Goal: Task Accomplishment & Management: Contribute content

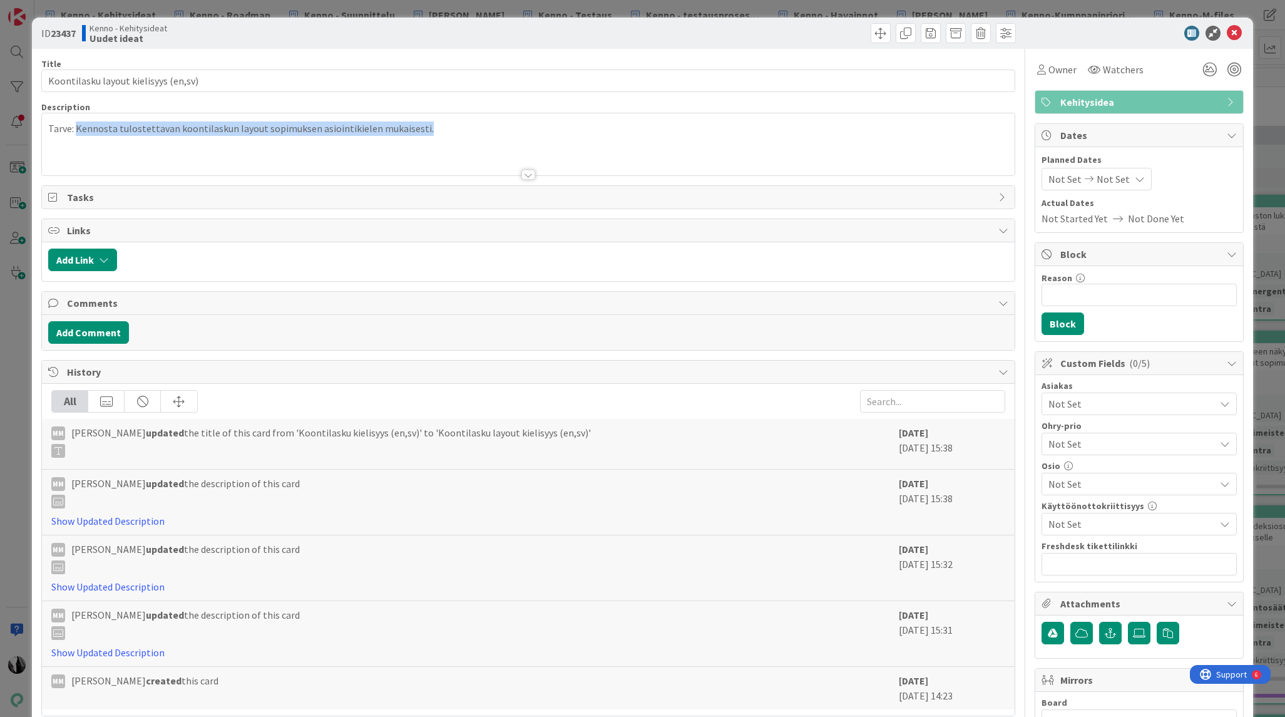
drag, startPoint x: 78, startPoint y: 129, endPoint x: 422, endPoint y: 132, distance: 344.2
click at [422, 132] on p "Tarve: Kennosta tulostettavan koontilaskun layout sopimuksen asiointikielen muk…" at bounding box center [527, 128] width 959 height 14
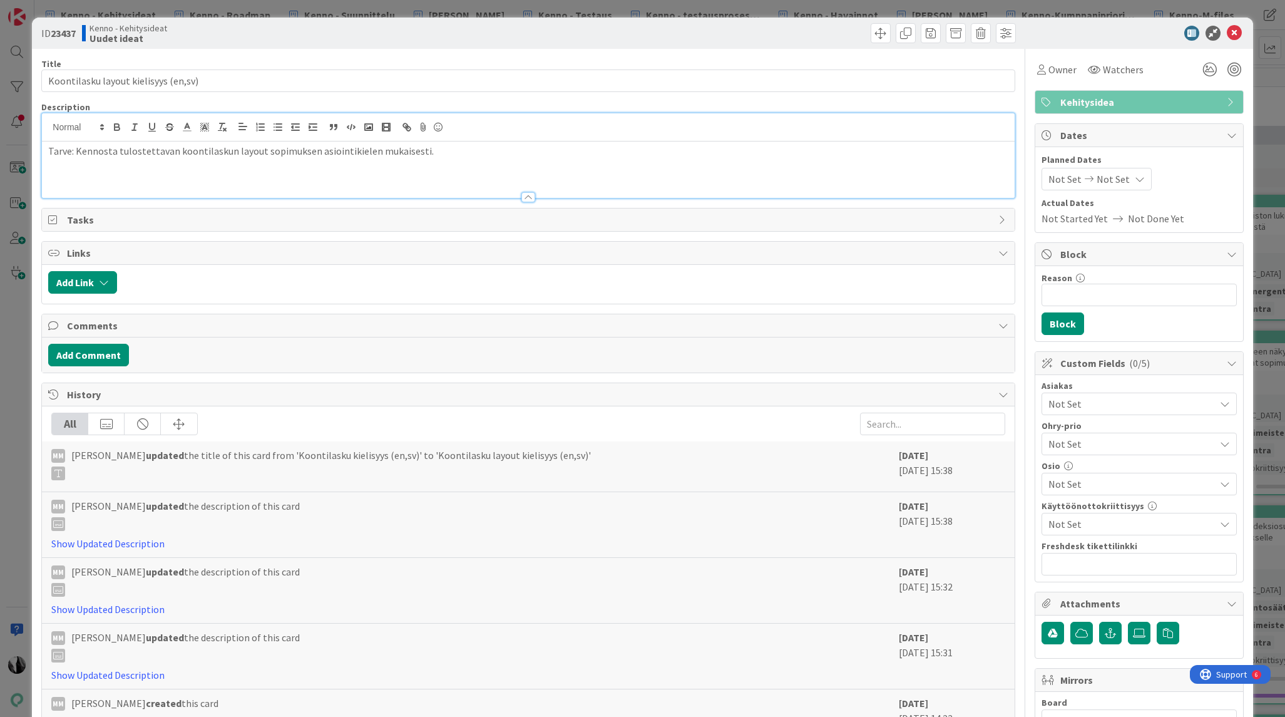
click at [1063, 35] on div at bounding box center [1133, 33] width 222 height 15
click at [1237, 33] on icon at bounding box center [1234, 33] width 15 height 15
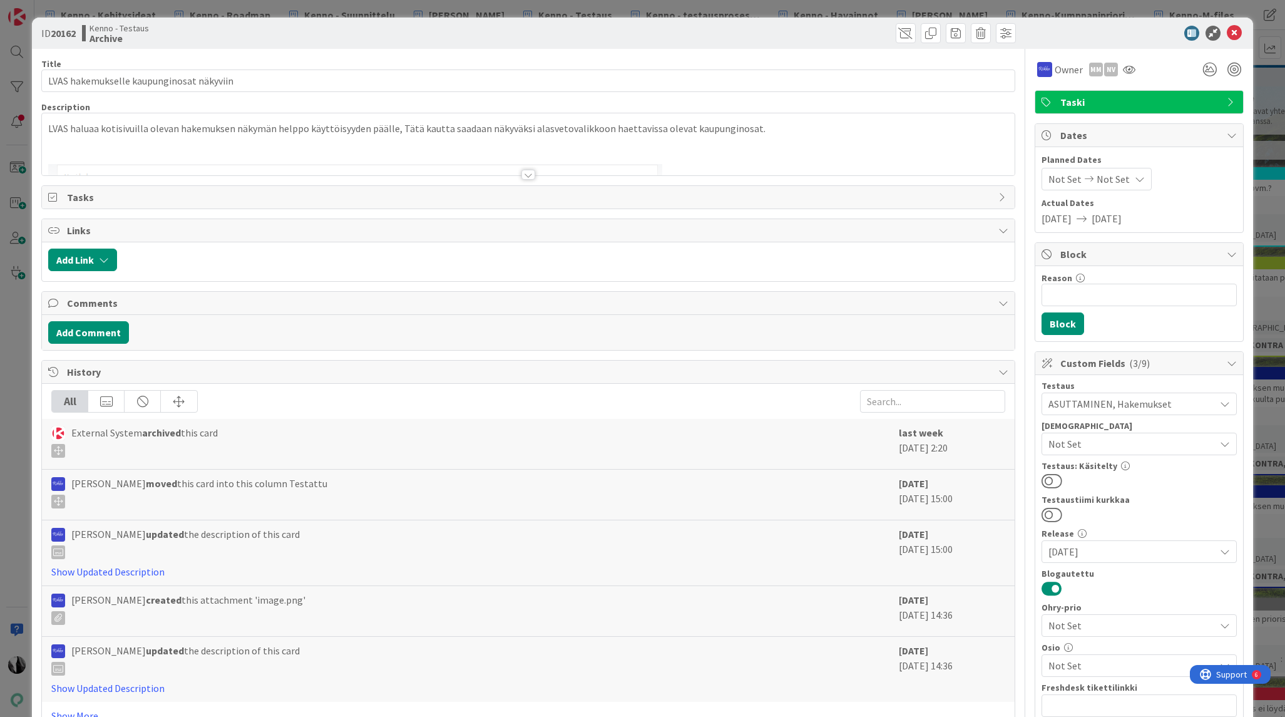
click at [528, 174] on div at bounding box center [528, 175] width 14 height 10
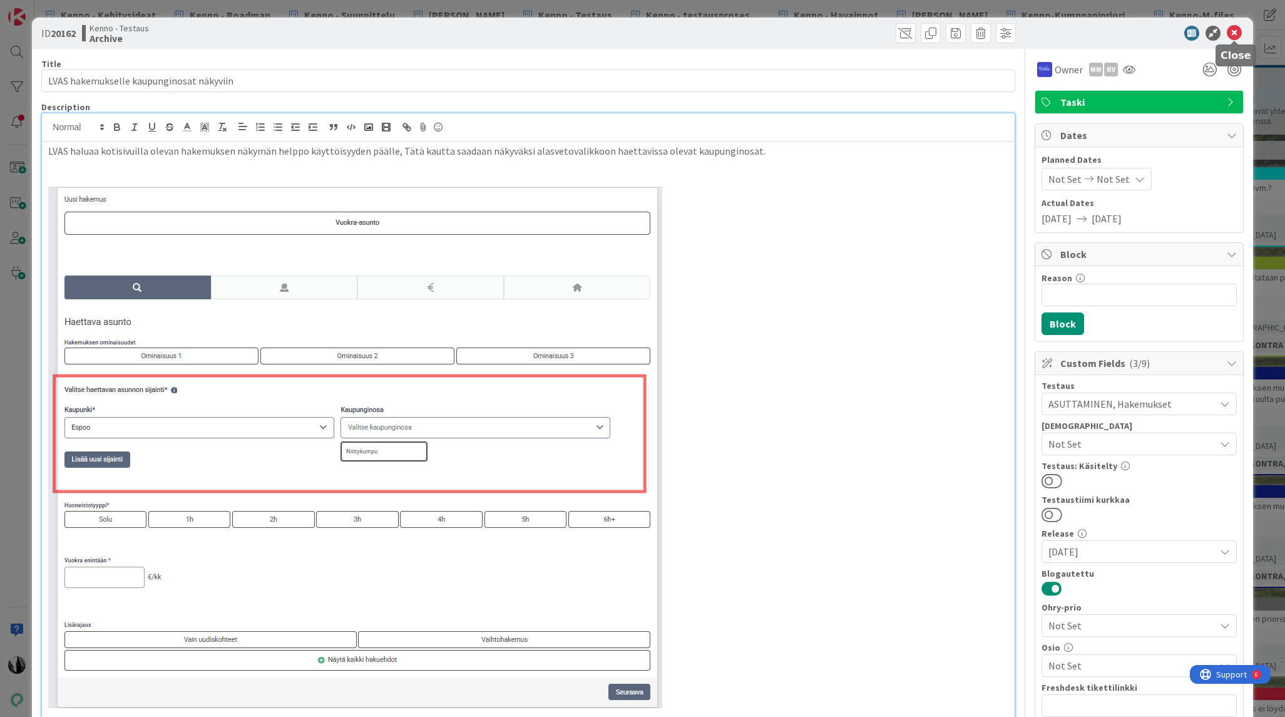
click at [1233, 32] on icon at bounding box center [1234, 33] width 15 height 15
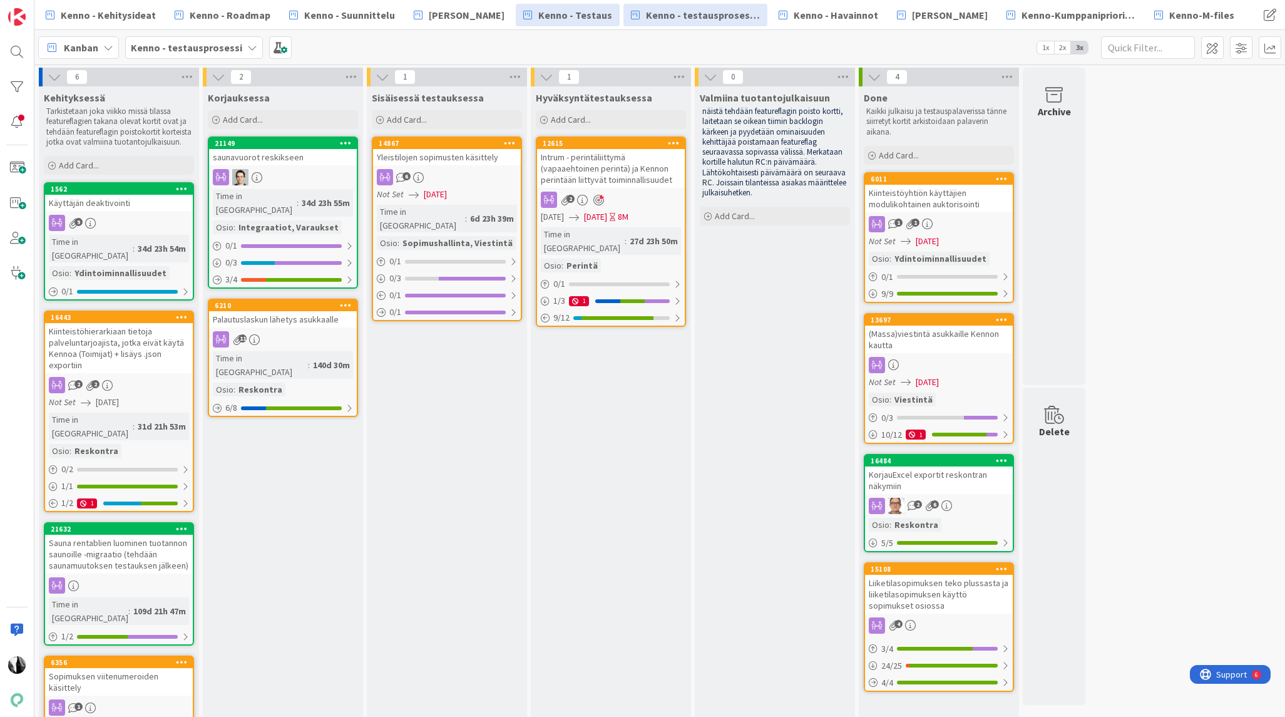
scroll to position [325, 0]
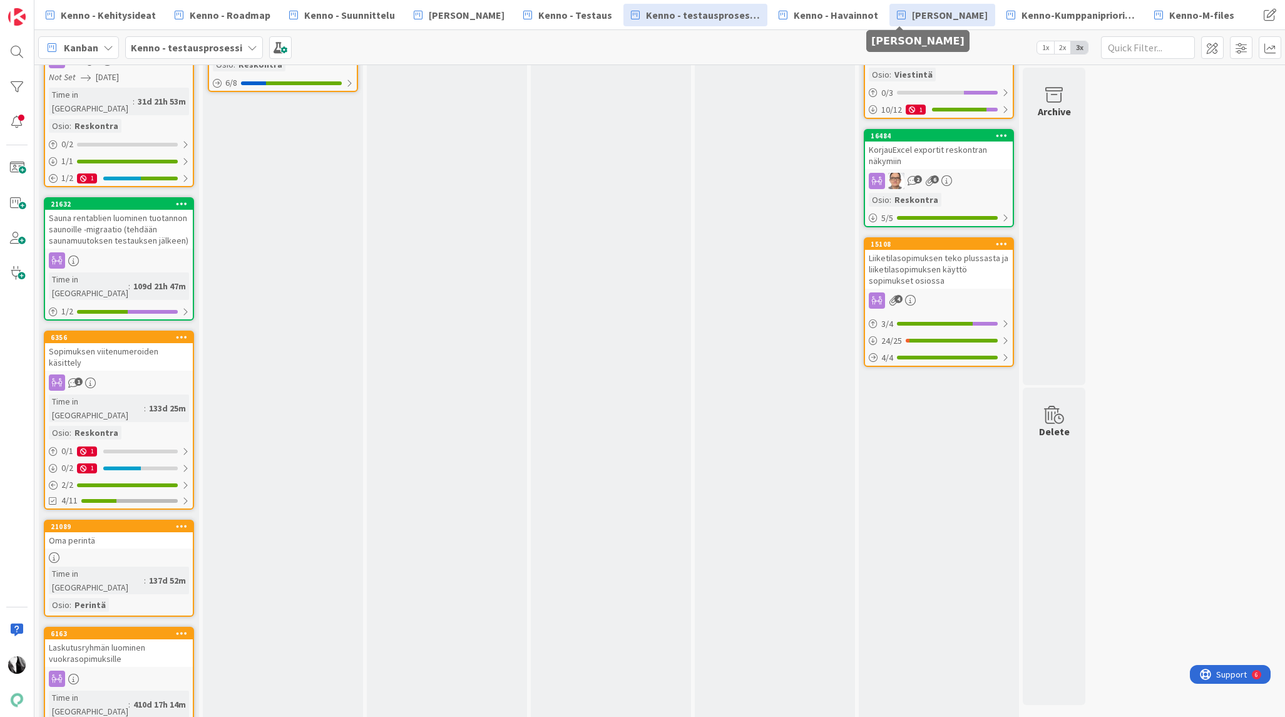
click at [912, 19] on span "[PERSON_NAME]" at bounding box center [950, 15] width 76 height 15
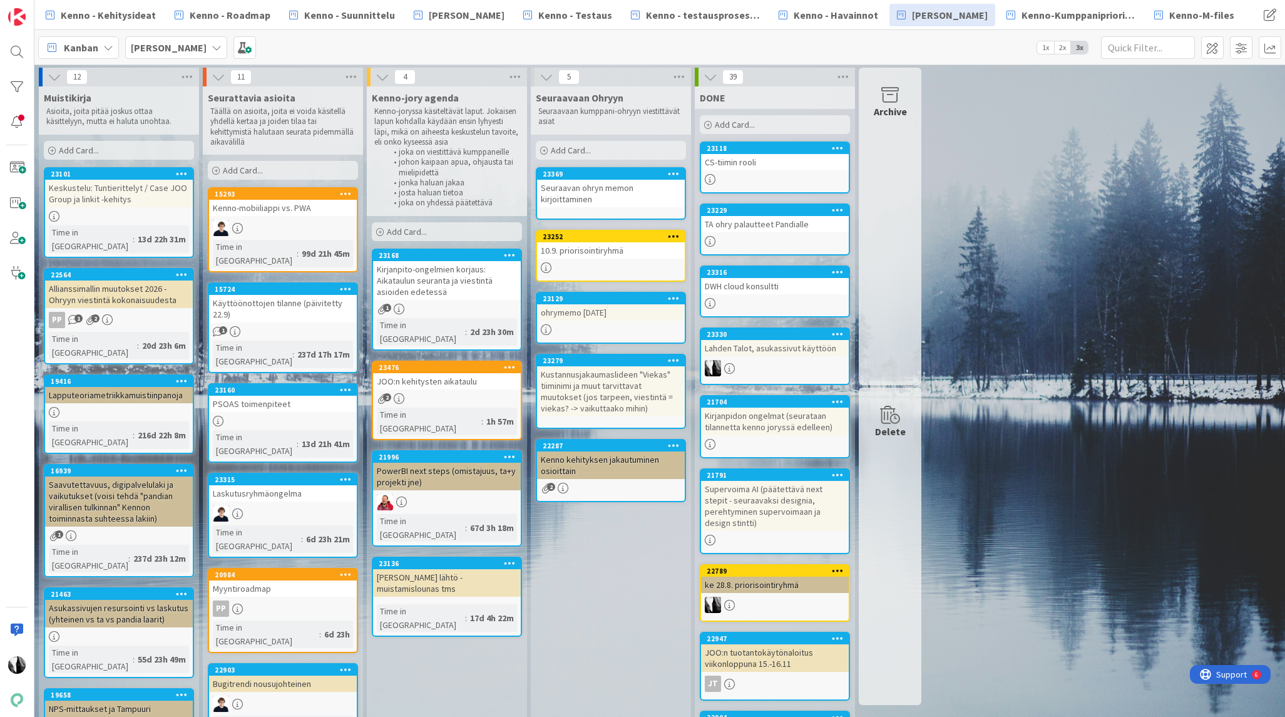
click at [466, 272] on div "Kirjanpito-ongelmien korjaus: Aikataulun seuranta ja viestintä asioiden edetessä" at bounding box center [447, 280] width 148 height 39
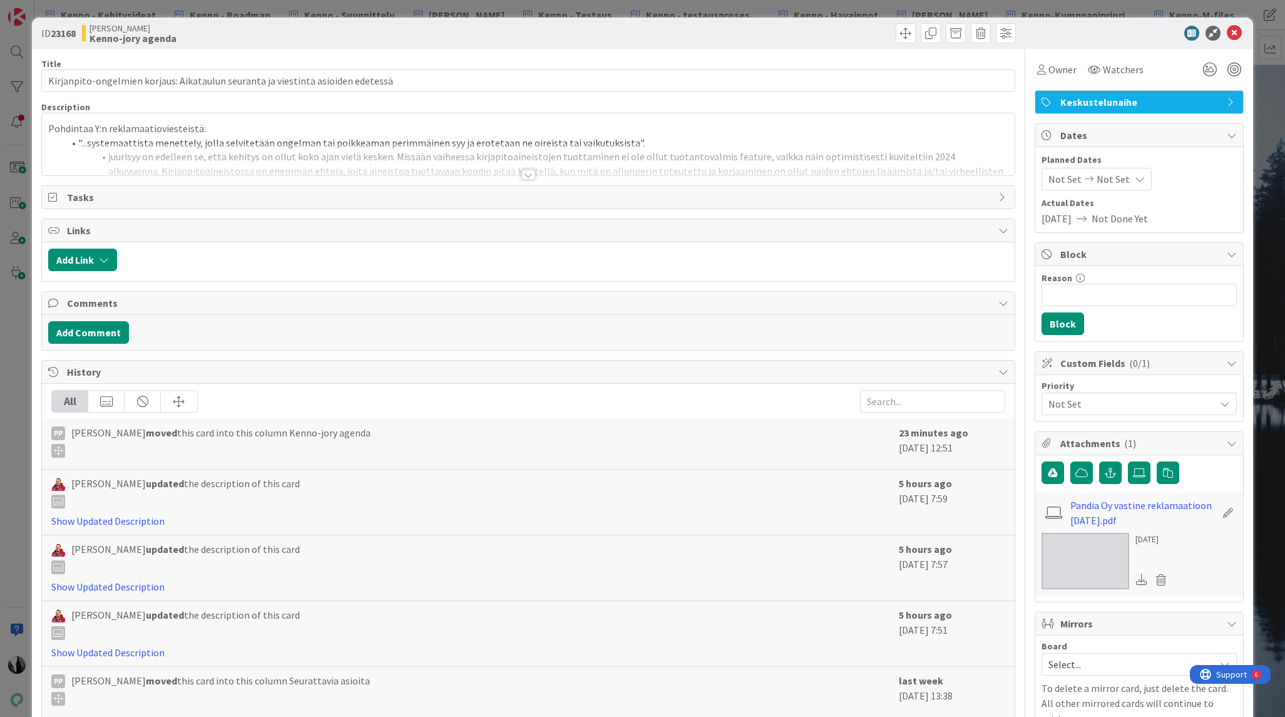
click at [528, 175] on div at bounding box center [528, 175] width 14 height 10
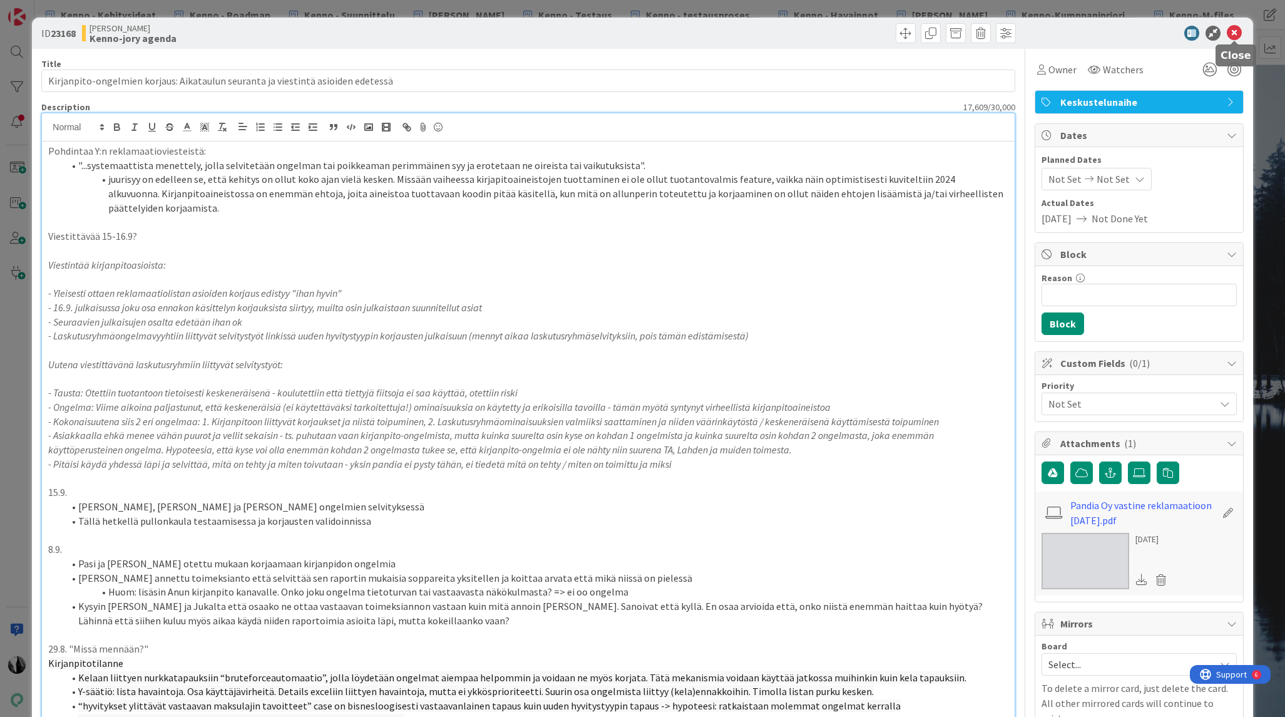
click at [1233, 29] on icon at bounding box center [1234, 33] width 15 height 15
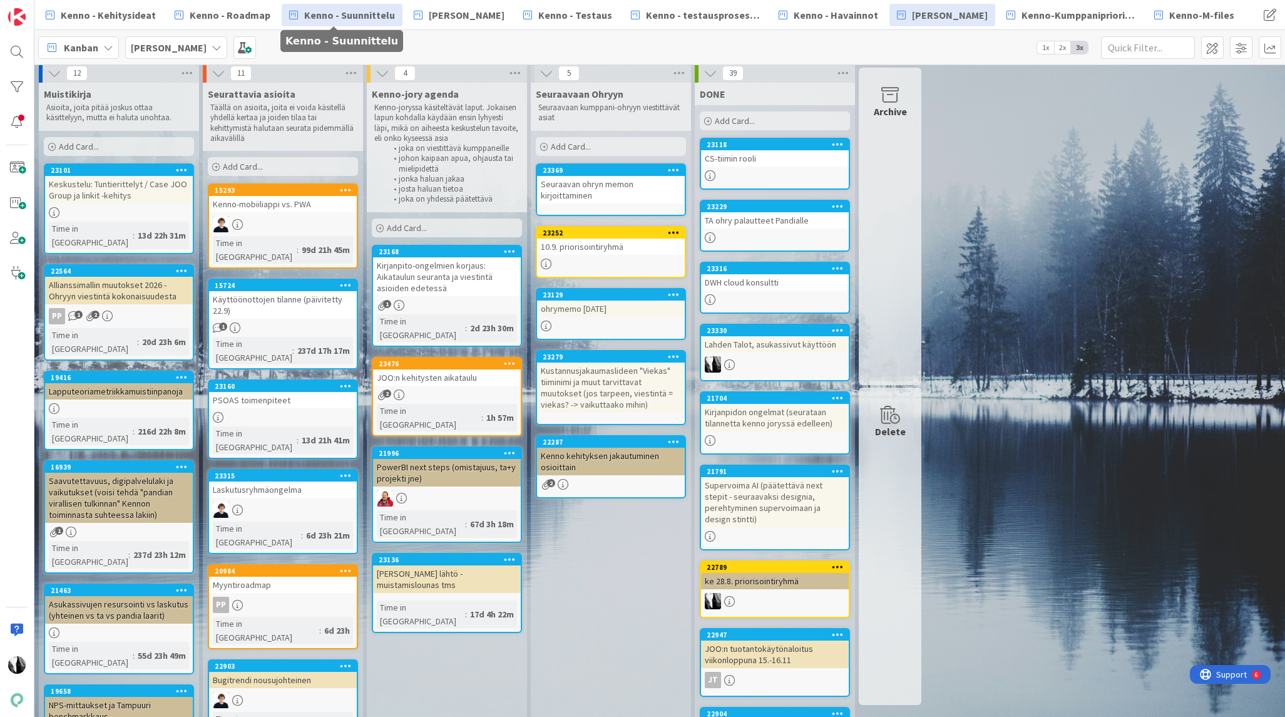
click at [359, 13] on span "Kenno - Suunnittelu" at bounding box center [349, 15] width 91 height 15
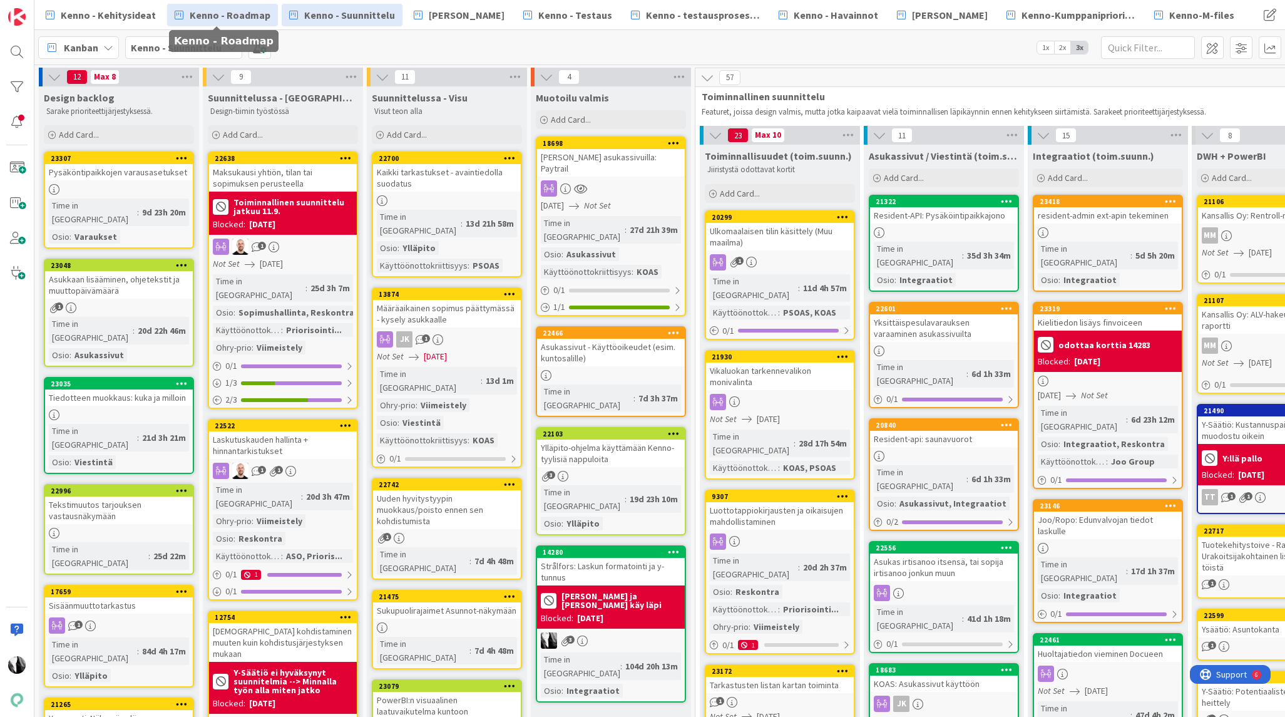
click at [217, 14] on span "Kenno - Roadmap" at bounding box center [230, 15] width 81 height 15
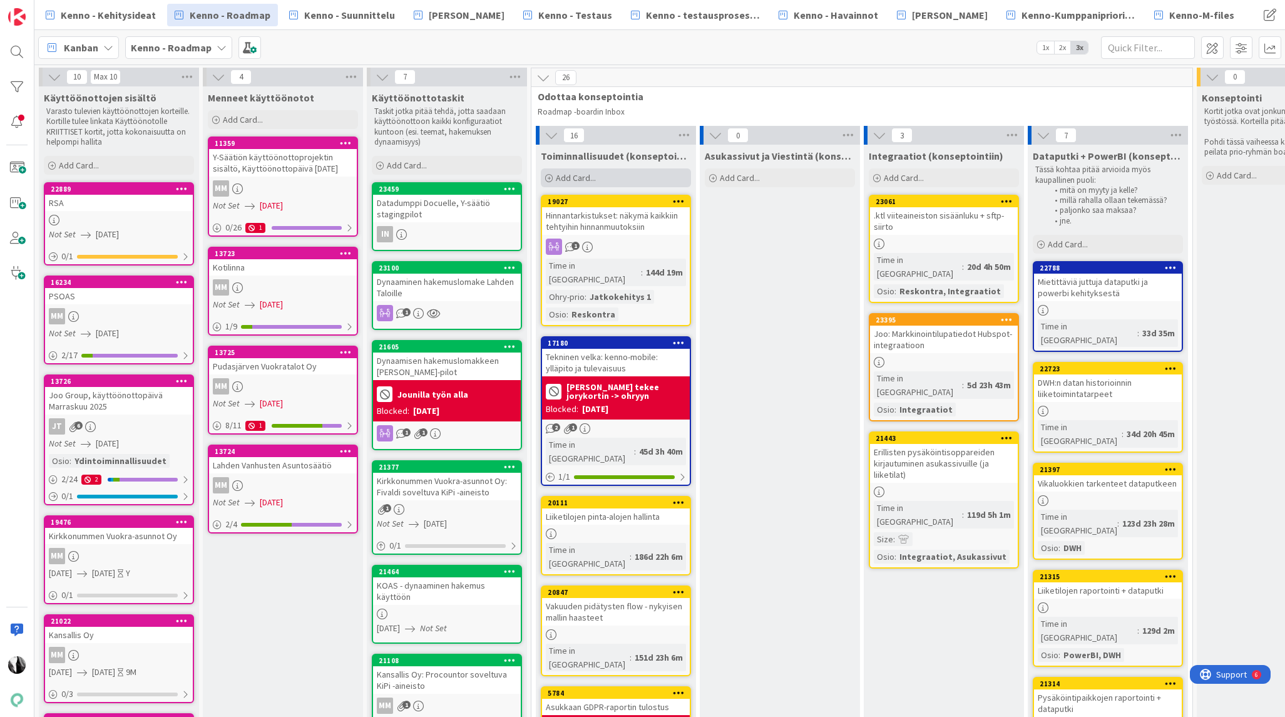
click at [573, 175] on span "Add Card..." at bounding box center [576, 177] width 40 height 11
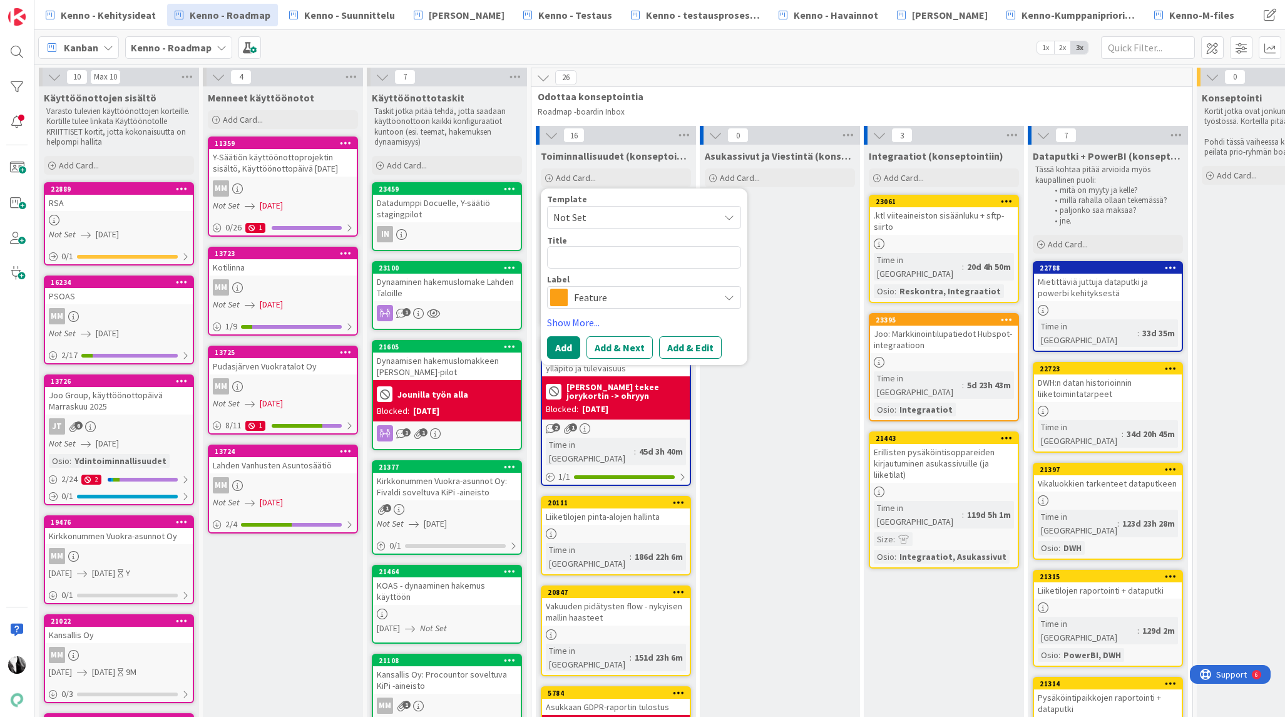
type textarea "x"
type textarea "H"
type textarea "x"
type textarea "Ha"
type textarea "x"
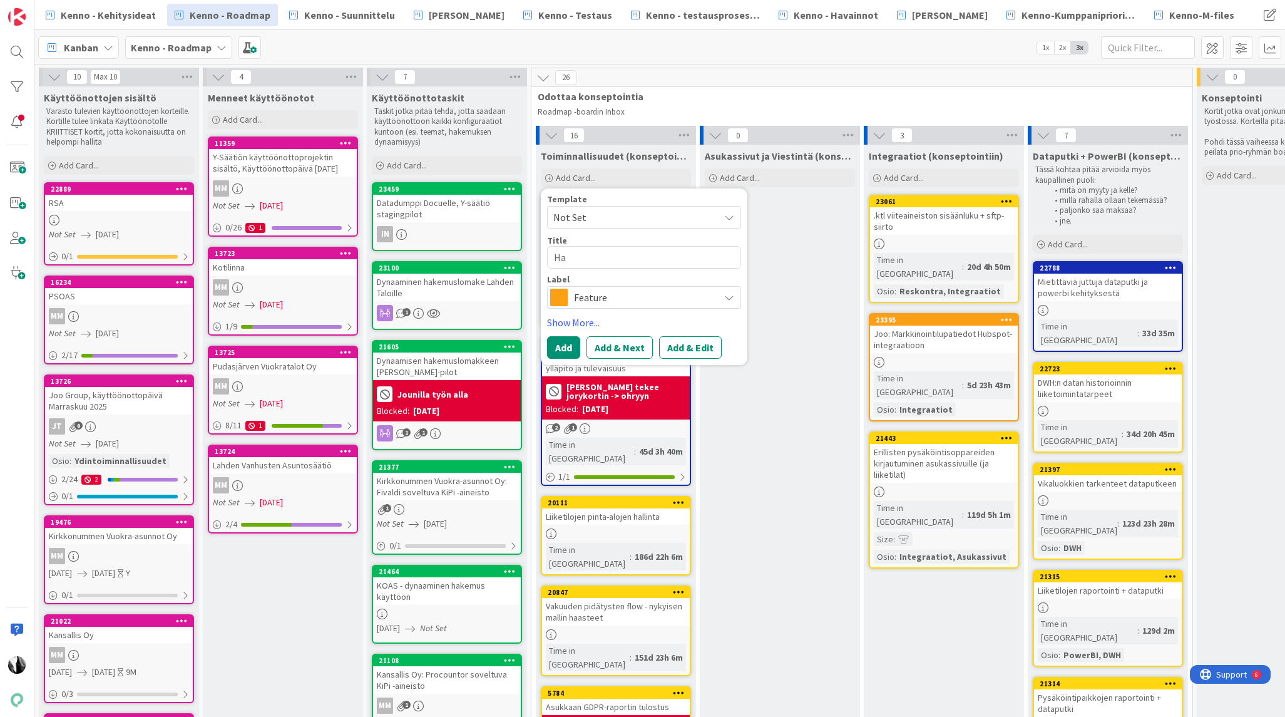
type textarea "Hak"
type textarea "x"
type textarea "Hake"
type textarea "x"
type textarea "Hakem"
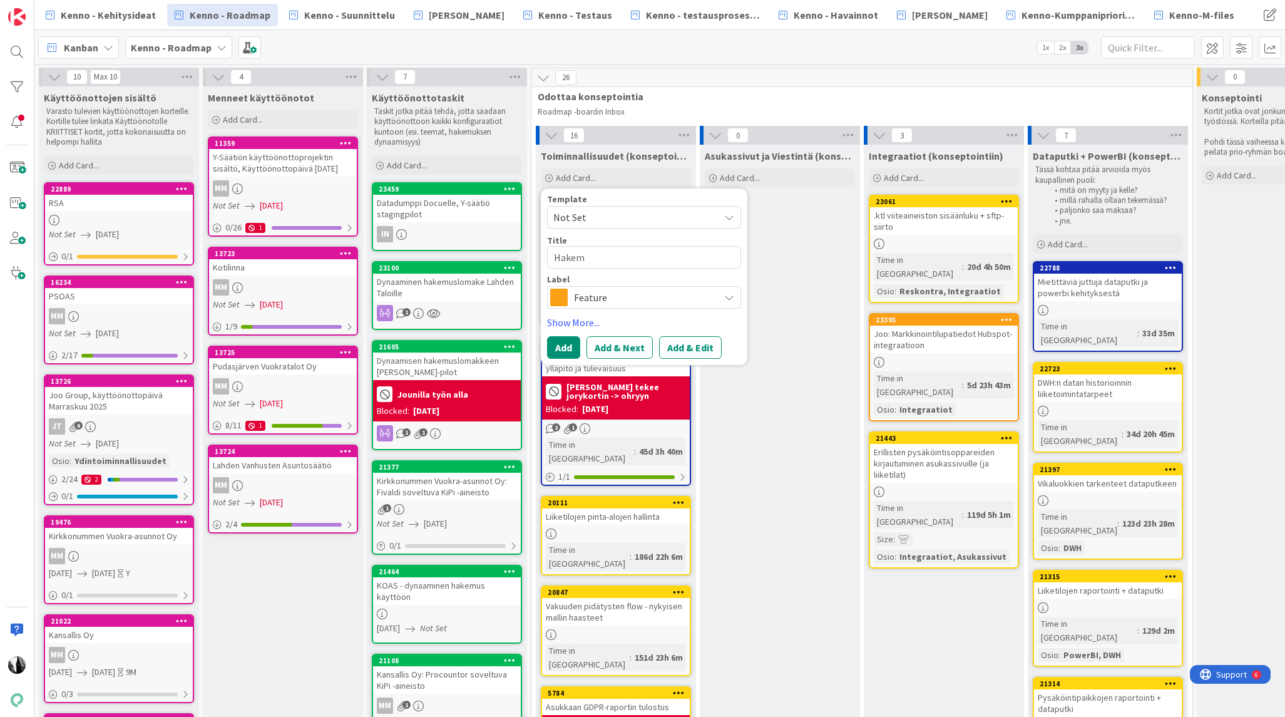
type textarea "x"
type textarea "Hakemu"
type textarea "x"
type textarea "Hakemuk"
type textarea "x"
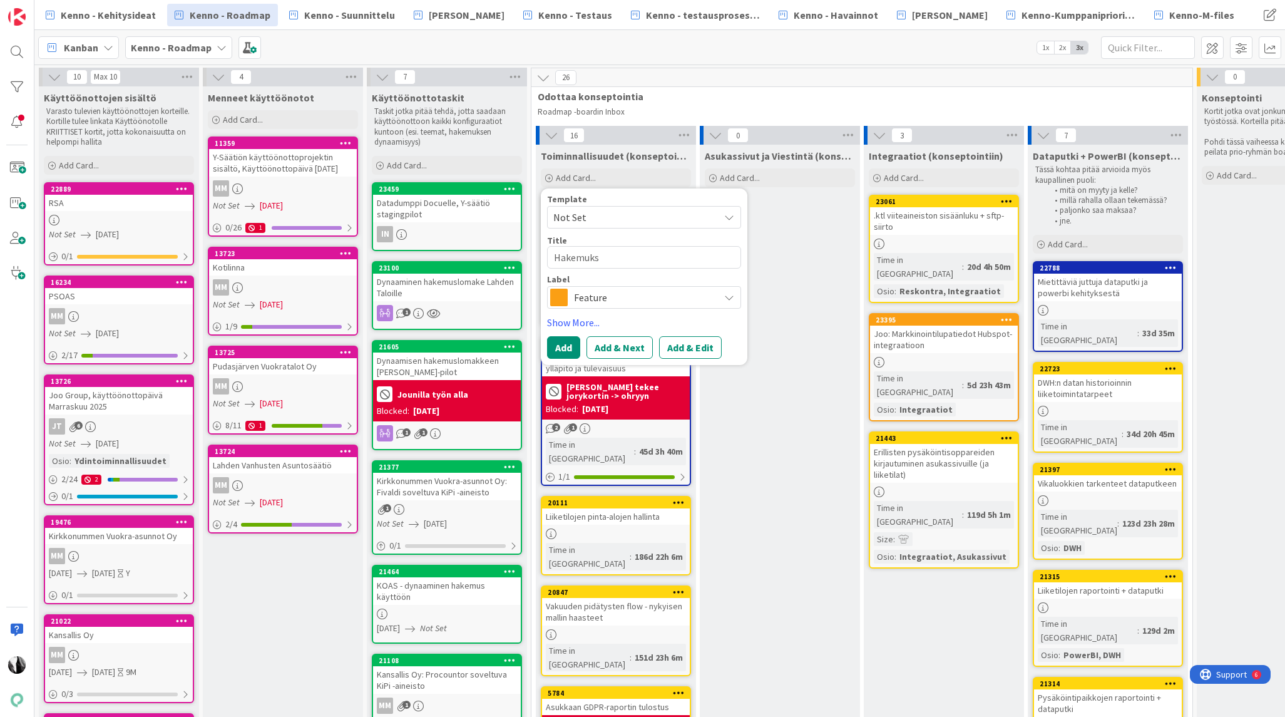
type textarea "Hakemukse"
type textarea "x"
type textarea "Hakemuksen"
type textarea "x"
type textarea "Hakemuksen"
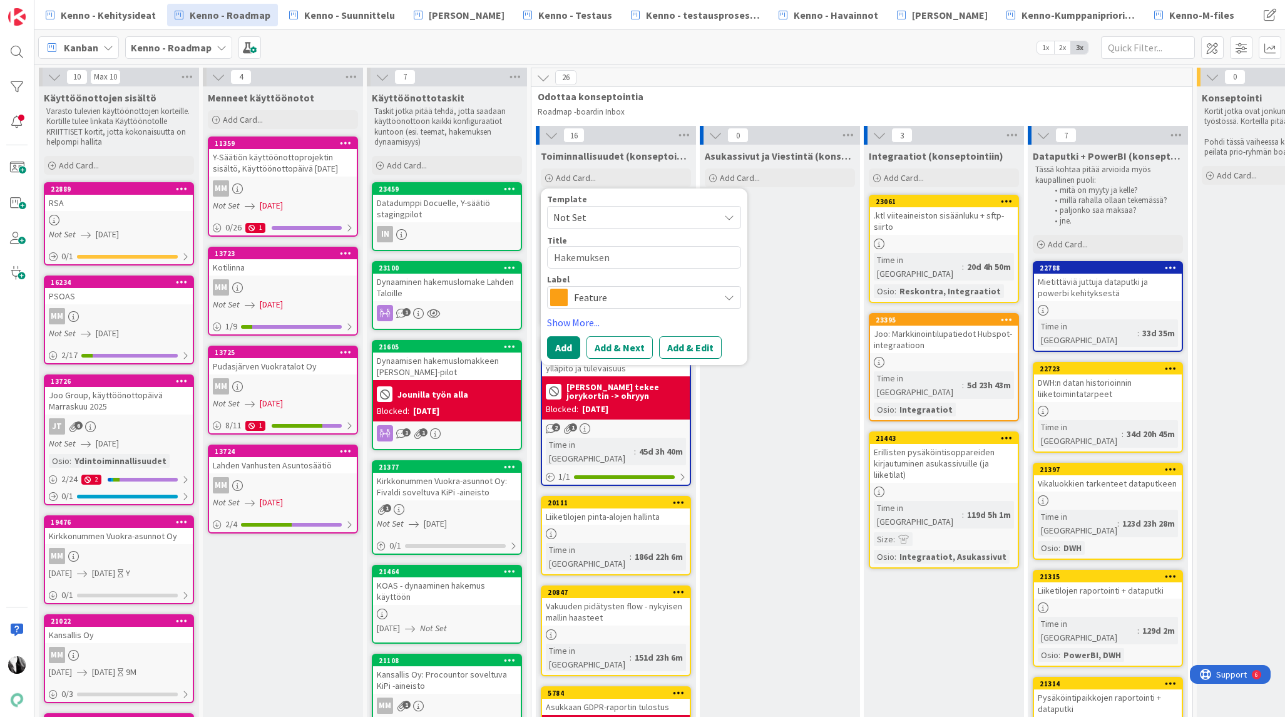
type textarea "x"
type textarea "Hakemuksen k"
type textarea "x"
type textarea "Hakemuksen kau"
type textarea "x"
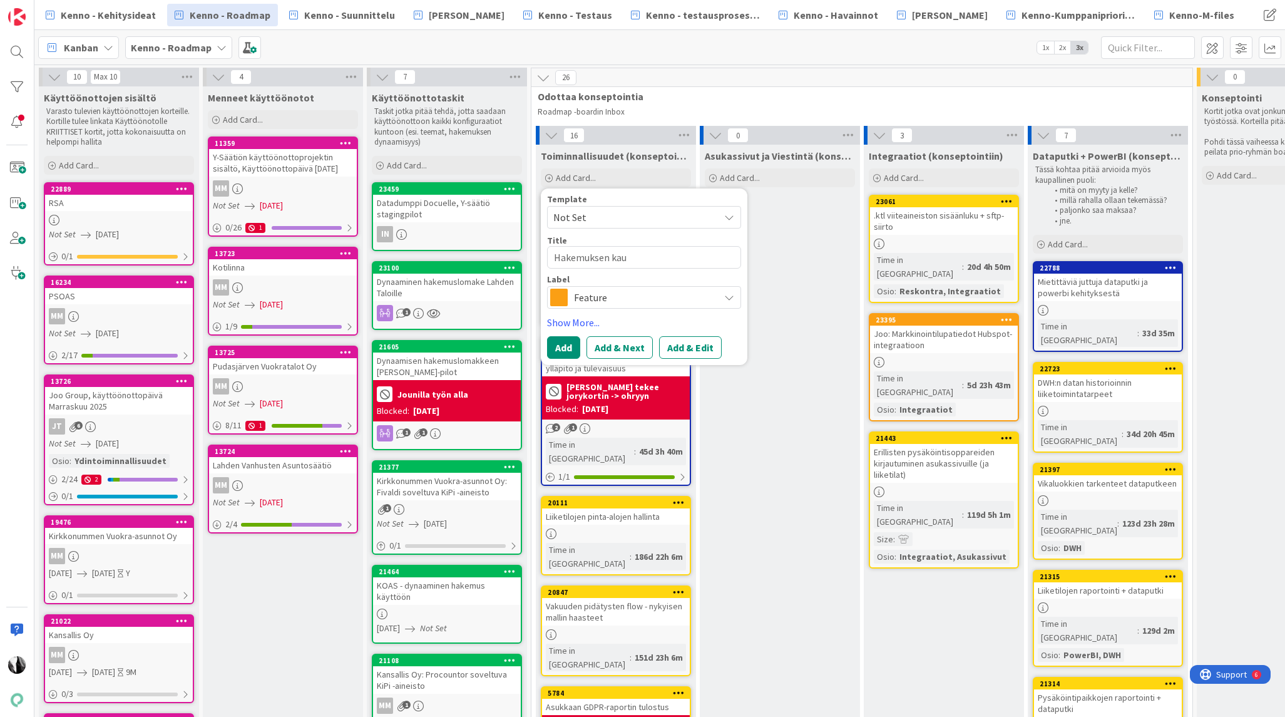
type textarea "Hakemuksen kaup"
type textarea "x"
type textarea "Hakemuksen kaupu"
type textarea "x"
type textarea "Hakemuksen kaupun"
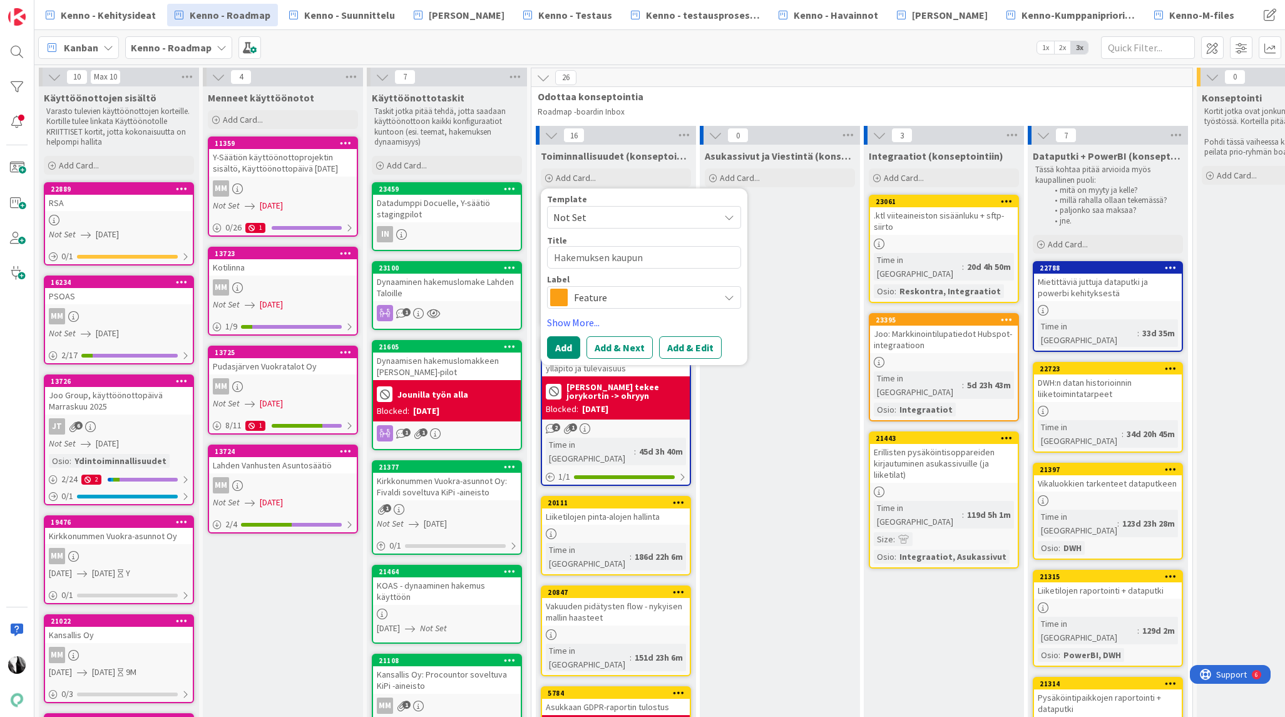
type textarea "x"
type textarea "Hakemuksen kaupung"
type textarea "x"
type textarea "Hakemuksen kaupungi"
type textarea "x"
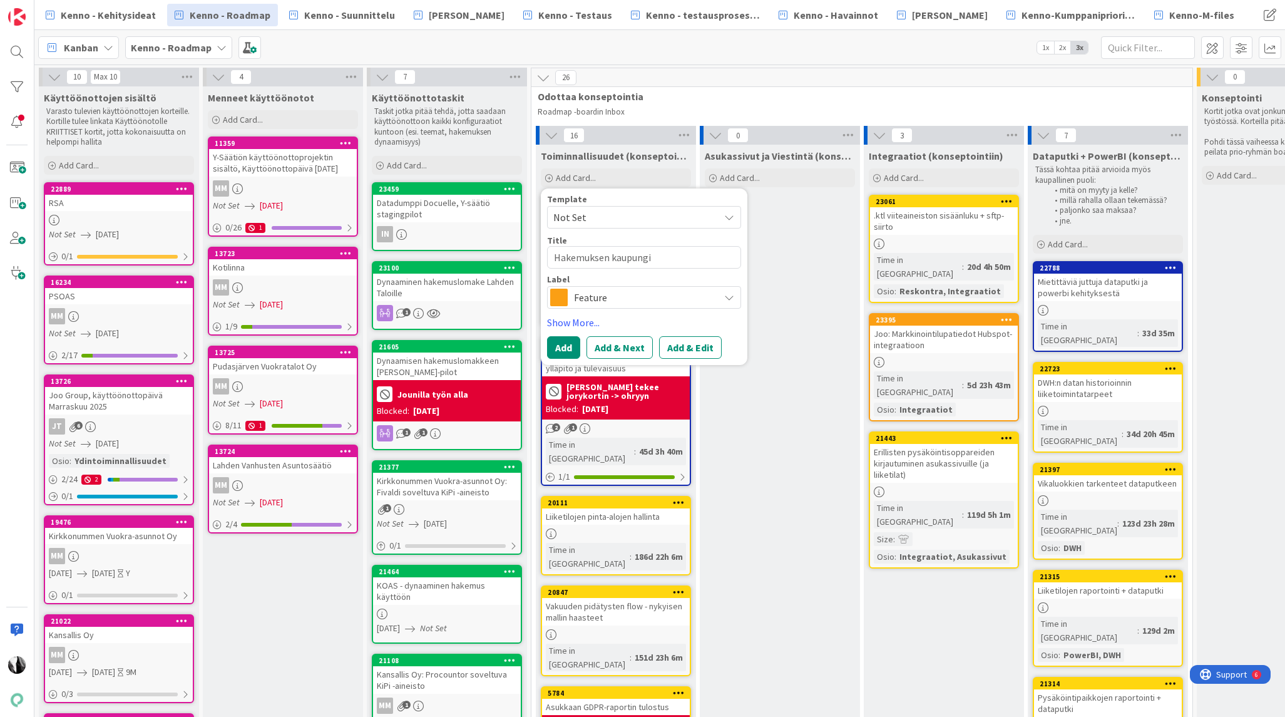
type textarea "Hakemuksen kaupungin"
type textarea "x"
type textarea "Hakemuksen kaupungino"
type textarea "x"
type textarea "Hakemuksen kaupunginos"
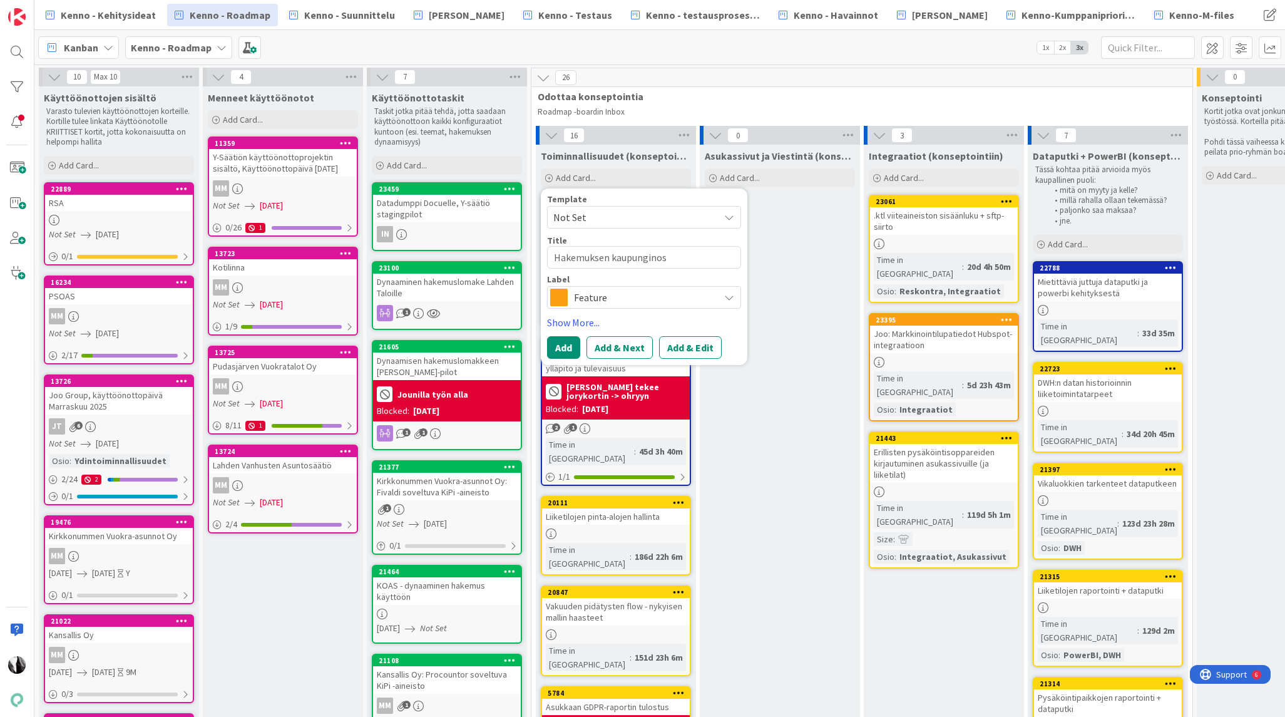
type textarea "x"
type textarea "Hakemuksen kaupunginosa"
type textarea "x"
type textarea "Hakemuksen kaupunginosat"
click at [676, 296] on span "Feature" at bounding box center [643, 298] width 139 height 18
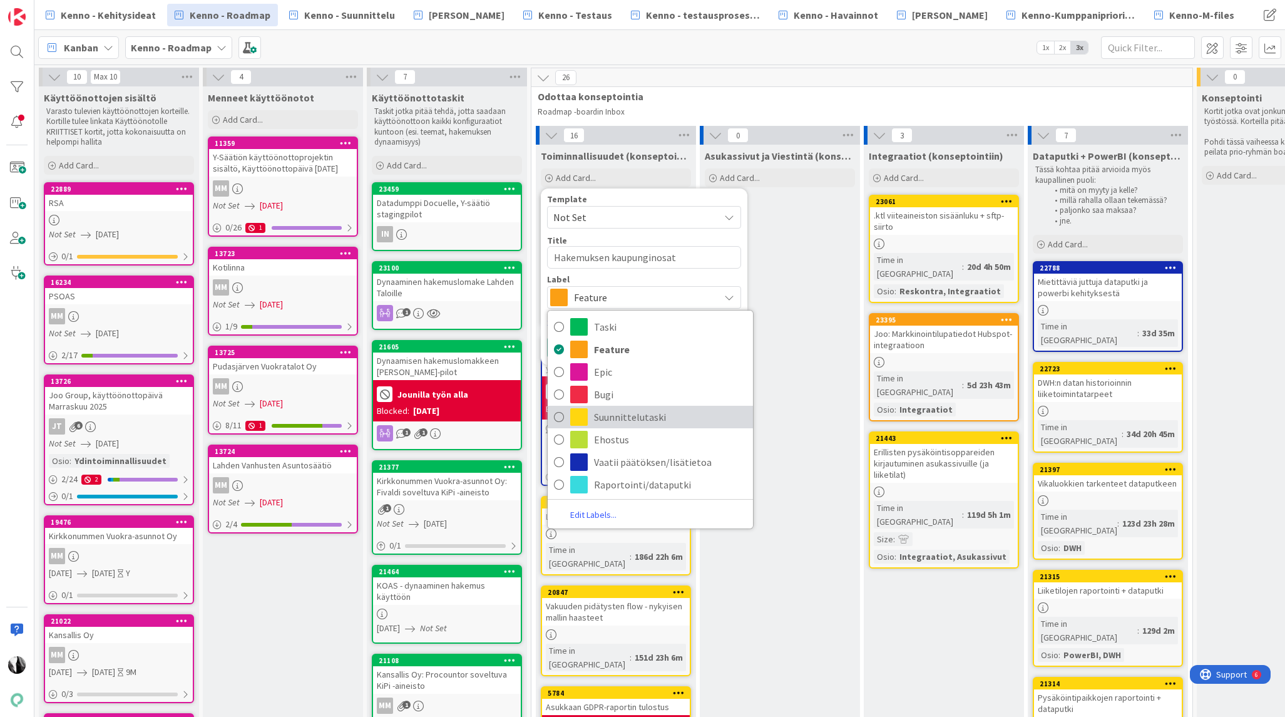
click at [670, 410] on span "Suunnittelutaski" at bounding box center [670, 416] width 153 height 19
type textarea "x"
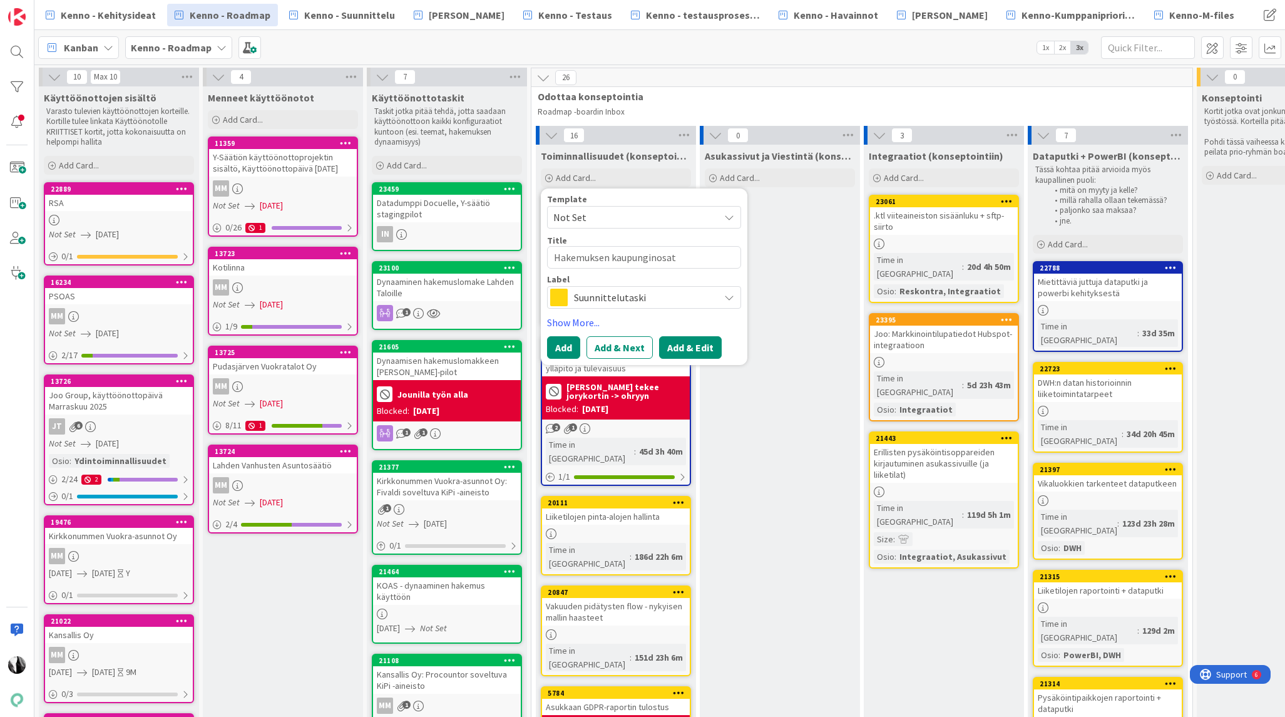
click at [702, 345] on button "Add & Edit" at bounding box center [690, 347] width 63 height 23
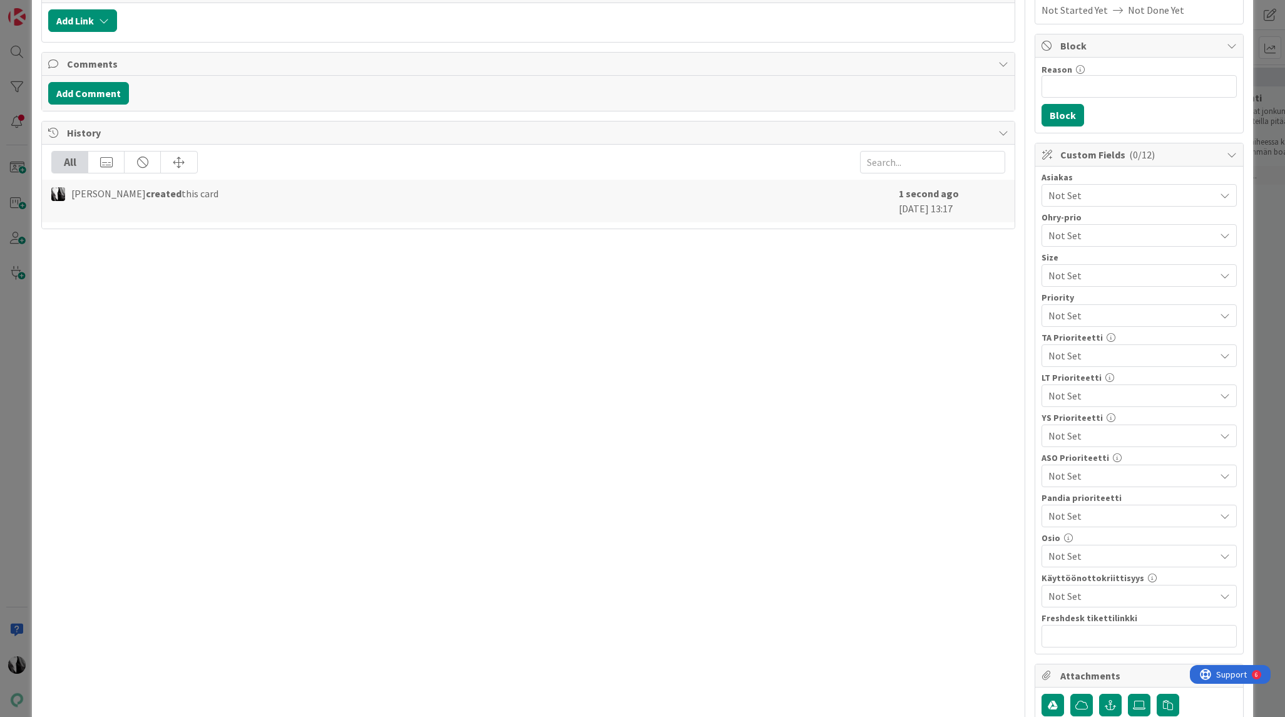
scroll to position [217, 0]
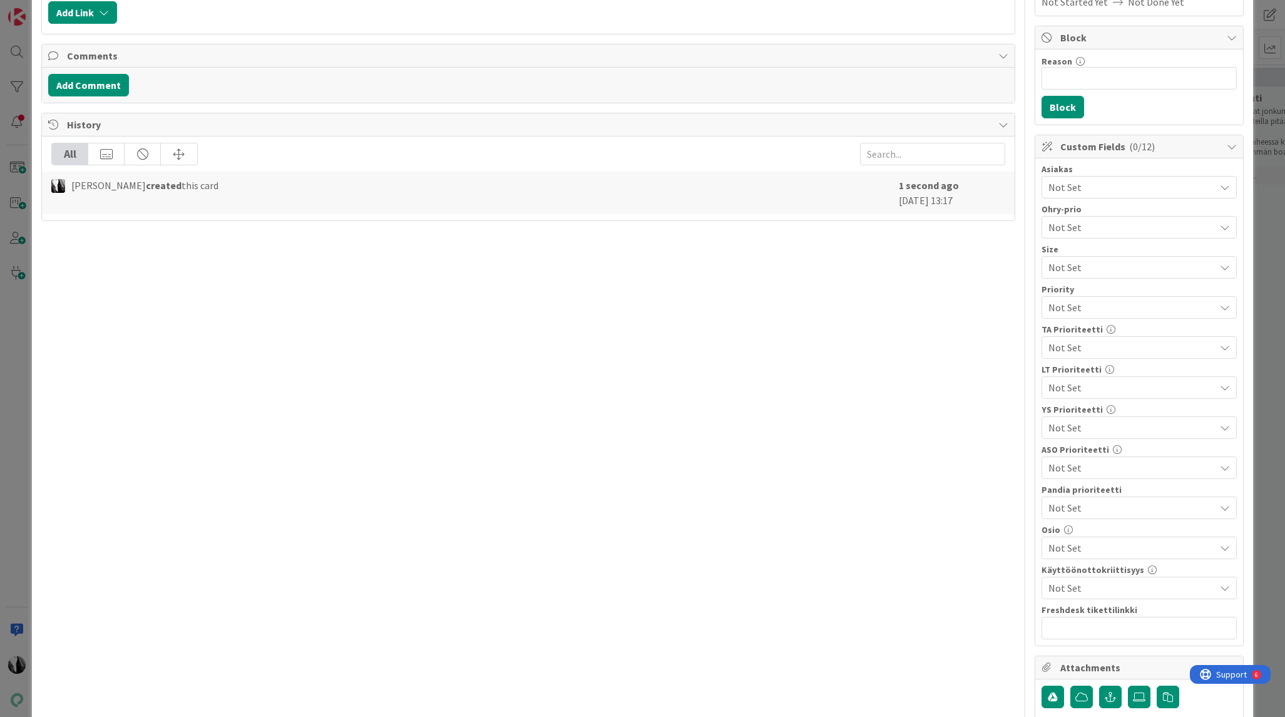
click at [1150, 548] on span "Not Set" at bounding box center [1131, 547] width 166 height 15
click at [1127, 309] on span "Hakeminen ja tarjoaminen" at bounding box center [1117, 315] width 115 height 19
click at [912, 384] on div "Title 24 / 128 Hakemuksen kaupunginosat Description [PERSON_NAME] just joined O…" at bounding box center [527, 358] width 973 height 1053
click at [1165, 384] on span "Not Set" at bounding box center [1128, 388] width 160 height 18
click at [1165, 384] on span "Not Set" at bounding box center [1128, 388] width 159 height 18
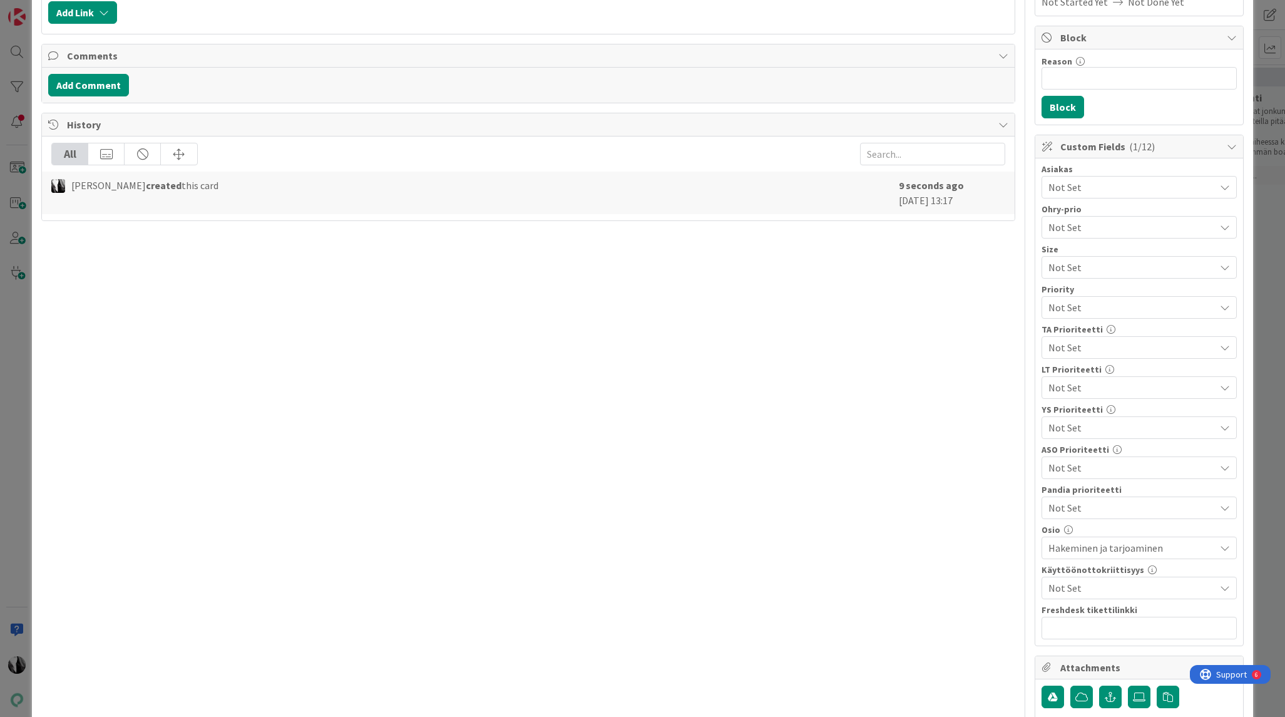
click at [968, 432] on div "Title 24 / 128 Hakemuksen kaupunginosat Description [PERSON_NAME] just joined O…" at bounding box center [527, 358] width 973 height 1053
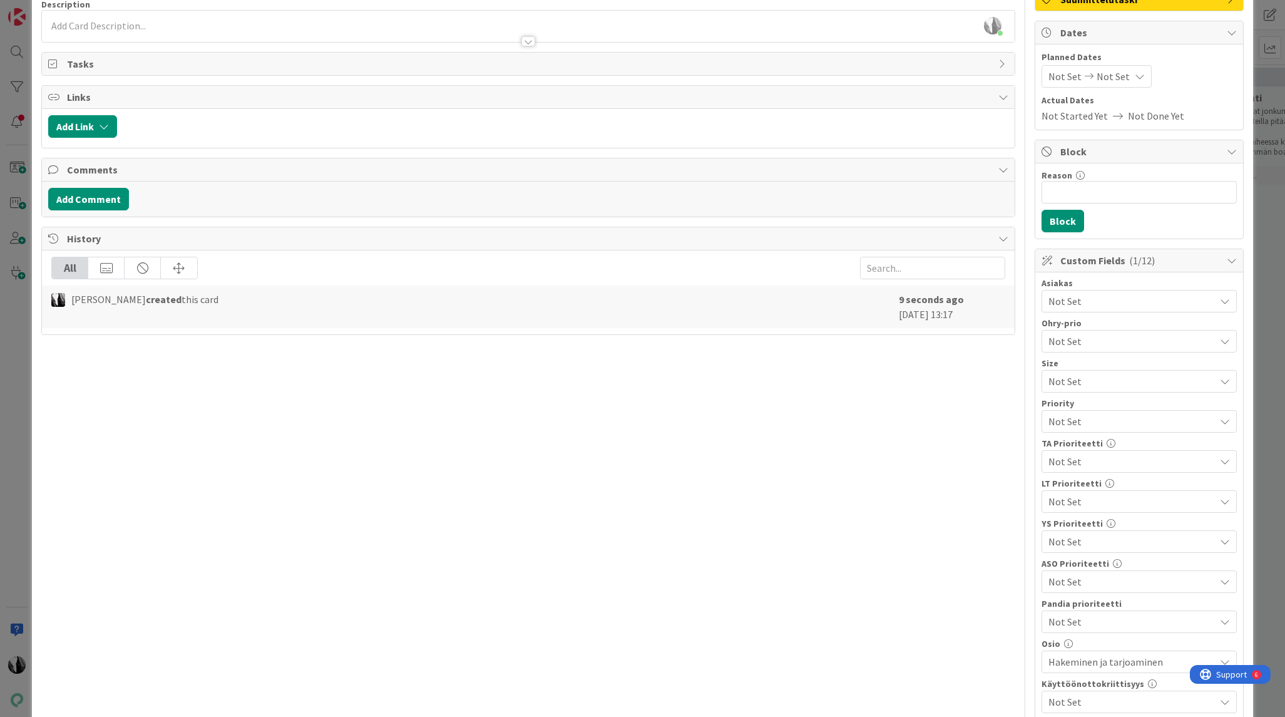
scroll to position [0, 0]
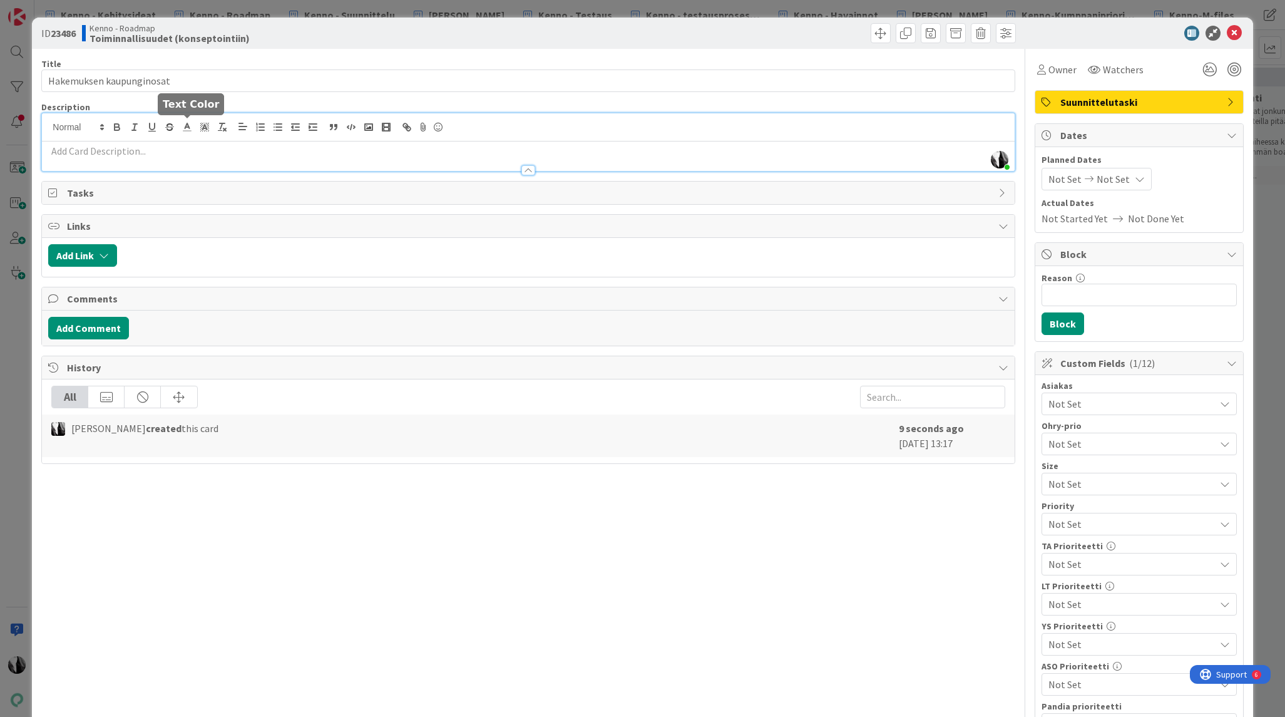
click at [195, 129] on div "[PERSON_NAME] just joined" at bounding box center [528, 142] width 972 height 58
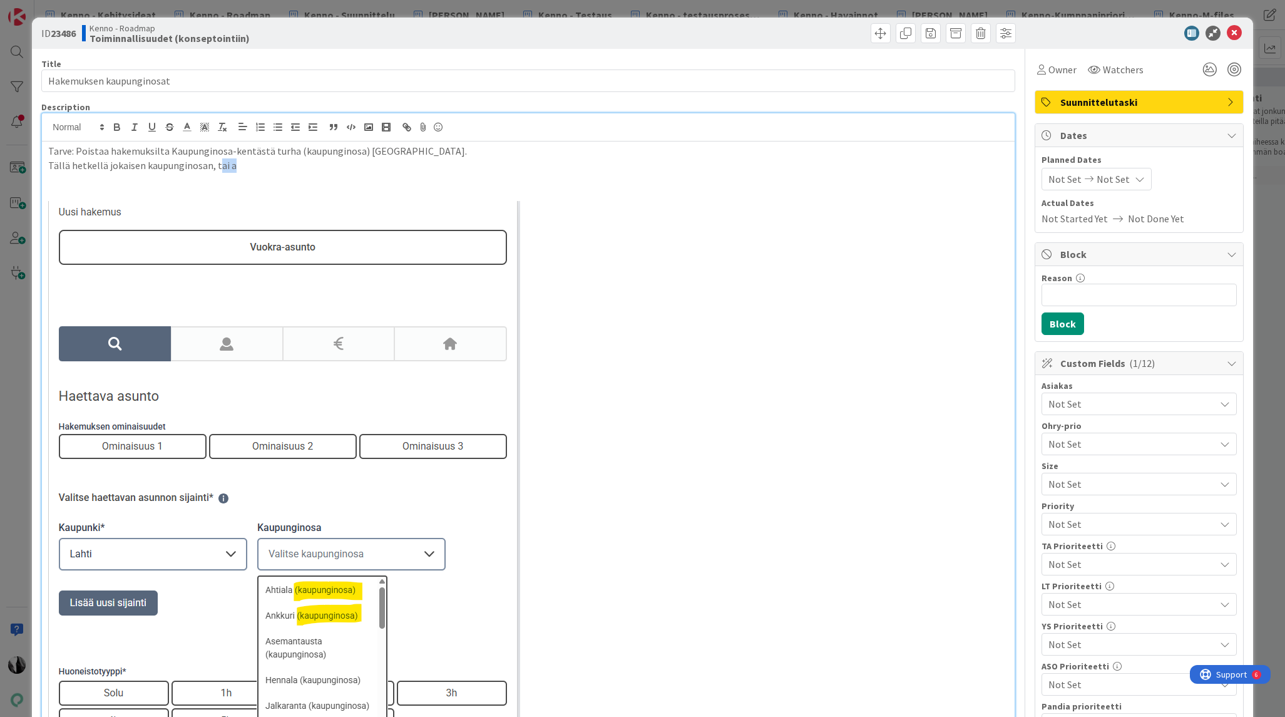
drag, startPoint x: 263, startPoint y: 166, endPoint x: 214, endPoint y: 167, distance: 49.4
click at [214, 167] on p "Tällä hetkellä jokaisen kaupunginosan, tai a" at bounding box center [527, 165] width 959 height 14
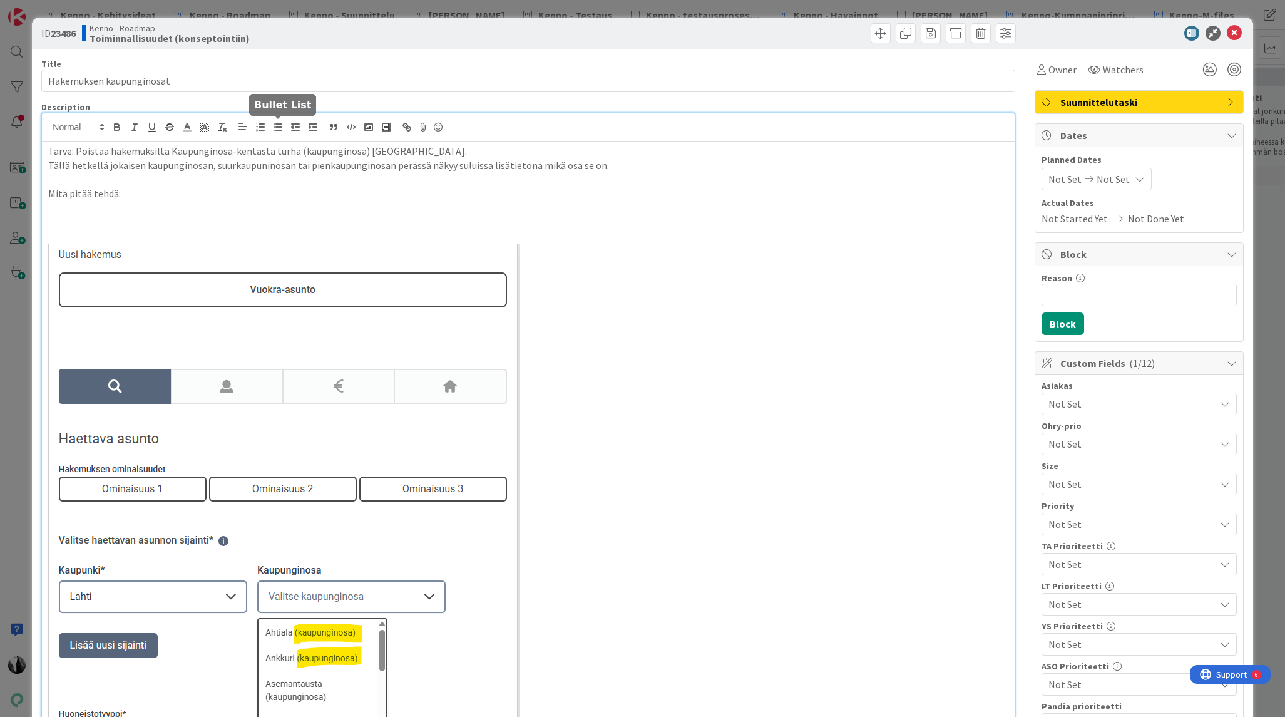
click at [277, 121] on icon "button" at bounding box center [277, 126] width 11 height 11
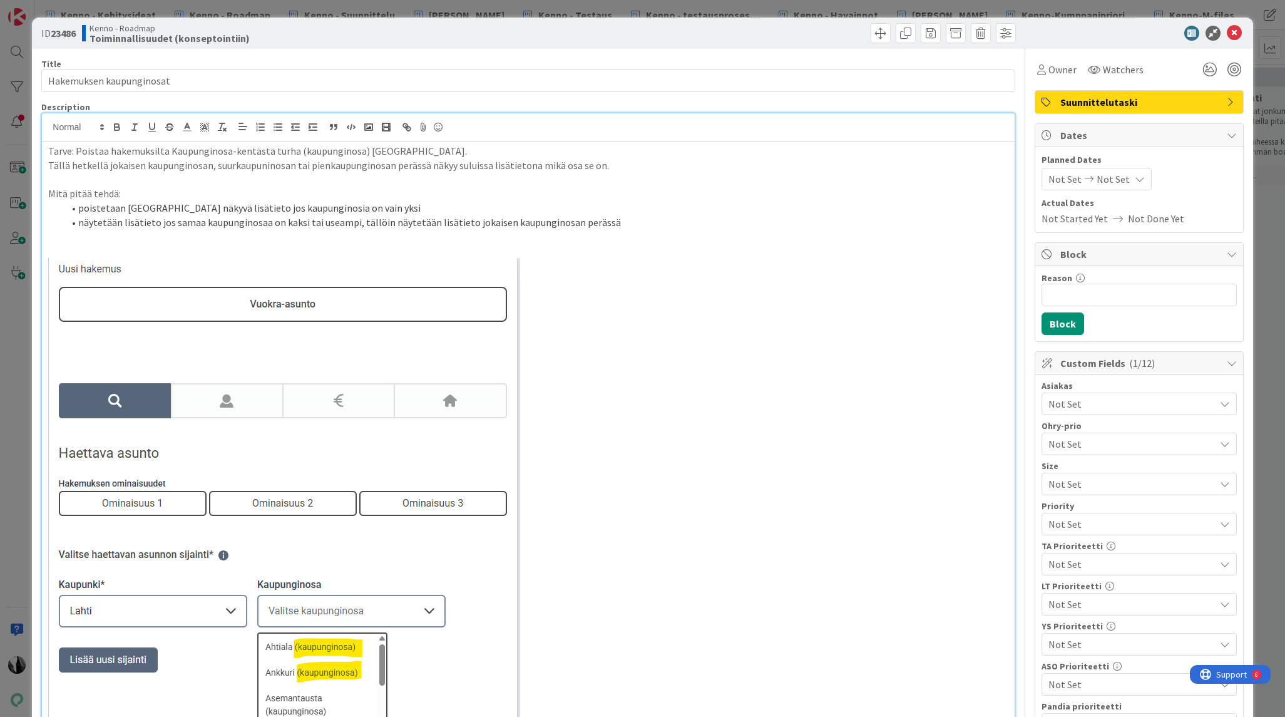
click at [424, 198] on p "Mitä pitää tehdä:" at bounding box center [527, 193] width 959 height 14
click at [412, 203] on li "poistetaan [GEOGRAPHIC_DATA] näkyvä lisätieto jos kaupunginosia on vain yksi" at bounding box center [535, 208] width 944 height 14
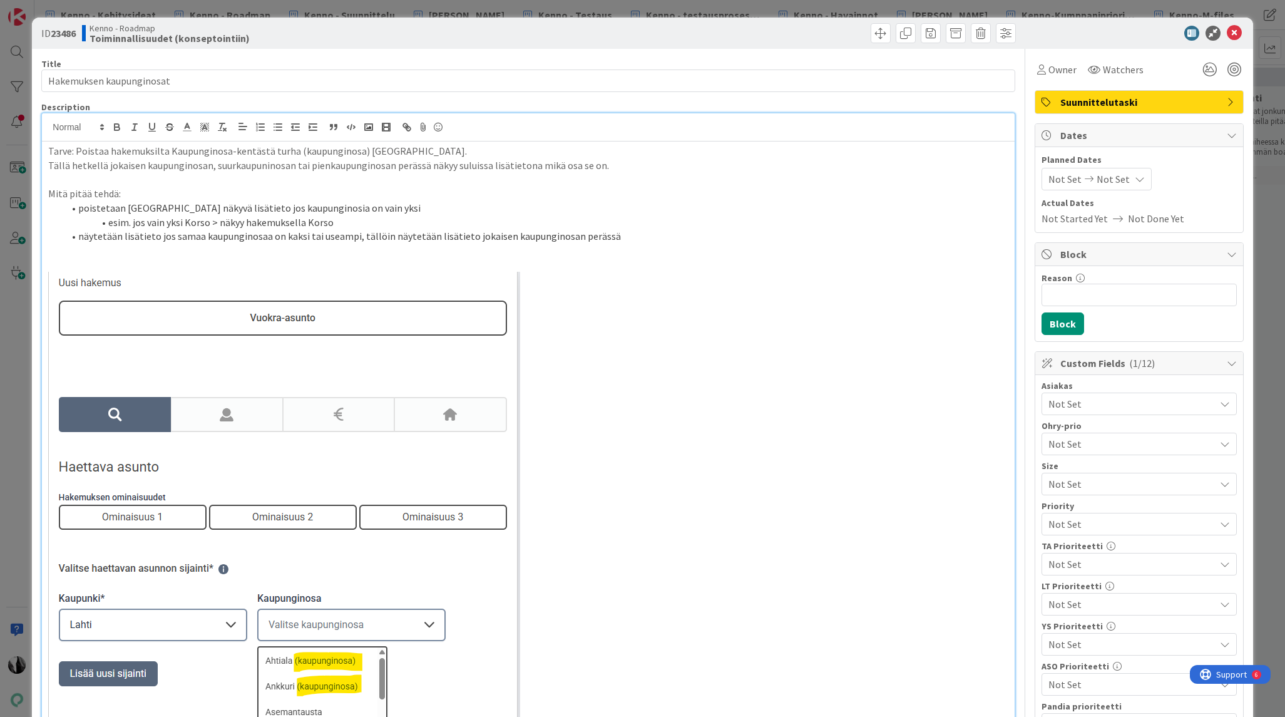
click at [643, 237] on li "näytetään lisätieto jos samaa kaupunginosaa on kaksi tai useampi, tällöin näyte…" at bounding box center [535, 236] width 944 height 14
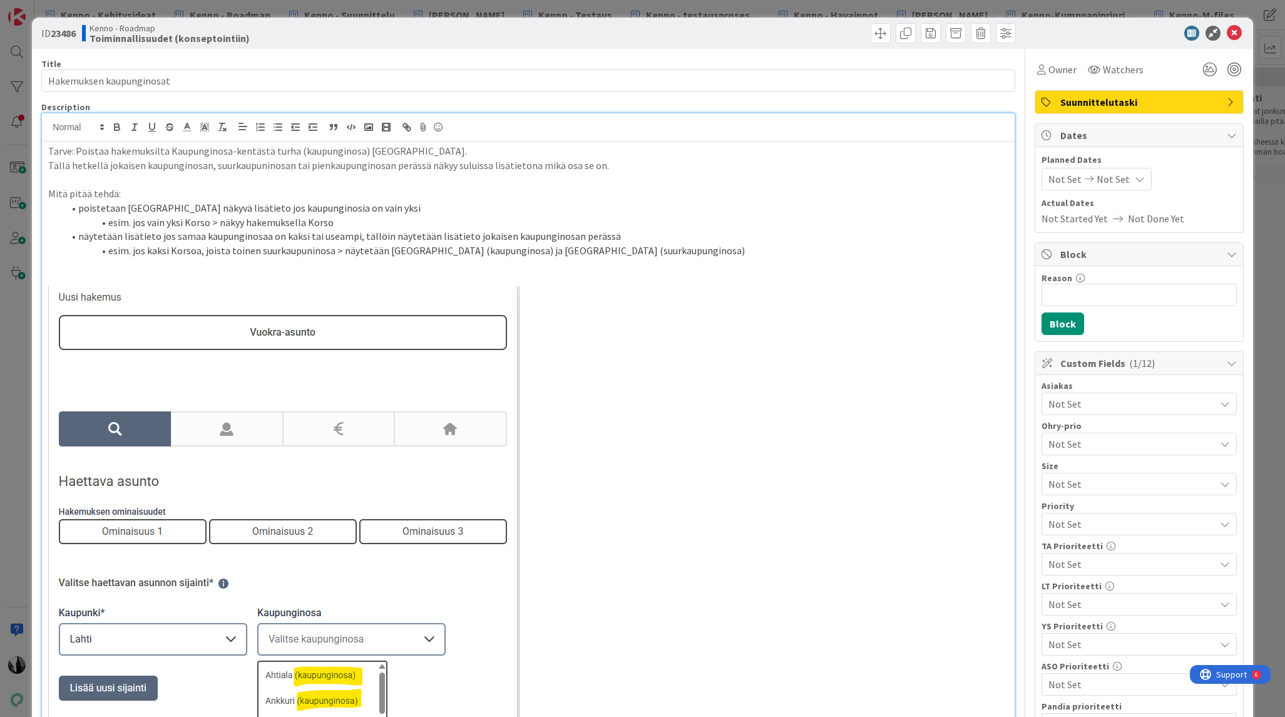
click at [315, 247] on li "esim. jos kaksi Korsoa, joista toinen suurkaupuninosa > näytetään [GEOGRAPHIC_D…" at bounding box center [535, 250] width 944 height 14
click at [625, 249] on li "esim. jos kaksi Korsoa, joista toinen suurkaupunginosa > näytetään [GEOGRAPHIC_…" at bounding box center [535, 250] width 944 height 14
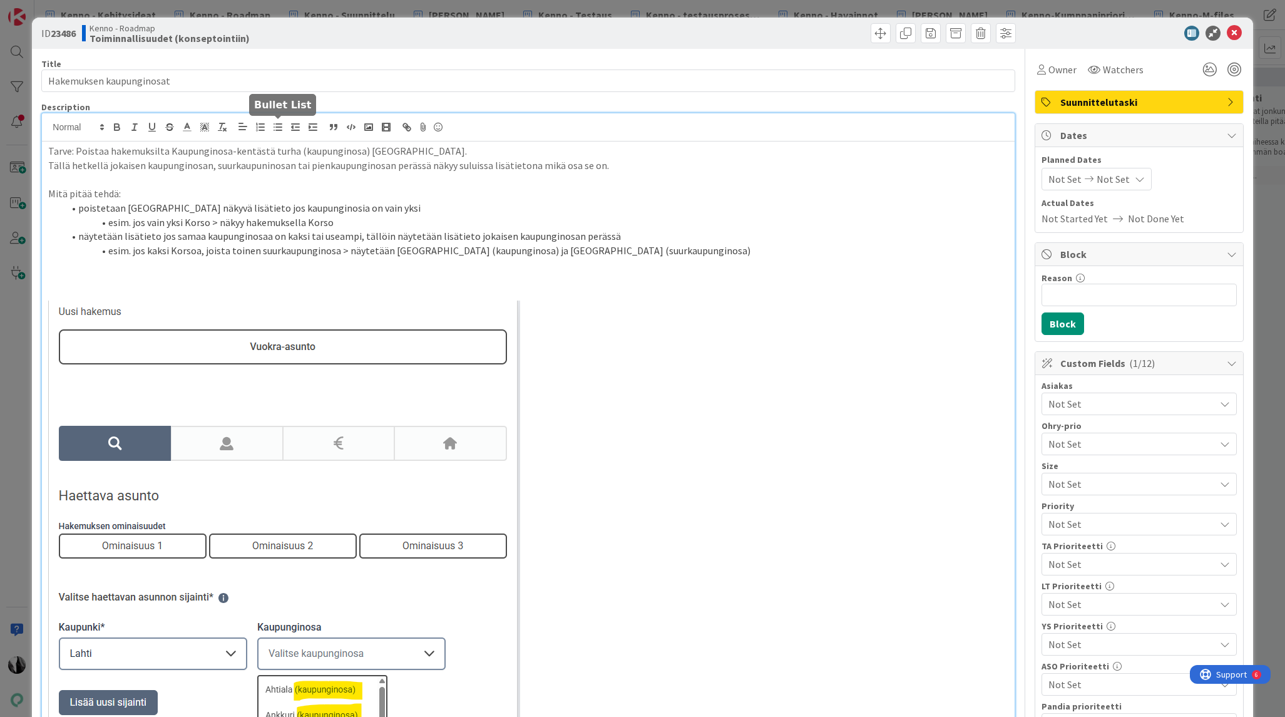
click at [285, 128] on button "button" at bounding box center [278, 127] width 18 height 15
click at [140, 235] on li "näytetään lisätieto jos samaa kaupunginosaa on kaksi tai useampi, tällöin näyte…" at bounding box center [535, 236] width 944 height 14
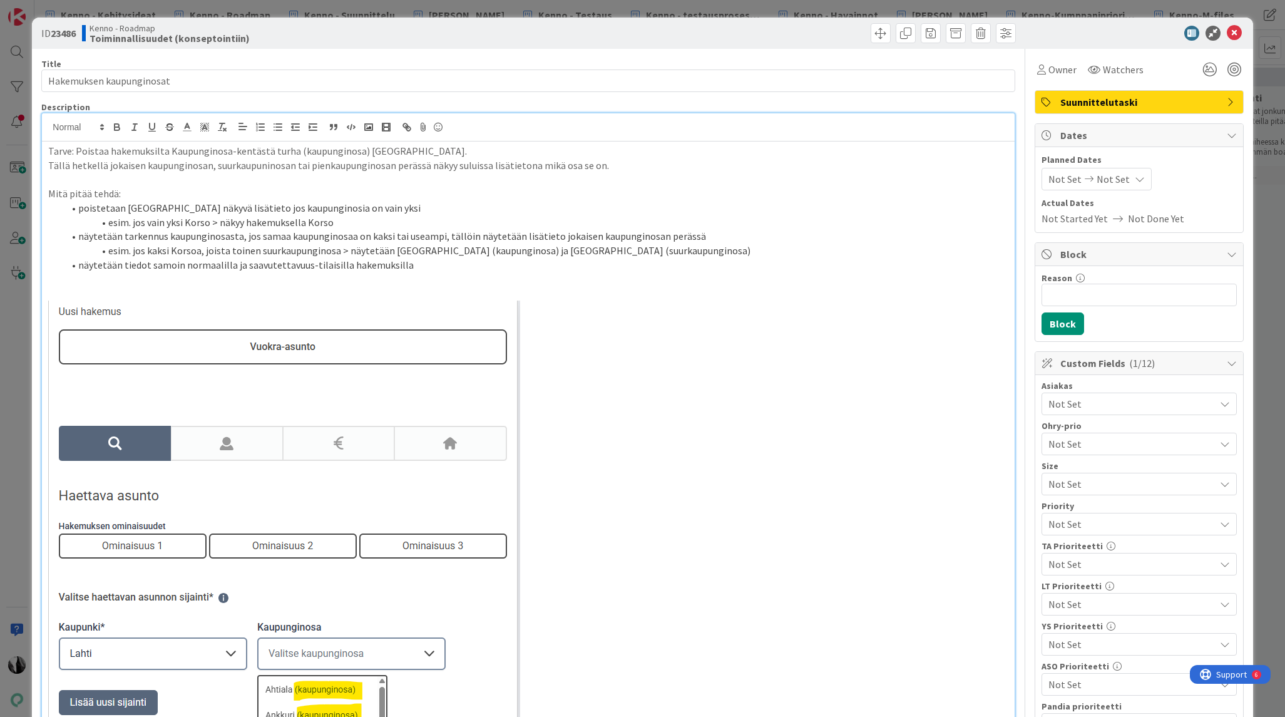
click at [440, 233] on li "näytetään tarkennus kaupunginosasta, jos samaa kaupunginosaa on kaksi tai useam…" at bounding box center [535, 236] width 944 height 14
click at [574, 233] on li "näytetään tarkennus kaupunginosasta, jos samaa kaupunginosaa on kaksi tai useam…" at bounding box center [535, 236] width 944 height 14
click at [586, 237] on li "näytetään tarkennus kaupunginosasta, jos samaa kaupunginosaa on kaksi tai useam…" at bounding box center [535, 236] width 944 height 14
click at [742, 237] on li "näytetään tarkennus kaupunginosasta, jos samaa kaupunginosaa on kaksi tai useam…" at bounding box center [535, 236] width 944 height 14
drag, startPoint x: 391, startPoint y: 251, endPoint x: 403, endPoint y: 251, distance: 12.5
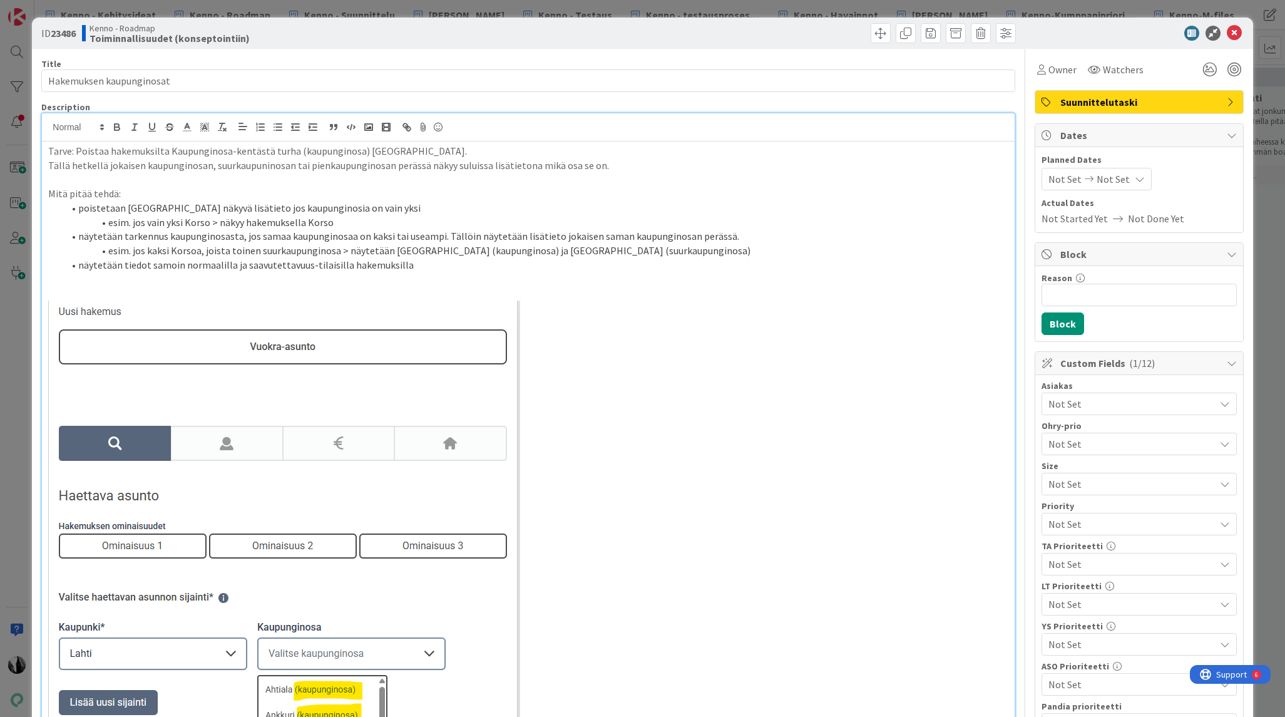
click at [391, 251] on li "esim. jos kaksi Korsoa, joista toinen suurkaupunginosa > näytetään [GEOGRAPHIC_…" at bounding box center [535, 250] width 944 height 14
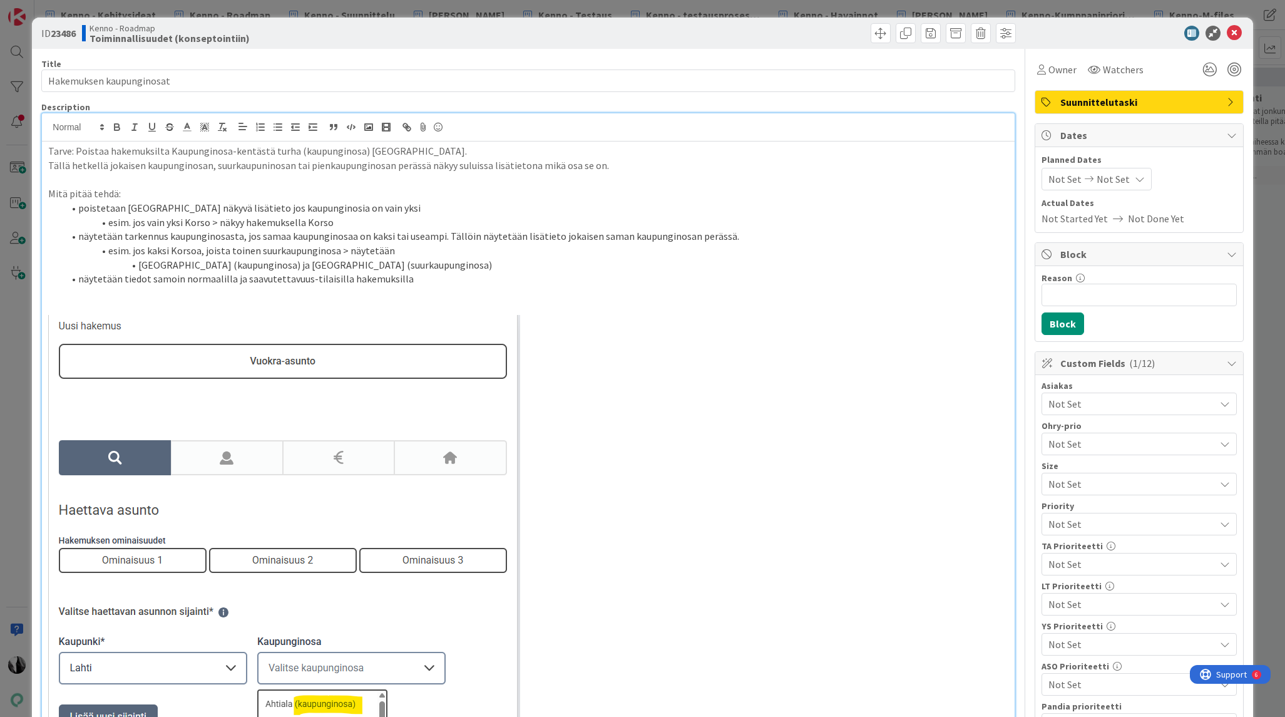
click at [242, 264] on li "[GEOGRAPHIC_DATA] (kaupunginosa) ja [GEOGRAPHIC_DATA] (suurkaupunginosa)" at bounding box center [535, 265] width 944 height 14
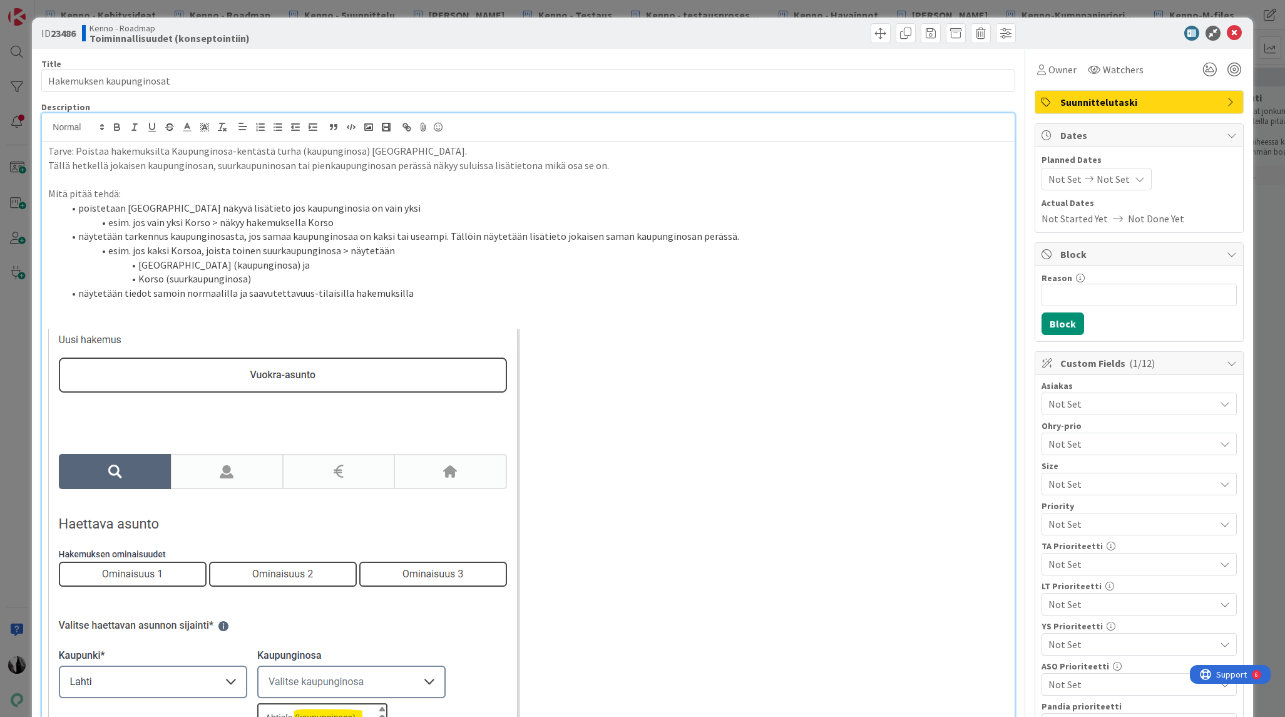
click at [302, 222] on li "esim. jos vain yksi Korso > näkyy hakemuksella Korso" at bounding box center [535, 222] width 944 height 14
drag, startPoint x: 220, startPoint y: 222, endPoint x: 310, endPoint y: 212, distance: 90.7
click at [301, 222] on li "esim. jos vain yksi Korso > näkyy hakemuksella Korso" at bounding box center [535, 222] width 944 height 14
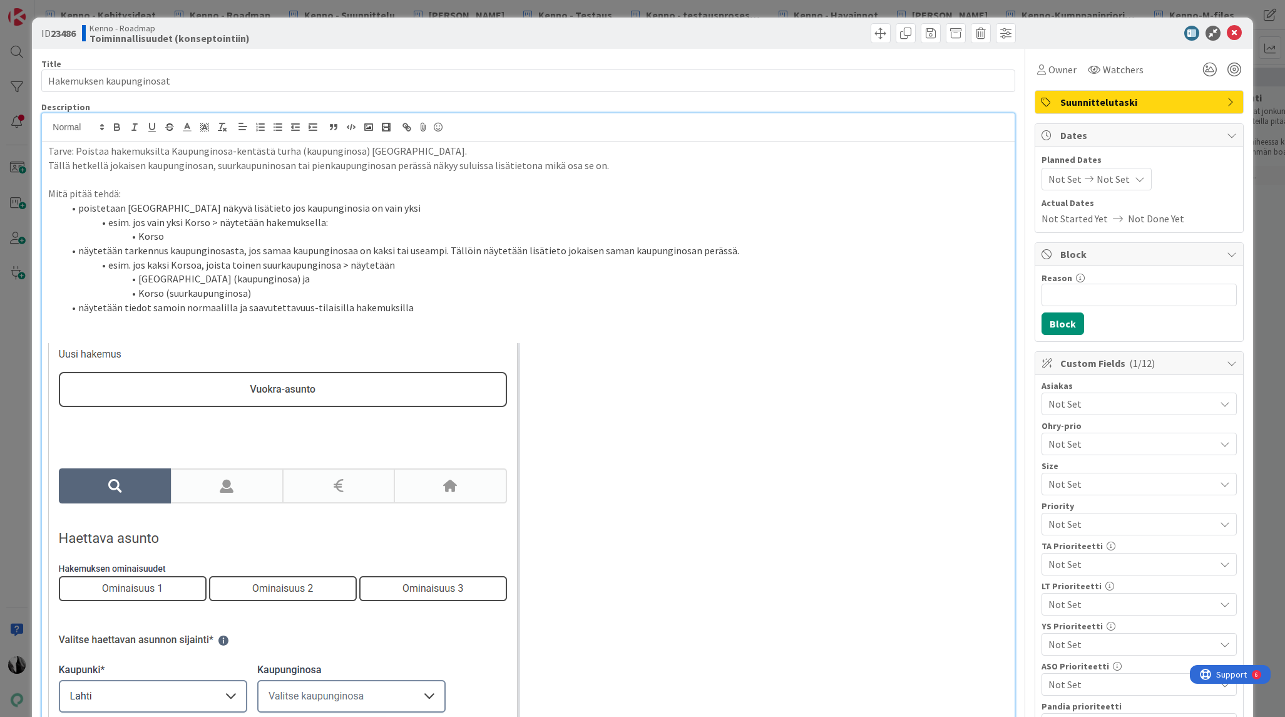
click at [409, 267] on li "esim. jos kaksi Korsoa, joista toinen suurkaupunginosa > näytetään" at bounding box center [535, 265] width 944 height 14
drag, startPoint x: 245, startPoint y: 276, endPoint x: 315, endPoint y: 263, distance: 71.8
click at [247, 276] on li "[GEOGRAPHIC_DATA] (kaupunginosa) ja" at bounding box center [535, 278] width 944 height 14
click at [447, 265] on li "esim. jos kaksi Korsoa, joista toinen suurkaupunginosa > näytetään hakemuksella:" at bounding box center [535, 264] width 944 height 14
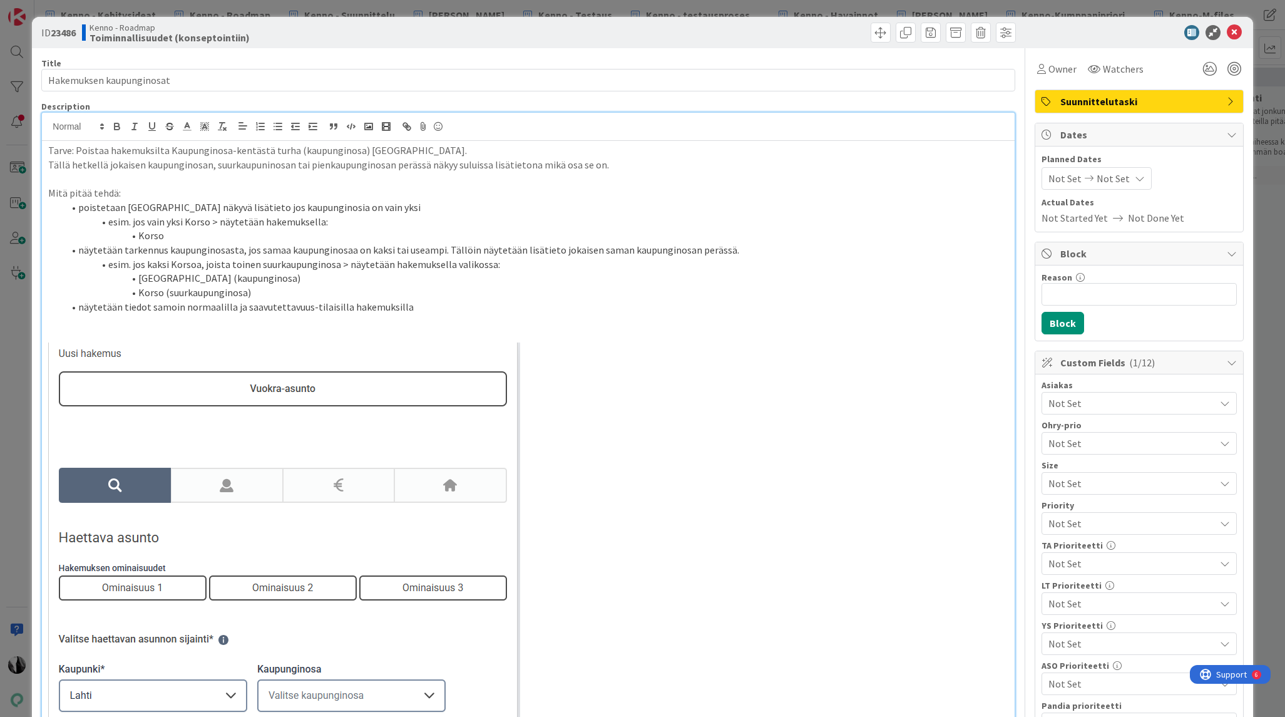
click at [320, 223] on li "esim. jos vain yksi Korso > näytetään hakemuksella:" at bounding box center [535, 222] width 944 height 14
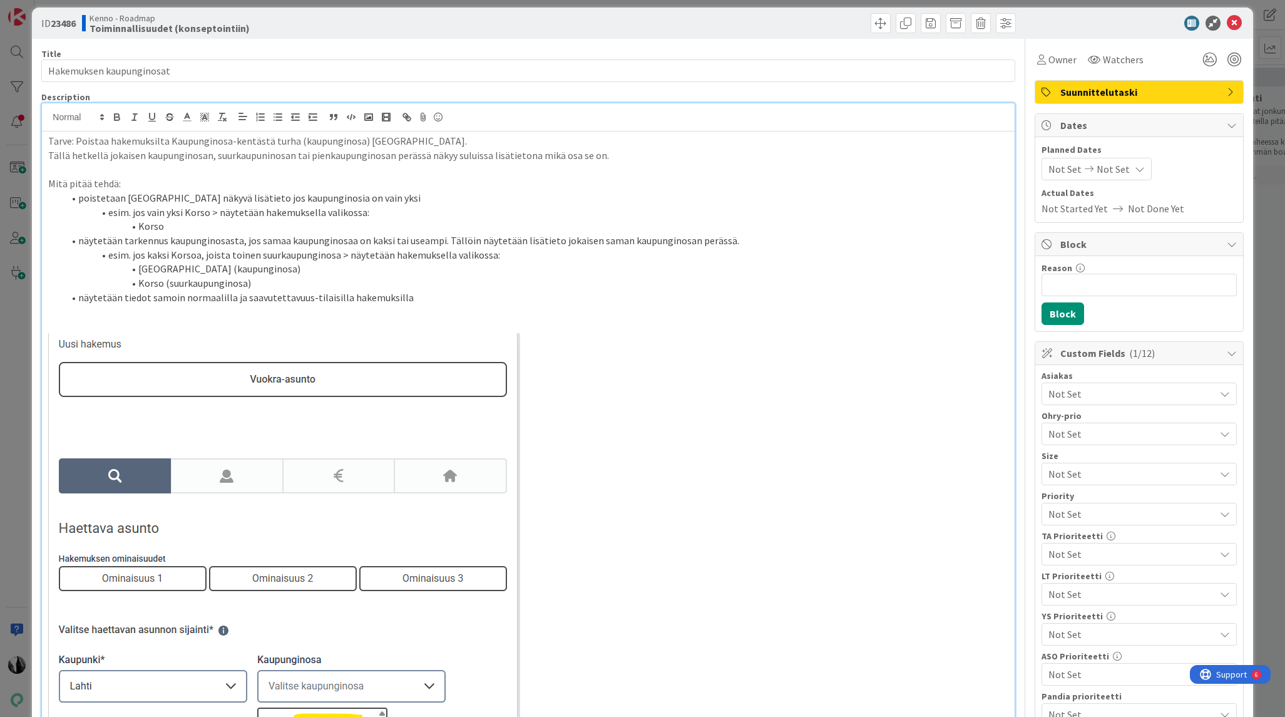
click at [638, 362] on p at bounding box center [527, 670] width 959 height 675
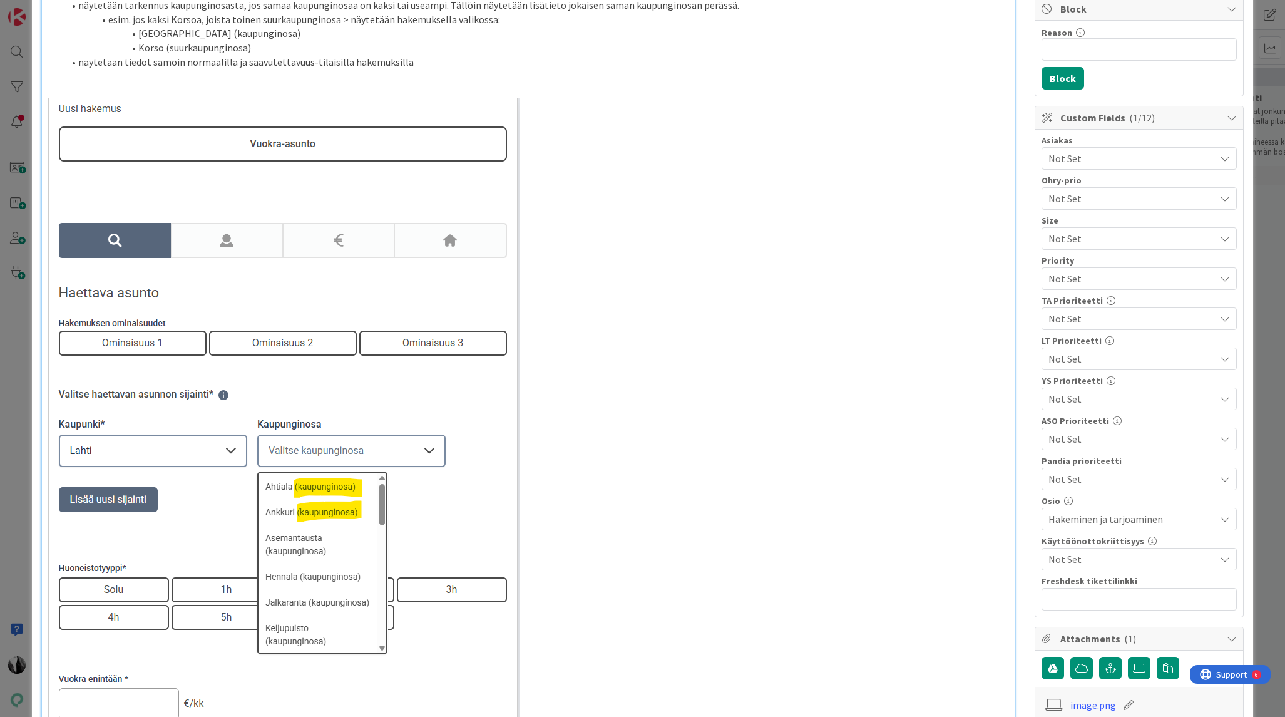
scroll to position [0, 0]
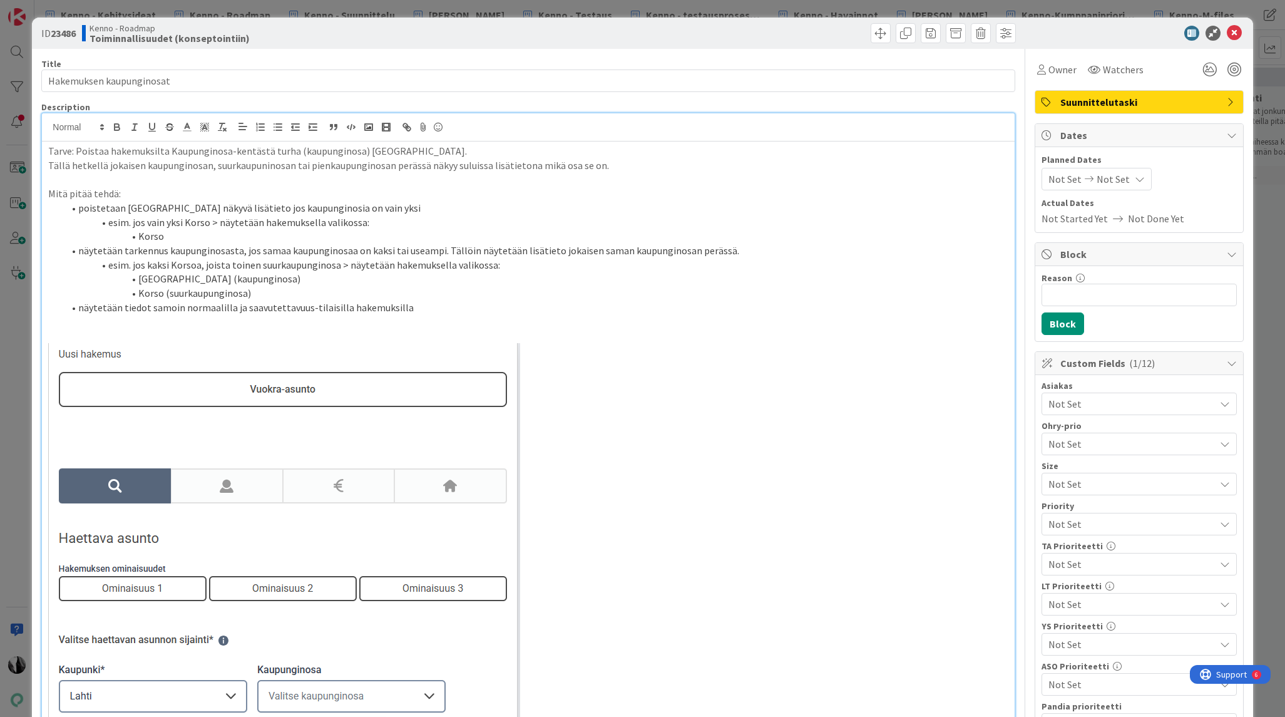
click at [159, 265] on li "esim. jos kaksi Korsoa, joista toinen suurkaupunginosa > näytetään hakemuksella…" at bounding box center [535, 265] width 944 height 14
click at [246, 265] on li "esim. jos kolme Korsoa, joista toinen suurkaupunginosa > näytetään hakemuksella…" at bounding box center [535, 265] width 944 height 14
click at [254, 269] on li "esim. jos kolme Korsoa, joista toinen suurkaupunginosa > näytetään hakemuksella…" at bounding box center [535, 265] width 944 height 14
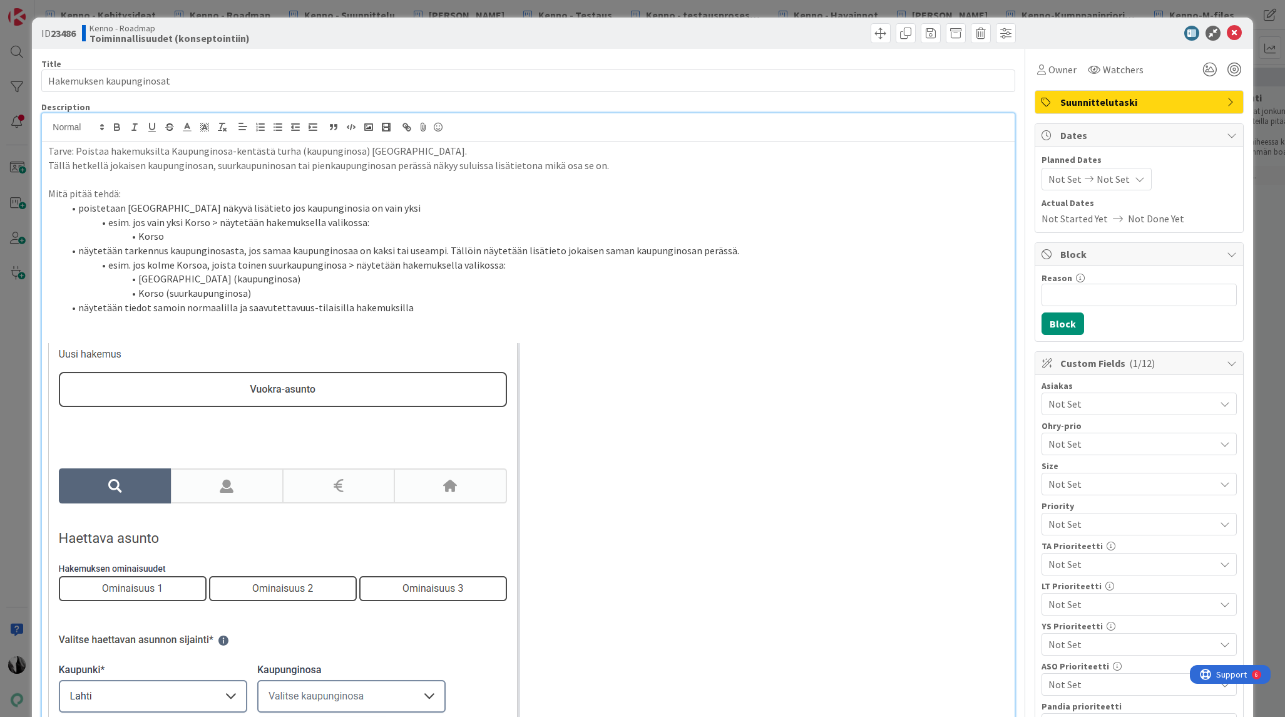
click at [259, 292] on li "Korso (suurkaupunginosa)" at bounding box center [535, 293] width 944 height 14
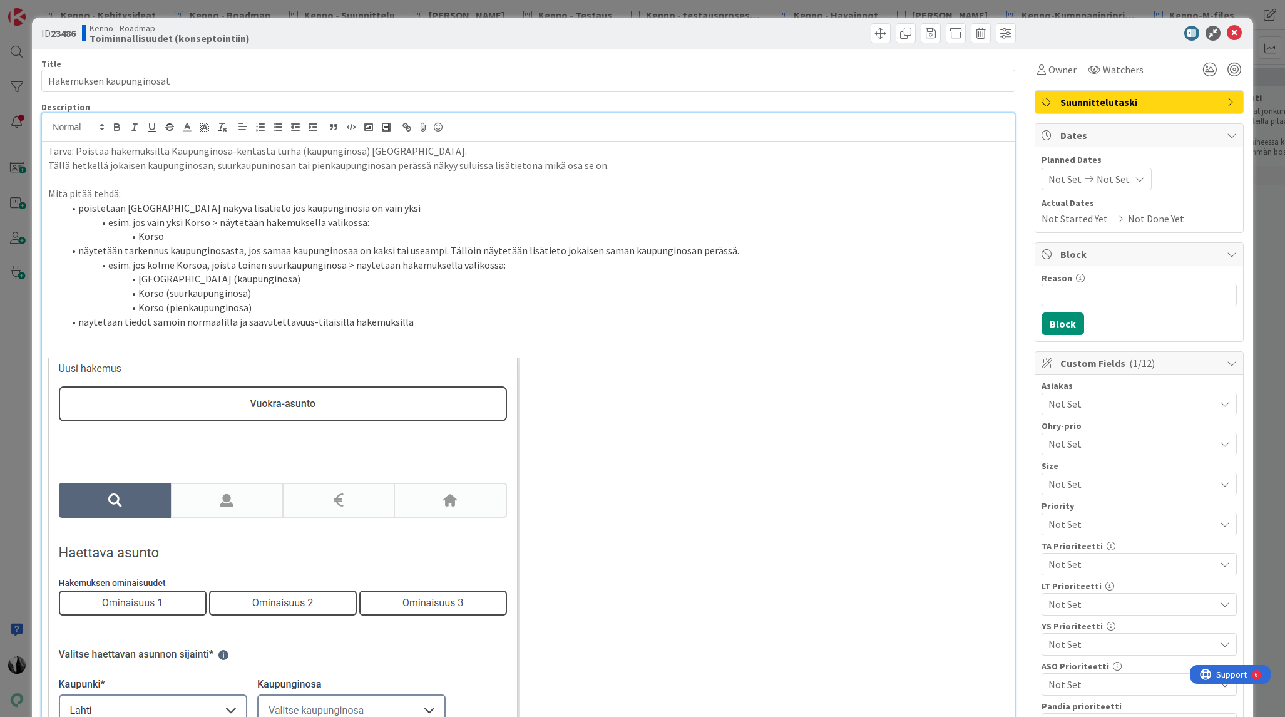
drag, startPoint x: 210, startPoint y: 265, endPoint x: 226, endPoint y: 265, distance: 16.3
click at [226, 265] on li "esim. jos kolme Korsoa, joista toinen suurkaupunginosa > näytetään hakemuksella…" at bounding box center [535, 265] width 944 height 14
click at [241, 265] on li "esim. jos kolme Korsoa, joista toinen suurkaupunginosa > näytetään hakemuksella…" at bounding box center [535, 265] width 944 height 14
drag, startPoint x: 209, startPoint y: 265, endPoint x: 254, endPoint y: 266, distance: 45.1
click at [254, 266] on li "esim. jos kolme Korsoa, joista toinen suurkaupunginosa > näytetään hakemuksella…" at bounding box center [535, 265] width 944 height 14
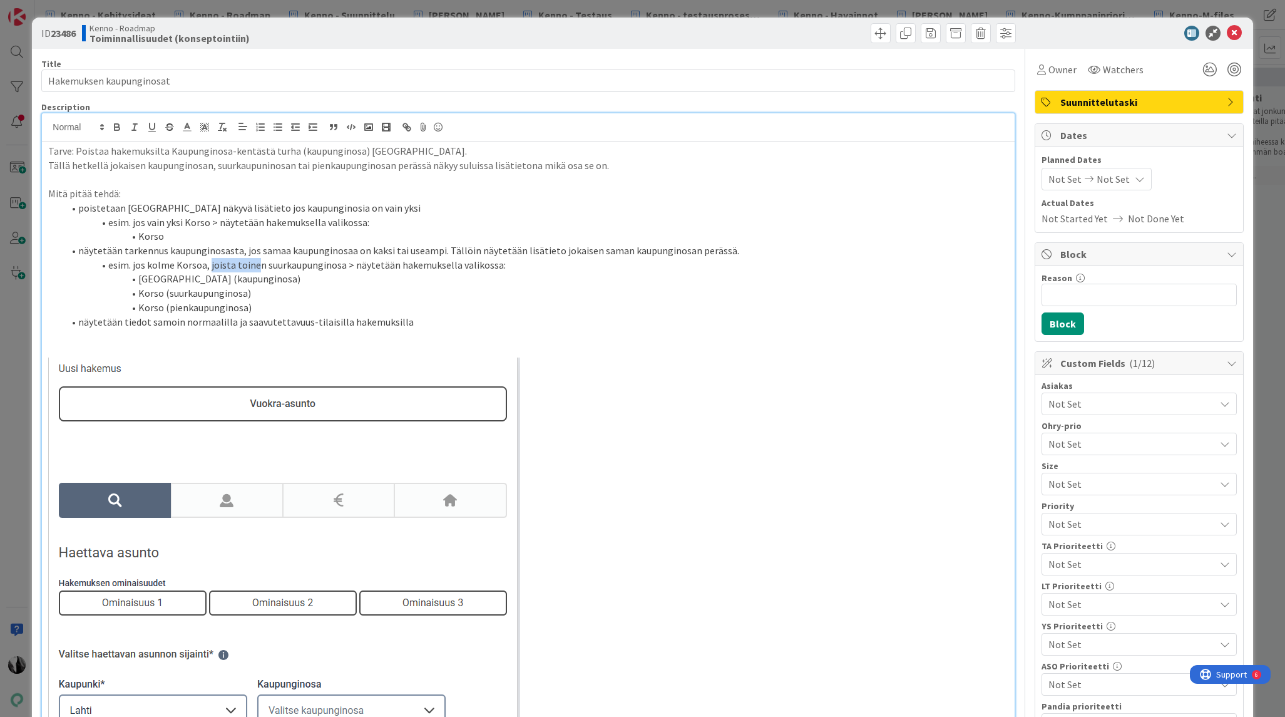
click at [249, 267] on li "esim. jos kolme Korsoa, joista toinen suurkaupunginosa > näytetään hakemuksella…" at bounding box center [535, 265] width 944 height 14
click at [328, 265] on li "esim. jos kolme Korsoa, joista yksi suurkaupunginosa > näytetään hakemuksella v…" at bounding box center [535, 265] width 944 height 14
click at [636, 330] on p at bounding box center [527, 336] width 959 height 14
drag, startPoint x: 162, startPoint y: 152, endPoint x: 175, endPoint y: 152, distance: 13.1
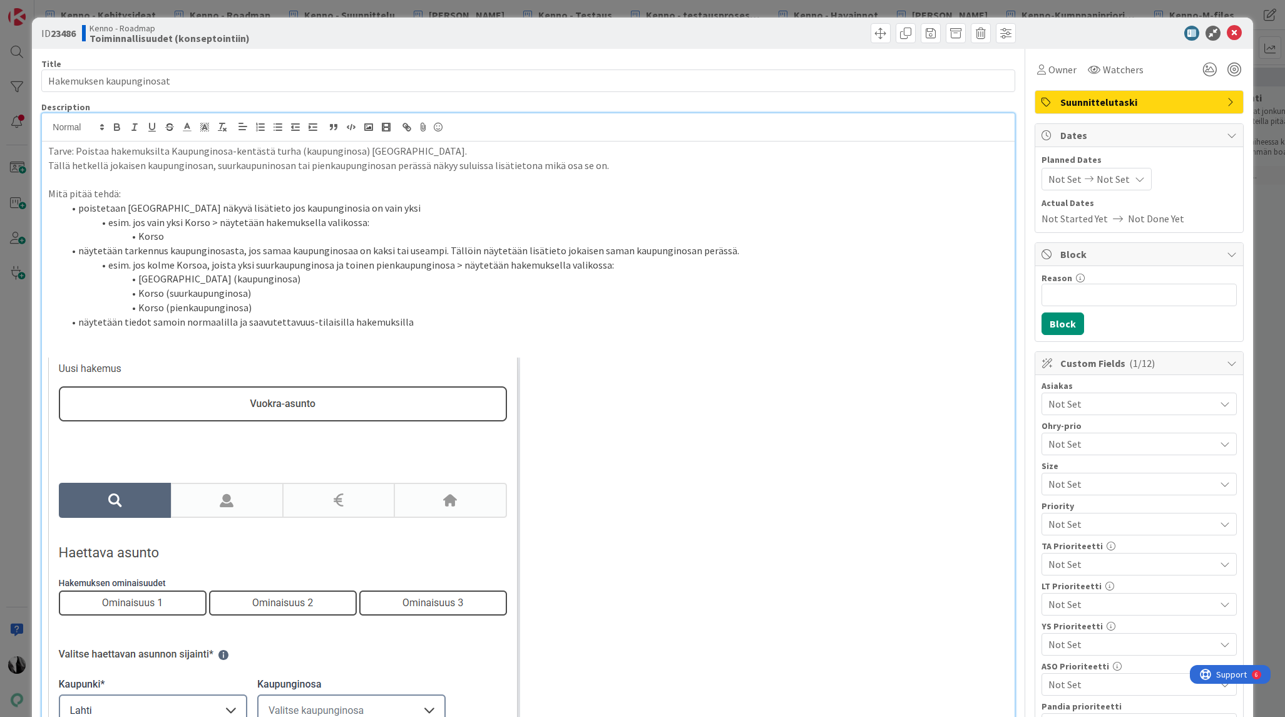
click at [163, 152] on p "Tarve: Poistaa hakemuksilta Kaupunginosa-kentästä turha (kaupunginosa) [GEOGRAP…" at bounding box center [527, 151] width 959 height 14
click at [278, 206] on li "poistetaan [GEOGRAPHIC_DATA] näkyvä lisätieto jos kaupunginosia on vain yksi" at bounding box center [535, 208] width 944 height 14
drag, startPoint x: 79, startPoint y: 250, endPoint x: 347, endPoint y: 251, distance: 267.9
click at [375, 253] on li "näytetään tarkennus kaupunginosasta, jos samaa kaupunginosaa on kaksi tai useam…" at bounding box center [535, 250] width 944 height 14
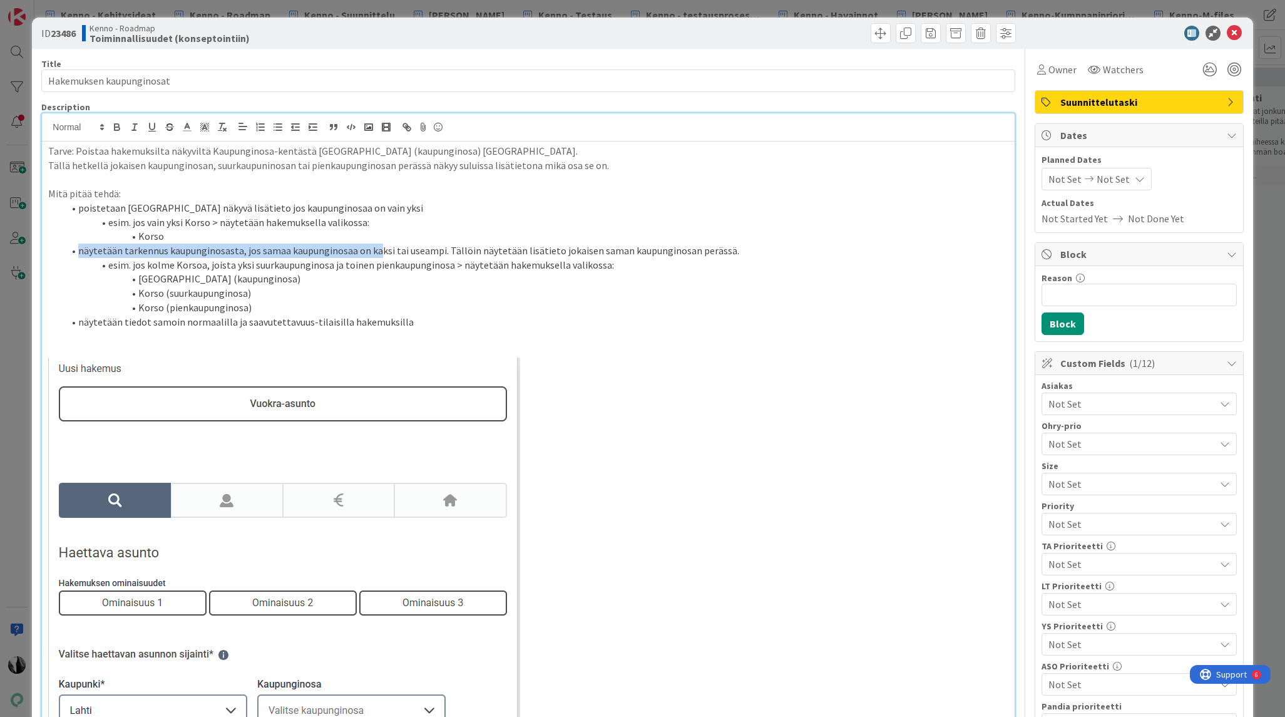
click at [112, 253] on li "näytetään tarkennus kaupunginosasta, jos samaa kaupunginosaa on kaksi tai useam…" at bounding box center [535, 250] width 944 height 14
click at [82, 253] on li "näytetään tarkennus kaupunginosasta, jos samaa kaupunginosaa on kaksi tai useam…" at bounding box center [535, 250] width 944 height 14
click at [267, 207] on li "poistetaan [GEOGRAPHIC_DATA] näkyvä lisätieto jos kaupunginosaa on vain yksi" at bounding box center [535, 208] width 944 height 14
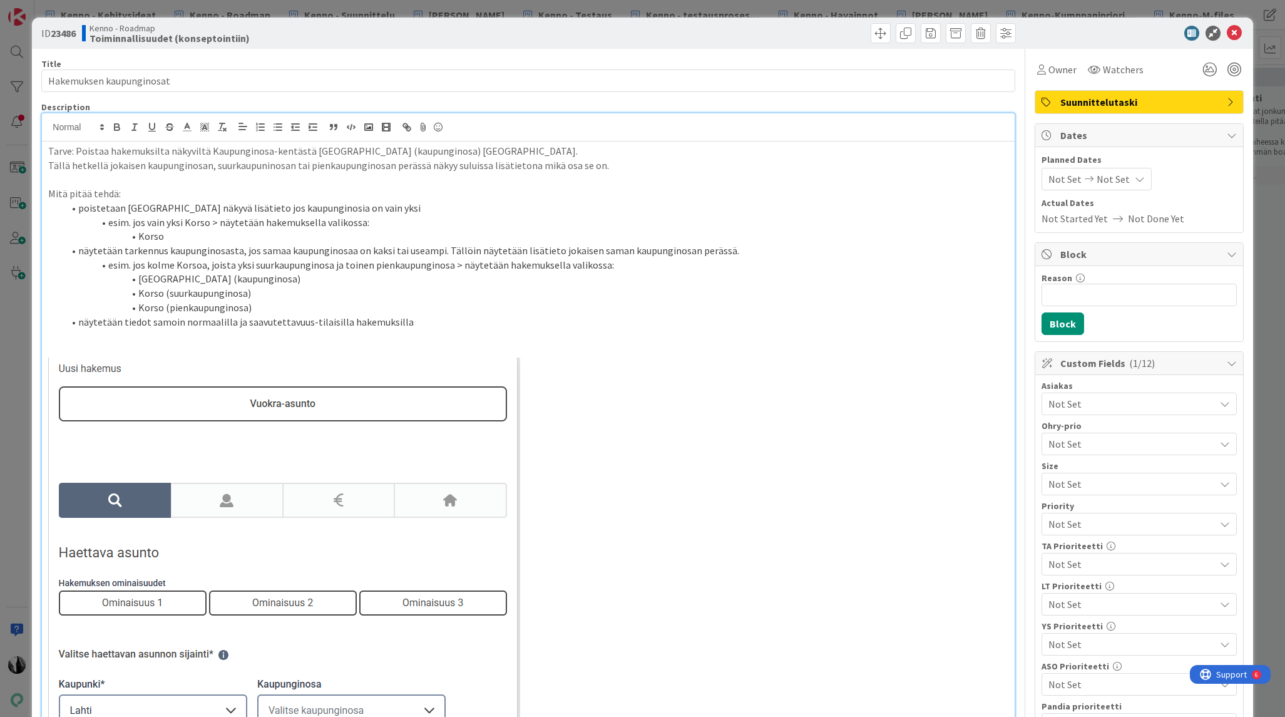
click at [278, 208] on li "poistetaan [GEOGRAPHIC_DATA] näkyvä lisätieto jos kaupunginosia on vain yksi" at bounding box center [535, 208] width 944 height 14
click at [219, 248] on li "näytetään tarkennus kaupunginosasta, jos samaa kaupunginosaa on kaksi tai useam…" at bounding box center [535, 250] width 944 height 14
drag, startPoint x: 224, startPoint y: 207, endPoint x: 230, endPoint y: 206, distance: 6.4
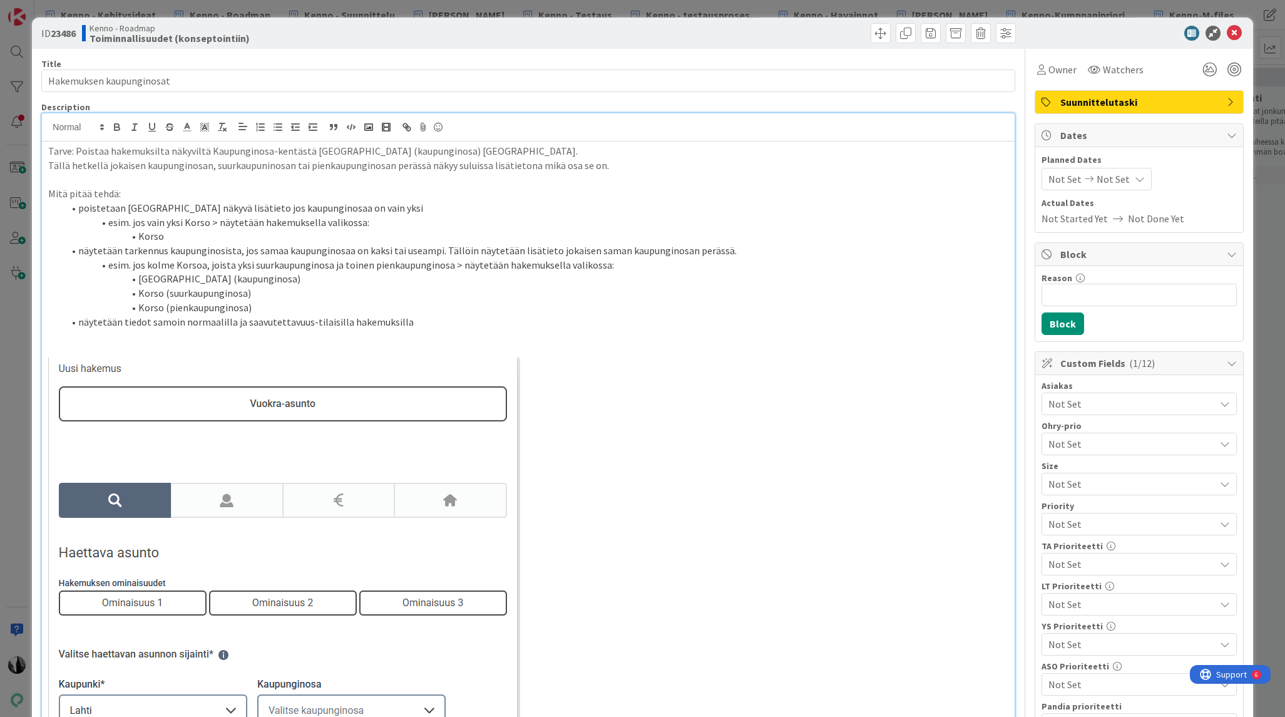
click at [224, 207] on li "poistetaan [GEOGRAPHIC_DATA] näkyvä lisätieto jos kaupunginosaa on vain yksi" at bounding box center [535, 208] width 944 height 14
click at [240, 207] on li "poistetaan suluissa näkyvä lisätieto, jos kaupunginosaa on vain yksi" at bounding box center [535, 208] width 944 height 14
click at [431, 324] on li "näytetään tiedot samoin normaalilla ja saavutettavuus-tilaisilla hakemuksilla" at bounding box center [535, 322] width 944 height 14
click at [733, 406] on p at bounding box center [527, 694] width 959 height 675
click at [1101, 33] on div at bounding box center [1133, 33] width 222 height 15
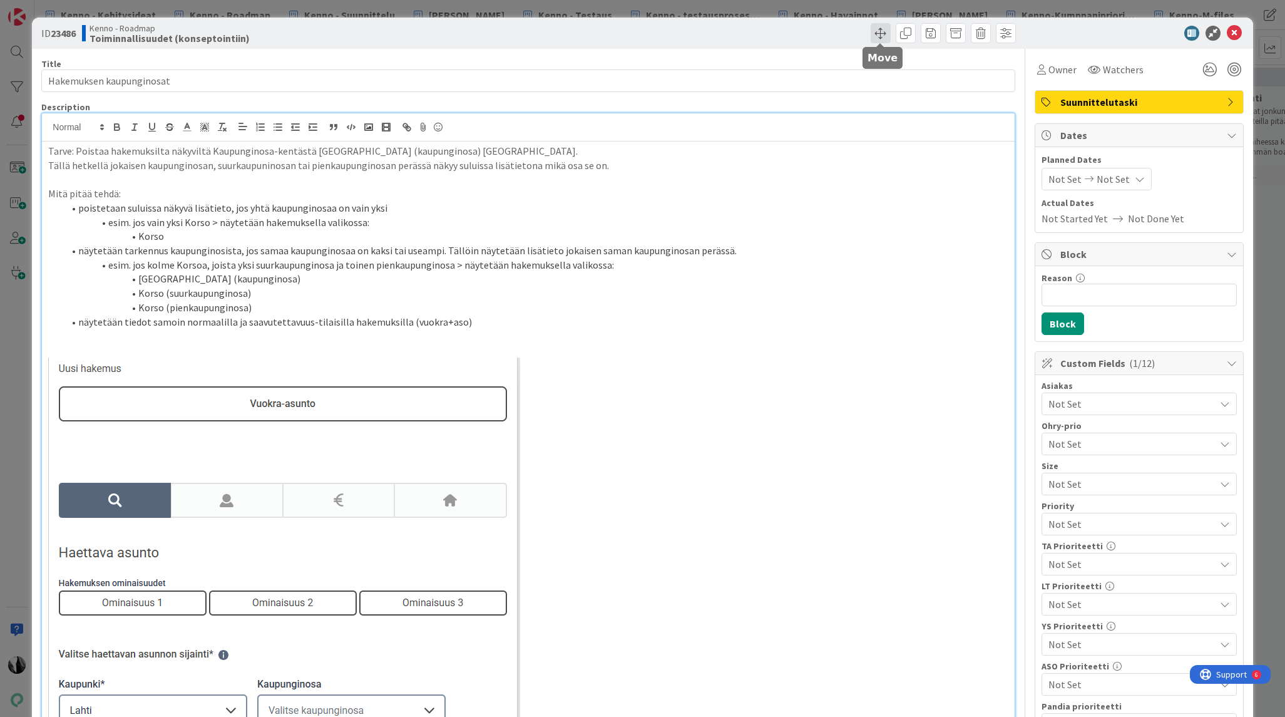
click at [879, 29] on span at bounding box center [881, 33] width 20 height 20
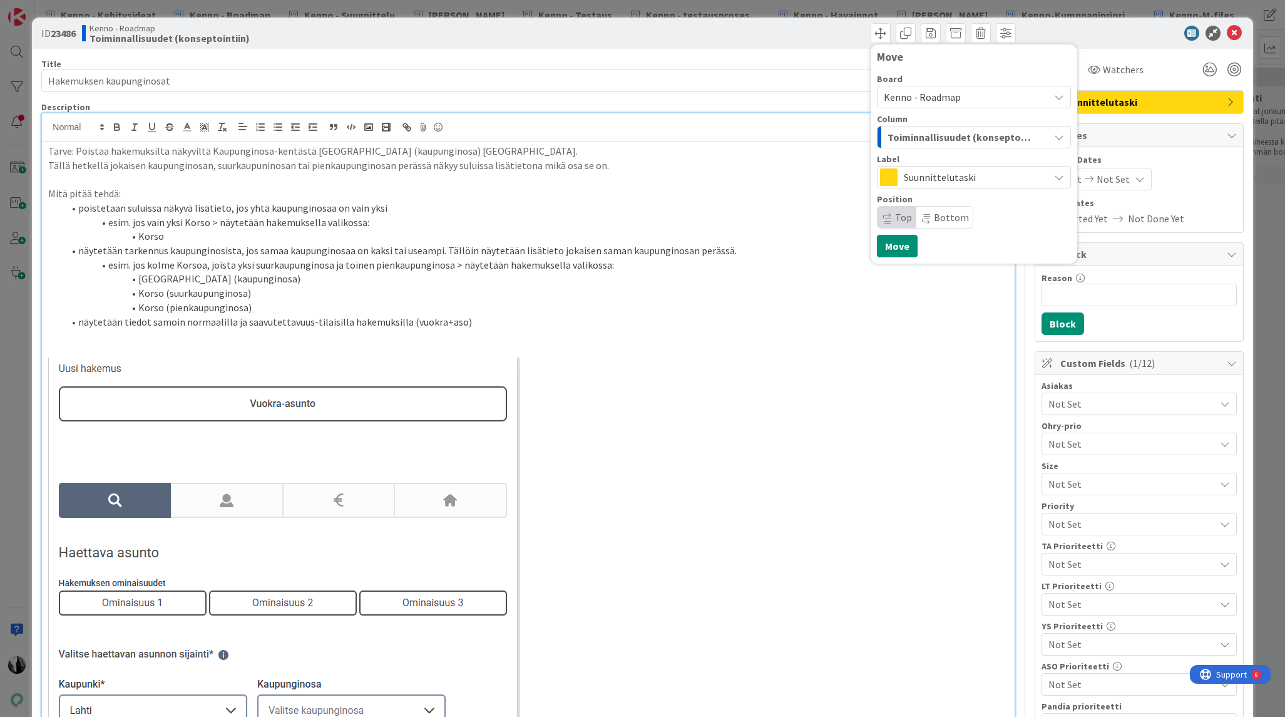
click at [944, 94] on span "Kenno - Roadmap" at bounding box center [922, 97] width 77 height 13
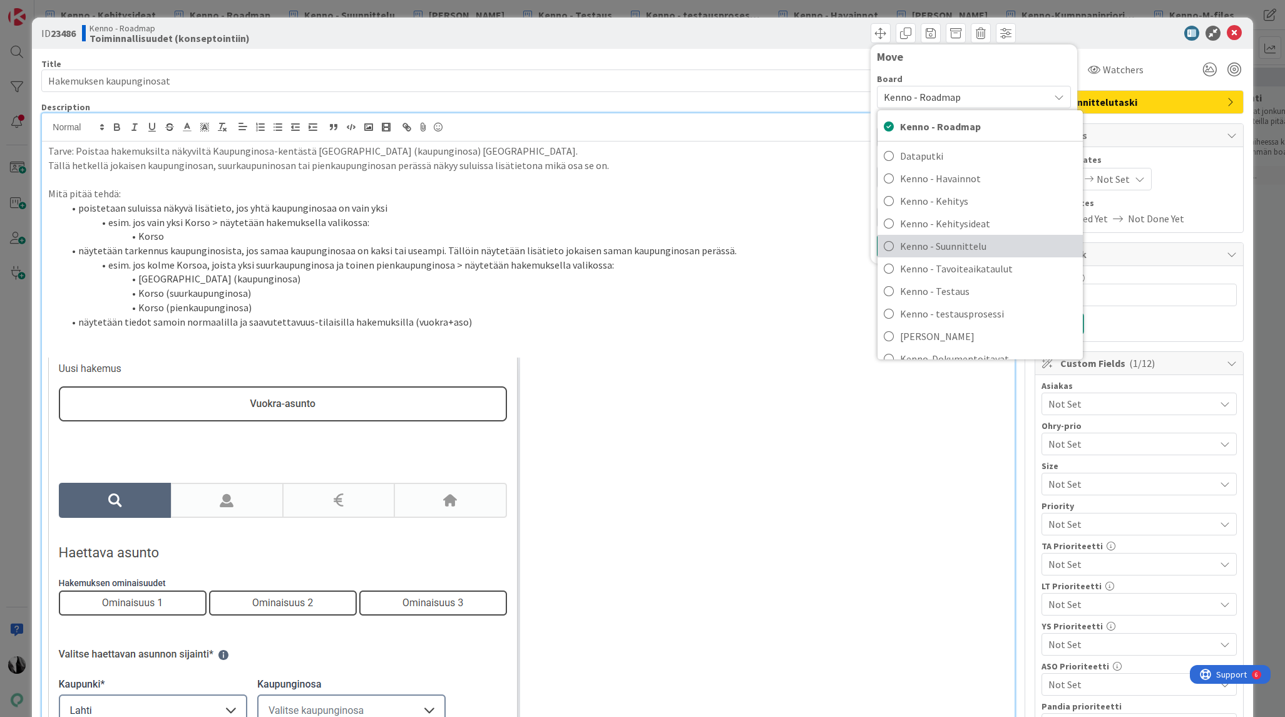
click at [999, 242] on span "Kenno - Suunnittelu" at bounding box center [988, 246] width 176 height 19
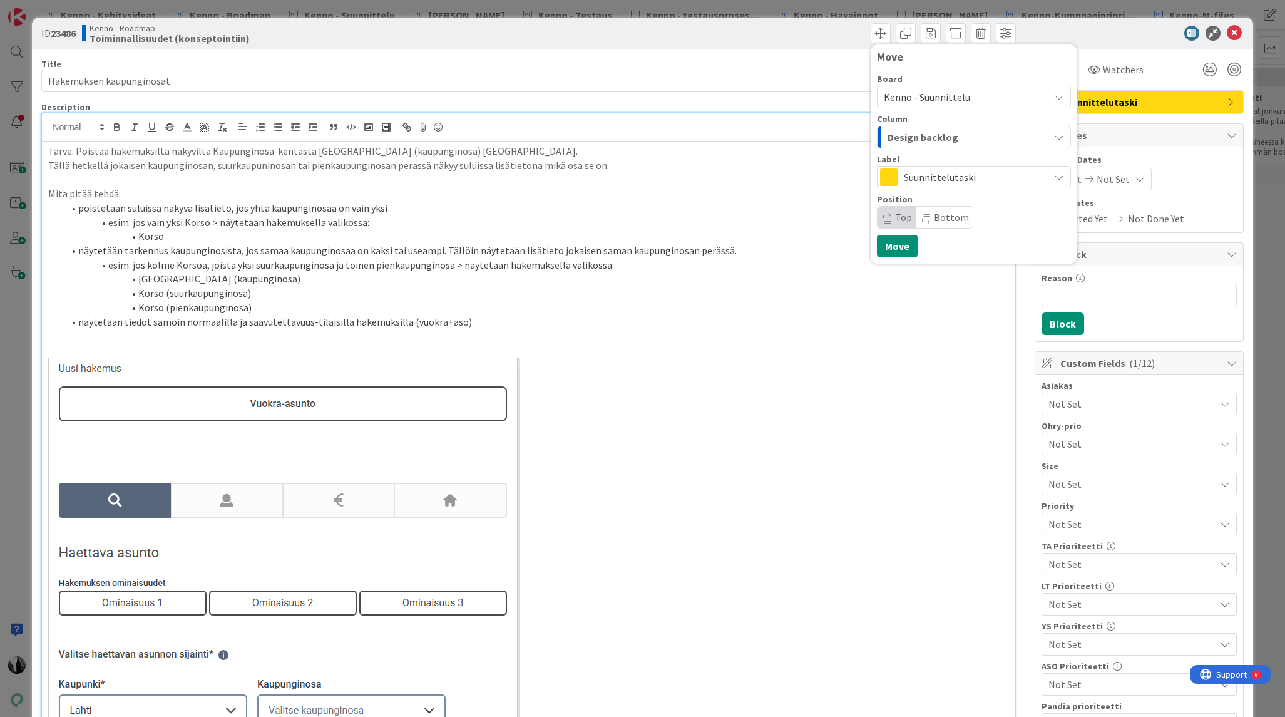
click at [964, 134] on div "Design backlog" at bounding box center [966, 137] width 165 height 20
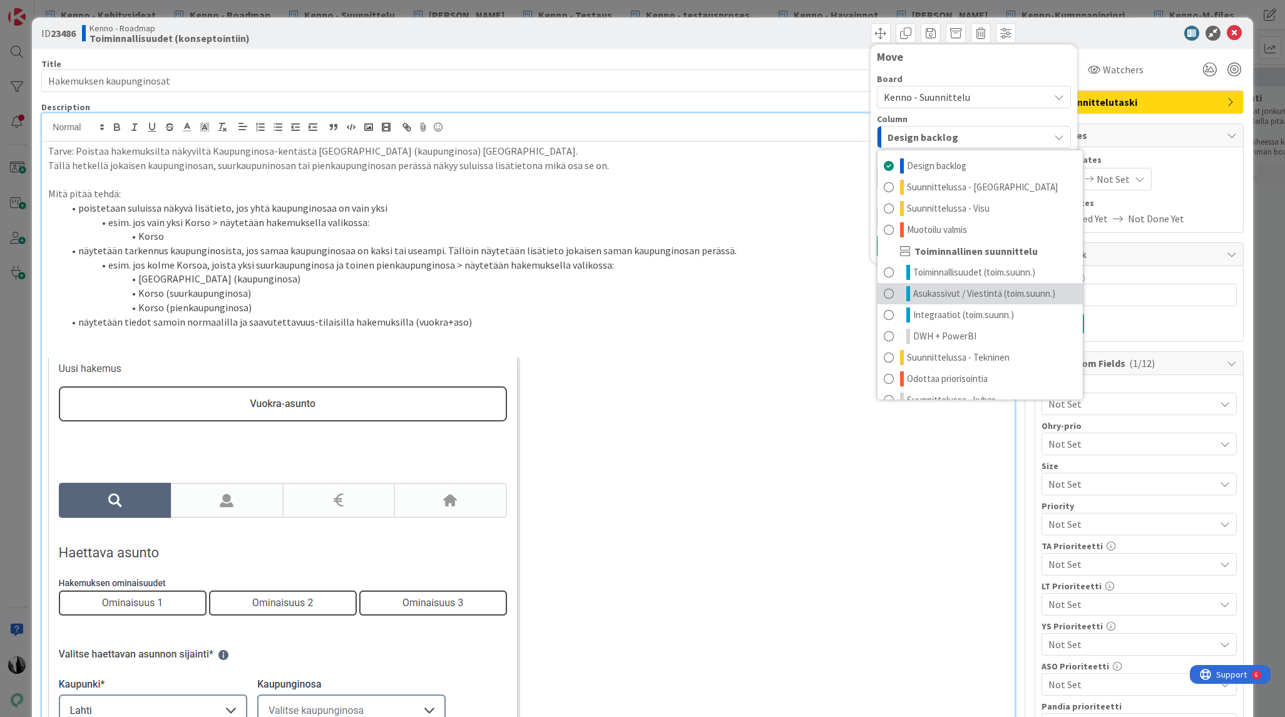
click at [1012, 290] on span "Asukassivut / Viestintä (toim.suunn.)" at bounding box center [984, 293] width 142 height 15
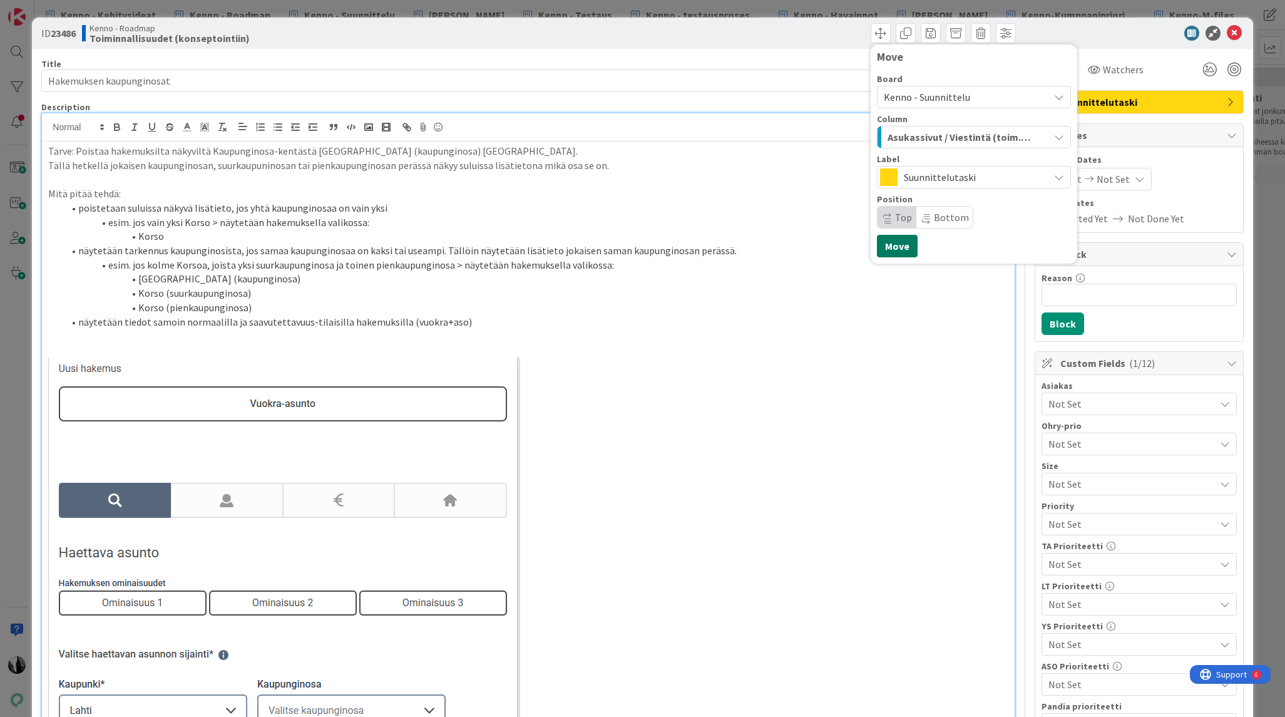
click at [907, 238] on button "Move" at bounding box center [897, 246] width 41 height 23
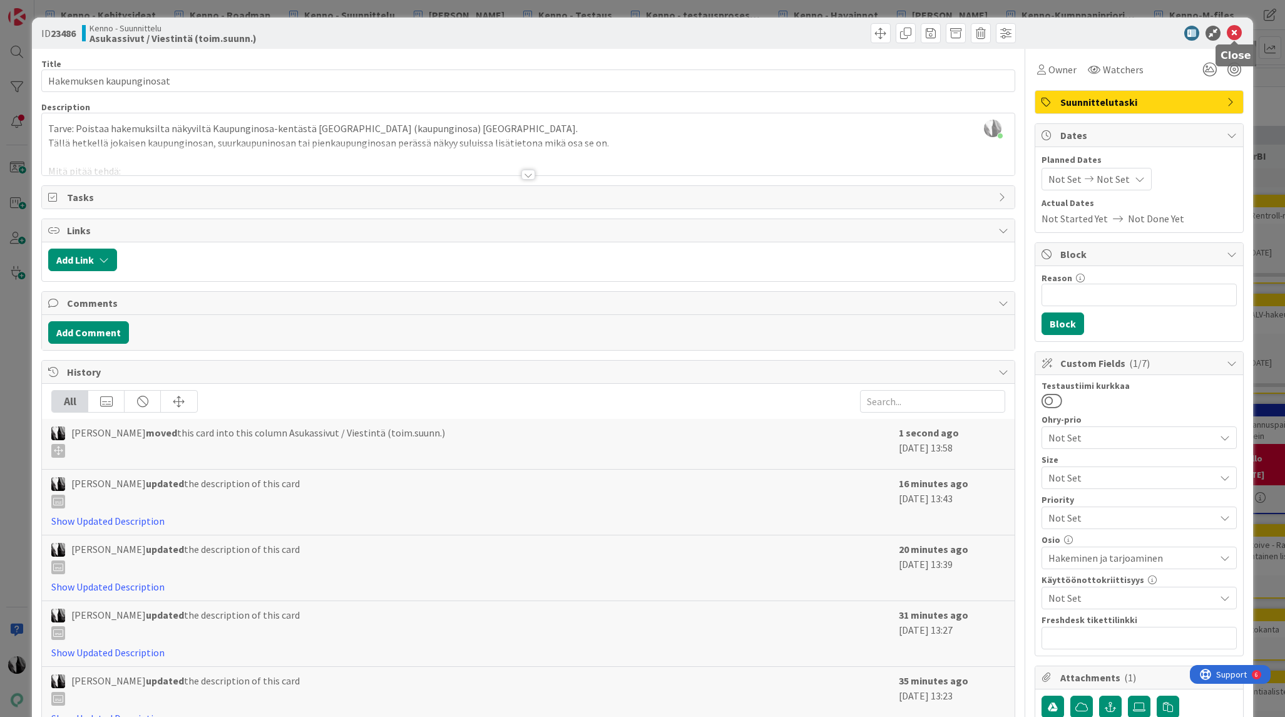
click at [1234, 32] on icon at bounding box center [1234, 33] width 15 height 15
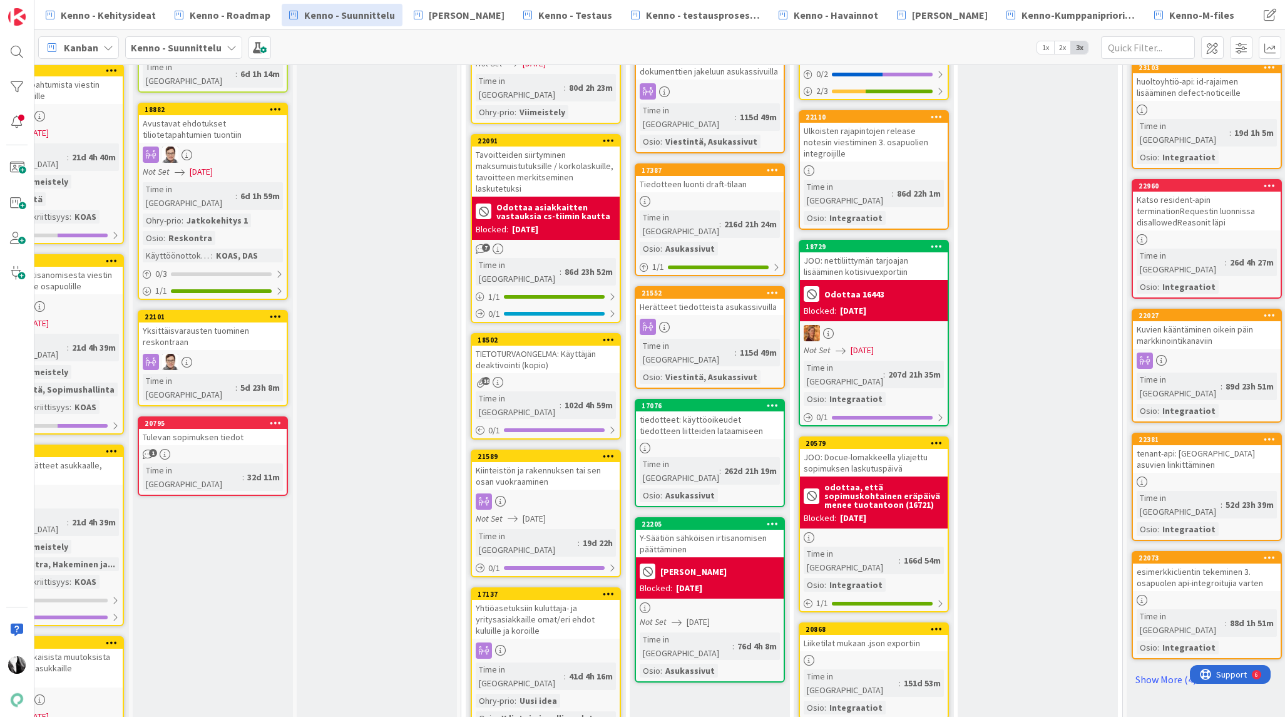
scroll to position [989, 234]
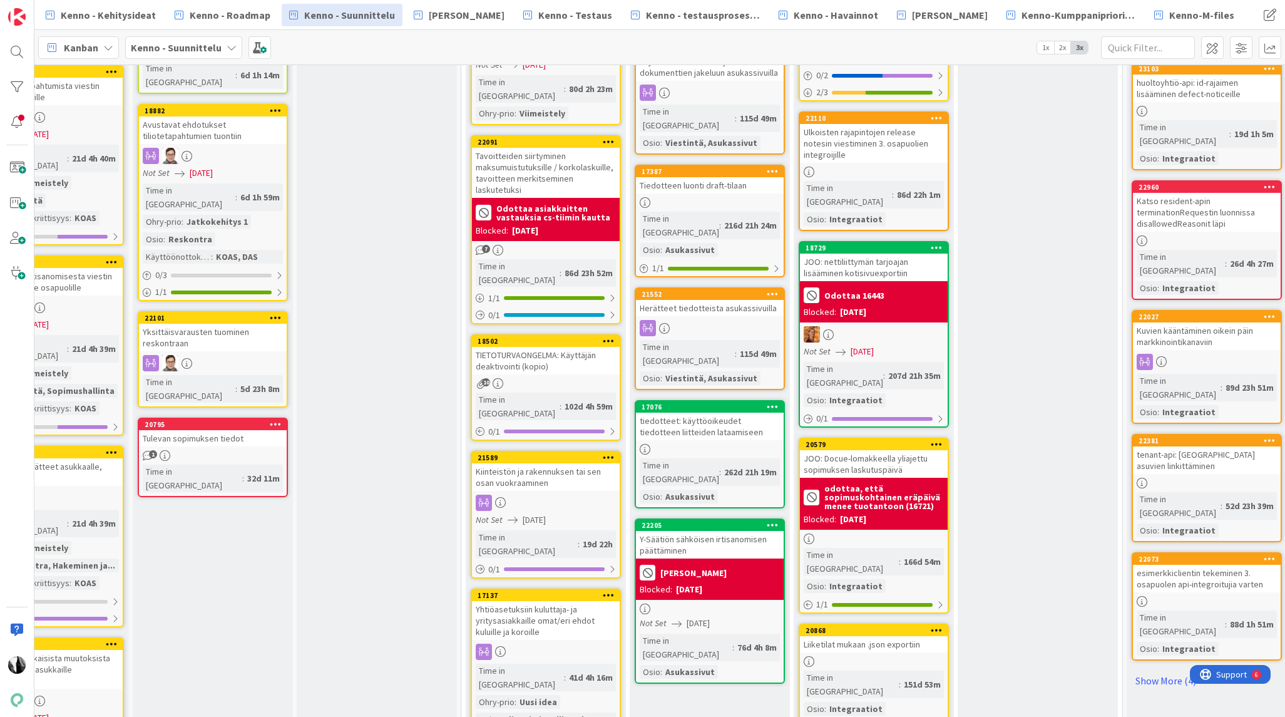
click at [874, 253] on div "JOO: nettiliittymän tarjoajan lisääminen kotisivuexportiin" at bounding box center [874, 267] width 148 height 28
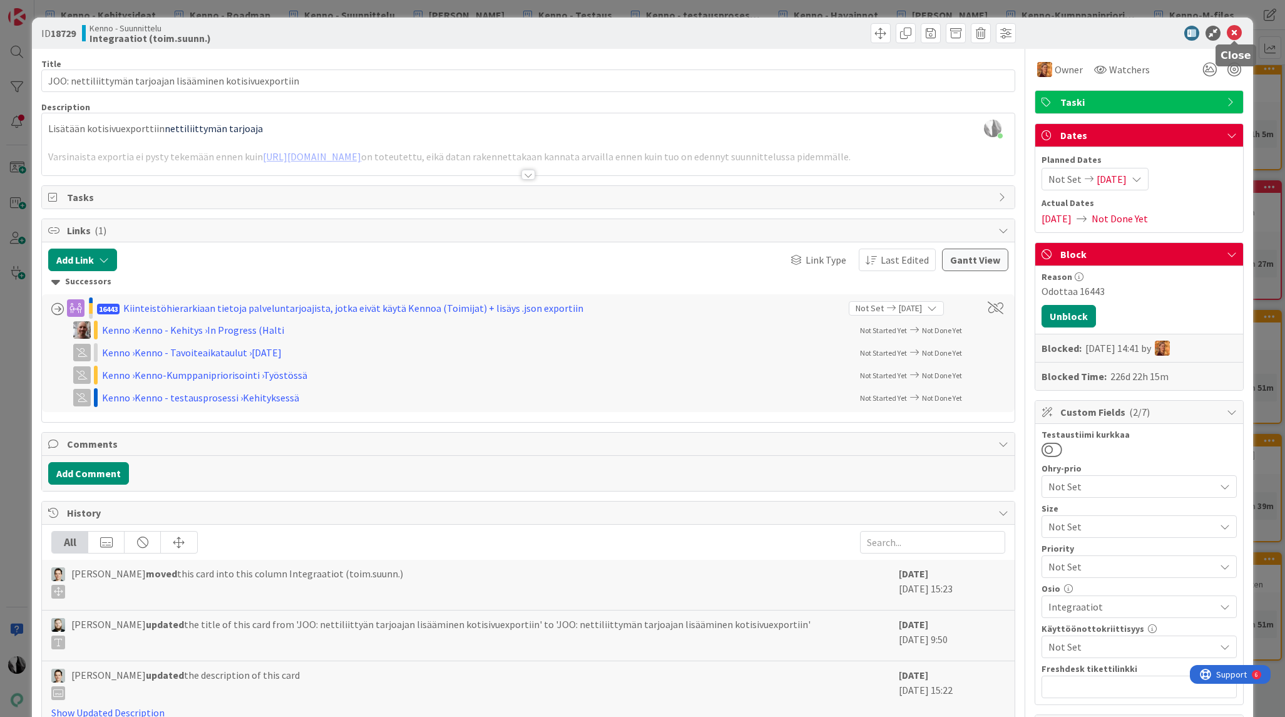
click at [1239, 31] on icon at bounding box center [1234, 33] width 15 height 15
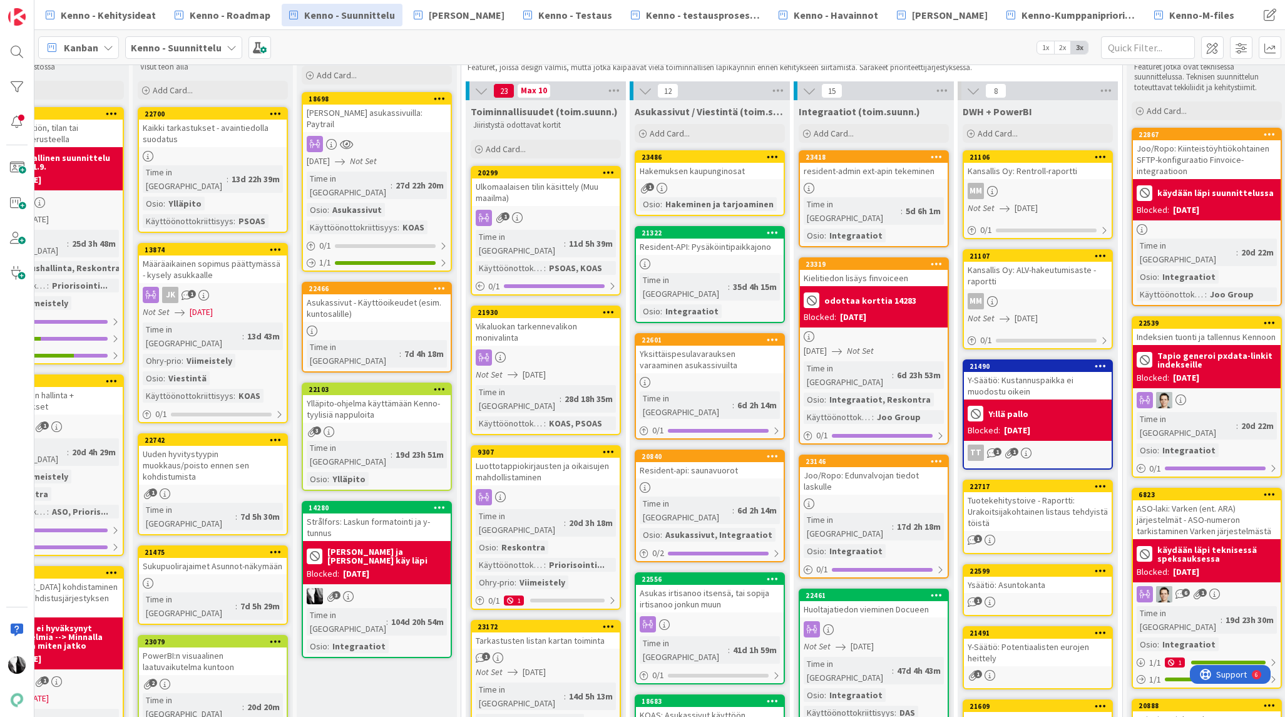
scroll to position [0, 234]
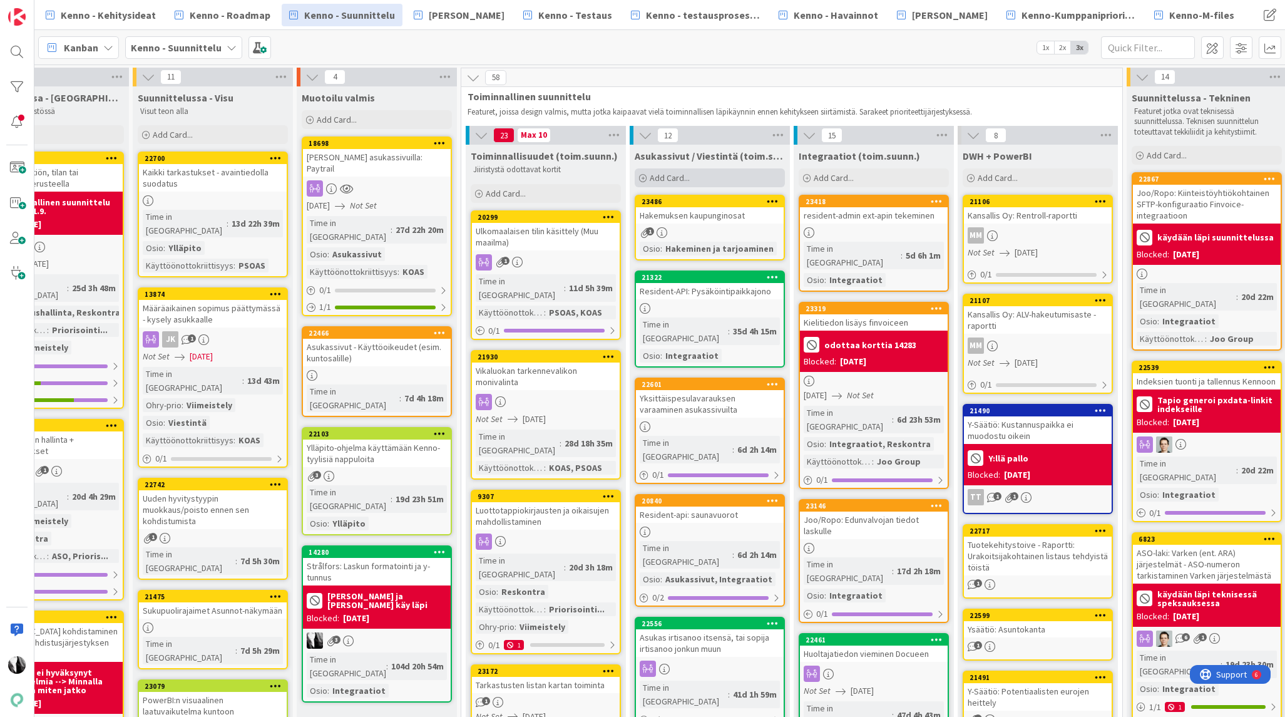
click at [667, 177] on span "Add Card..." at bounding box center [670, 177] width 40 height 11
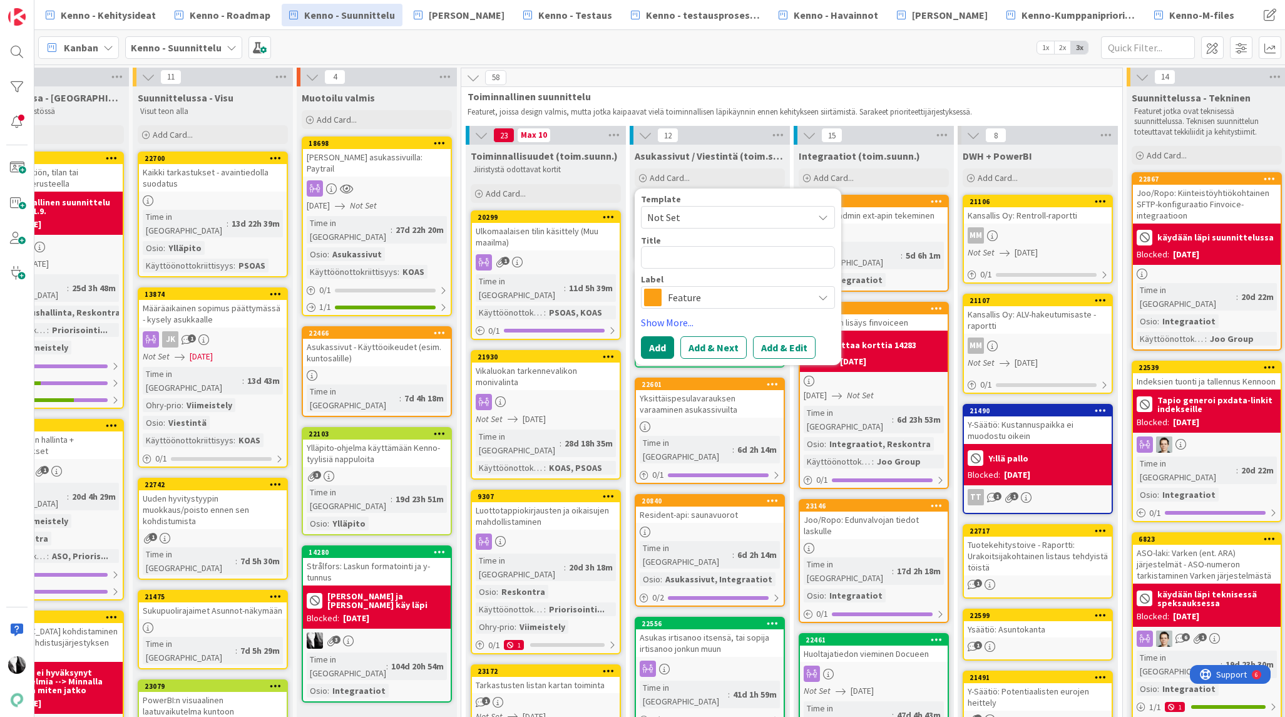
type textarea "x"
type textarea "C"
type textarea "x"
type textarea "Ca"
type textarea "x"
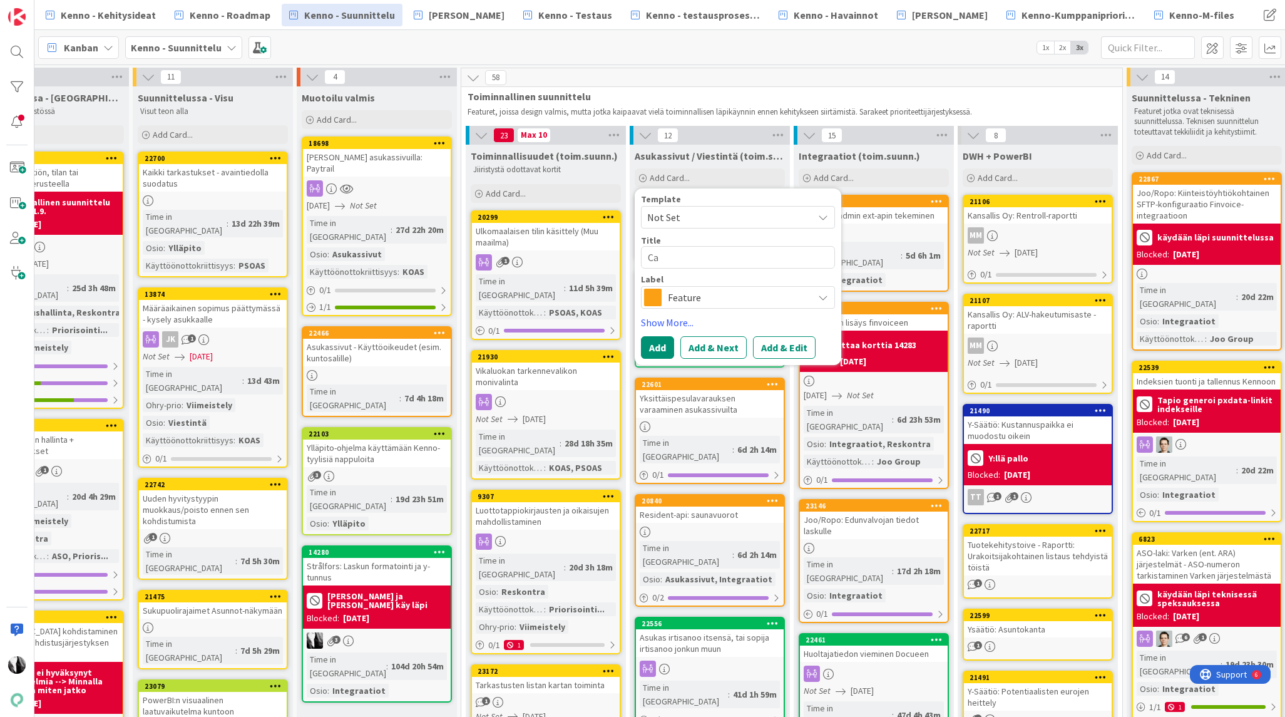
type textarea "Can"
type textarea "x"
type textarea "Cand"
type textarea "x"
type textarea "Cando"
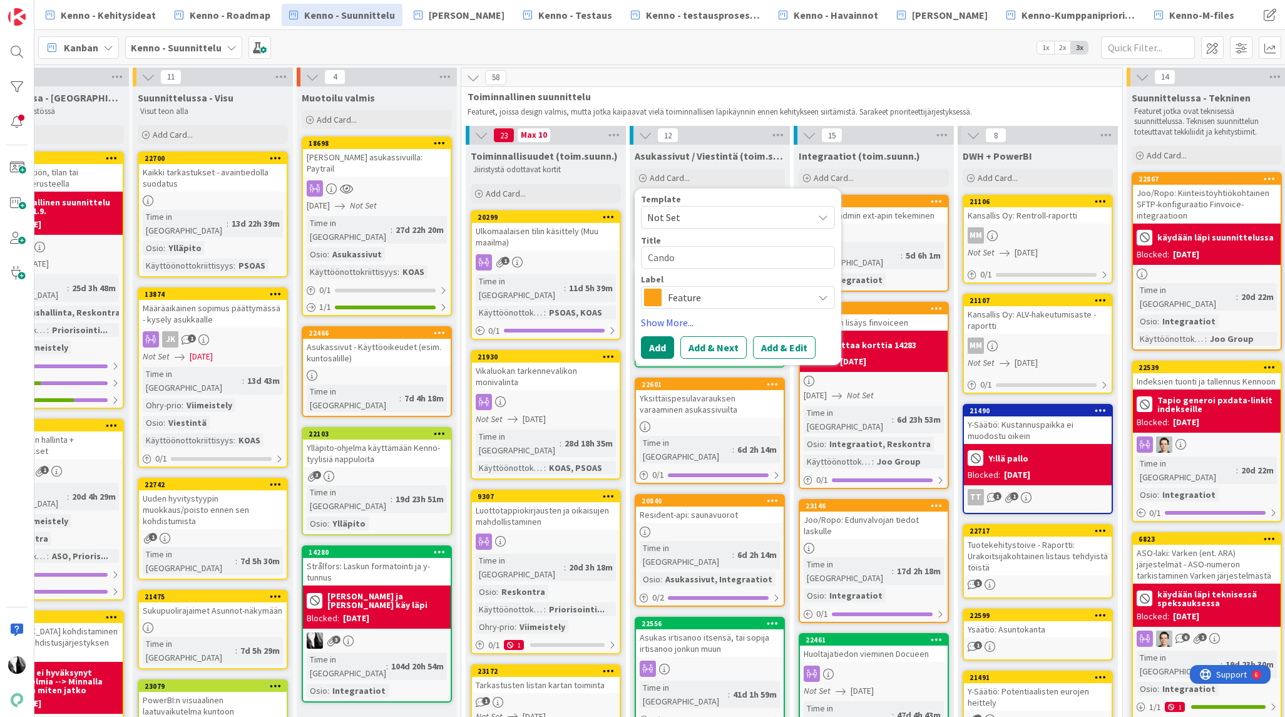
type textarea "x"
type textarea "Candou"
type textarea "x"
type textarea "Candour"
type textarea "x"
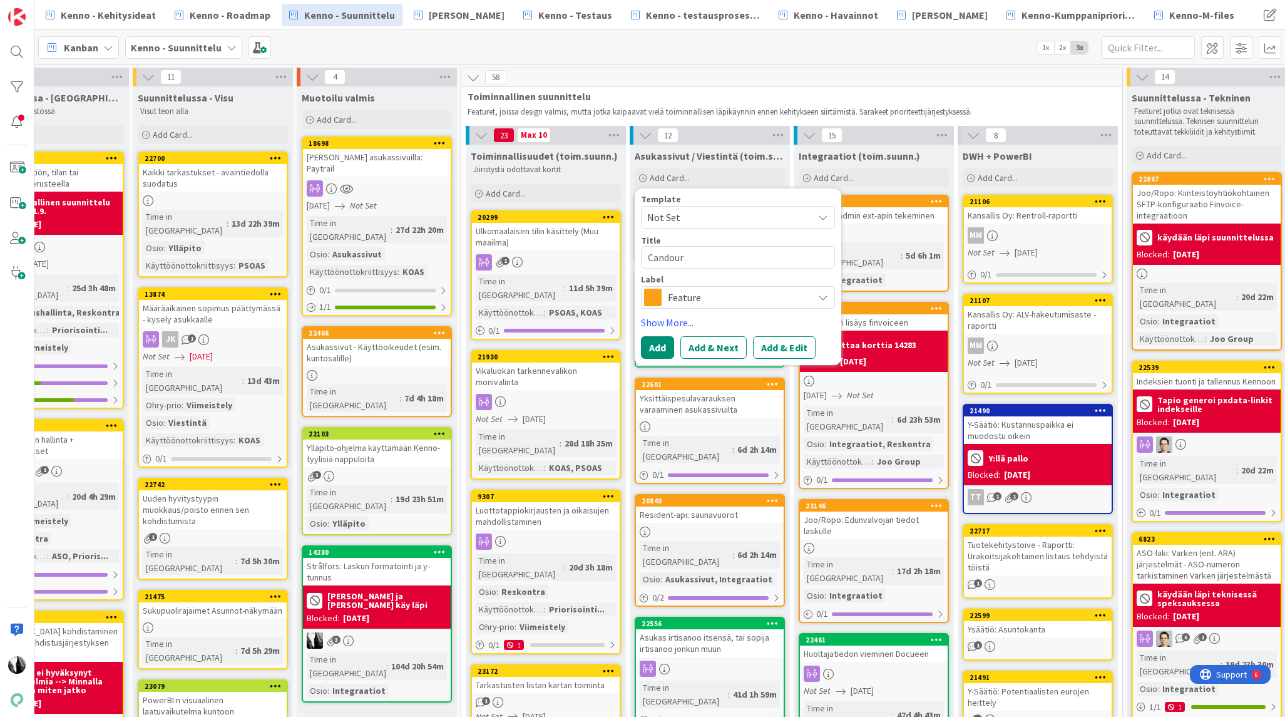
type textarea "Candour"
type textarea "x"
type textarea "Candour s"
type textarea "x"
type textarea "Candour sä"
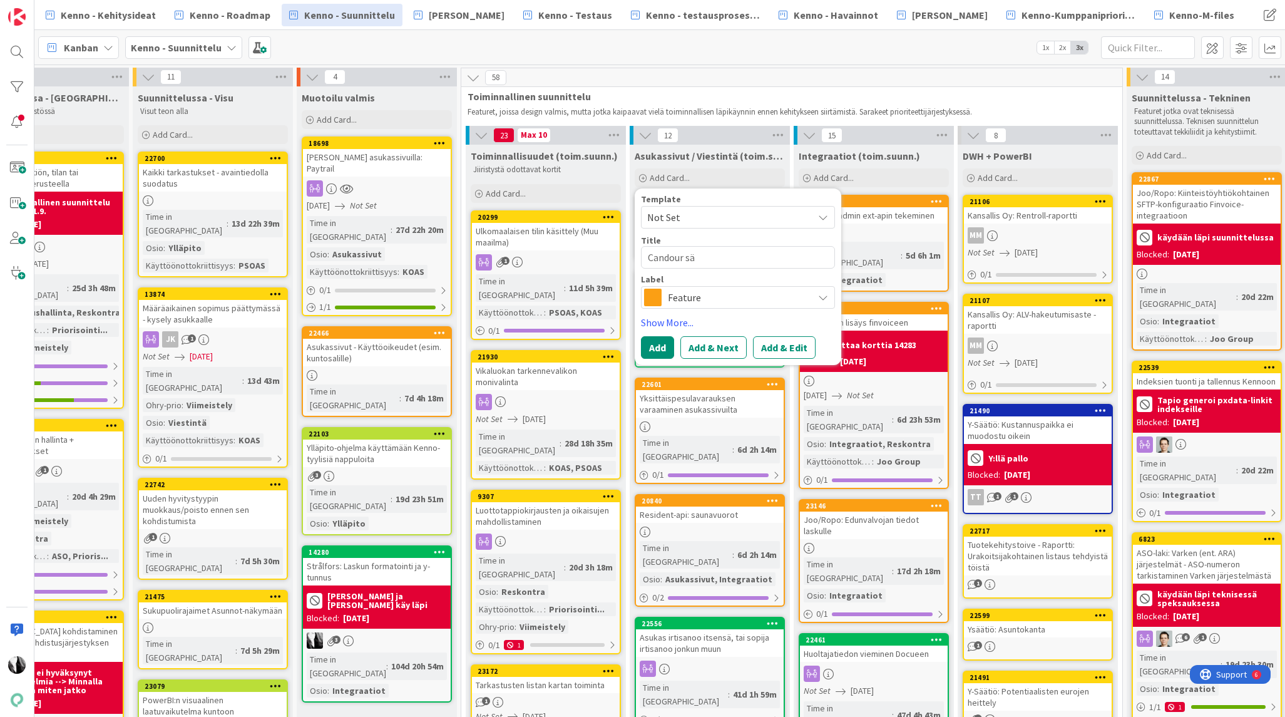
type textarea "x"
type textarea "Candour sähk"
type textarea "x"
type textarea "Candour sähkö"
type textarea "x"
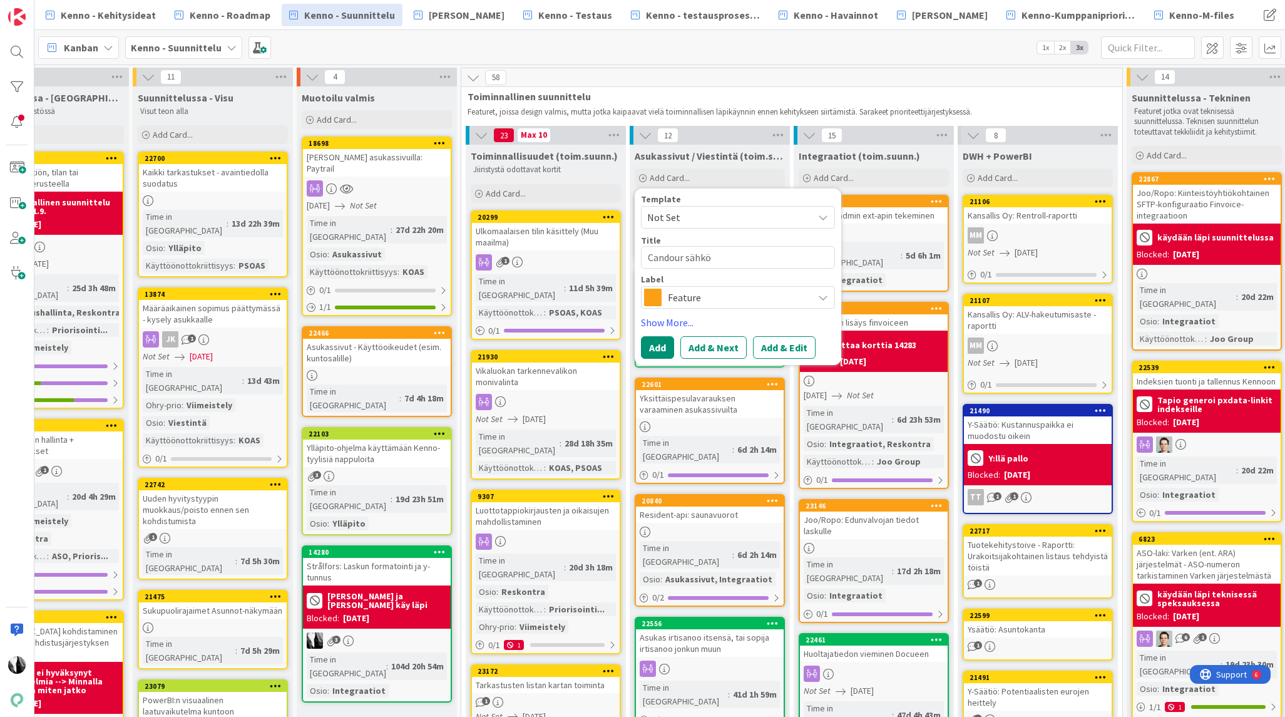
type textarea "Candour sähköi"
type textarea "x"
type textarea "Candour sähköise"
type textarea "x"
type textarea "Candour sähköisee"
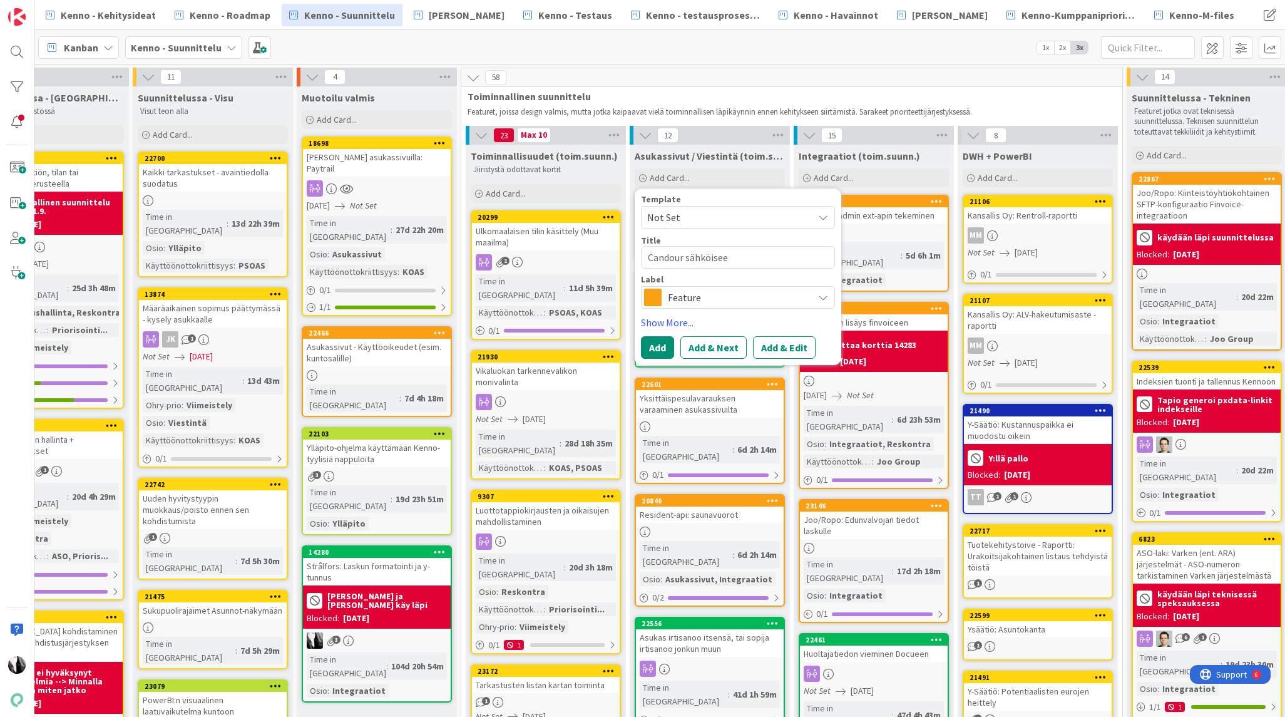
type textarea "x"
type textarea "Candour sähköiseen"
type textarea "x"
type textarea "Candour sähköiseen"
type textarea "x"
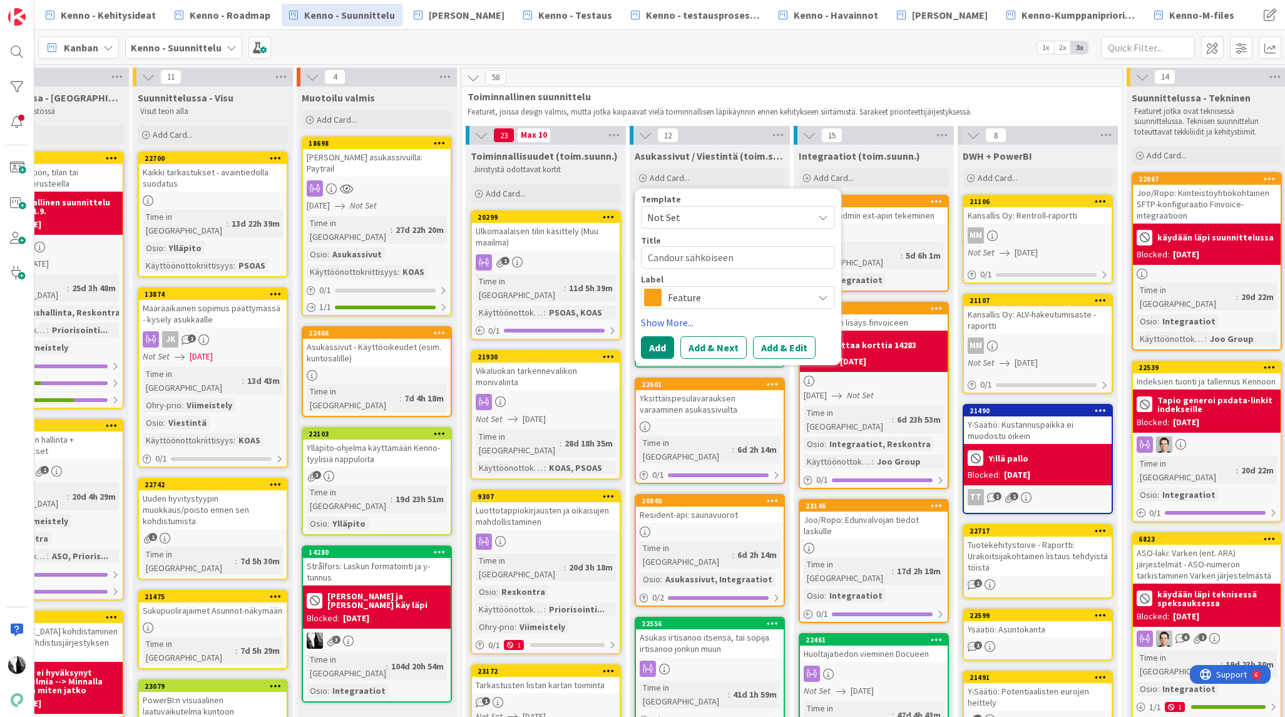
type textarea "Candour sähköiseen i"
type textarea "x"
type textarea "Candour sähköiseen ir"
type textarea "x"
type textarea "Candour sähköiseen irt"
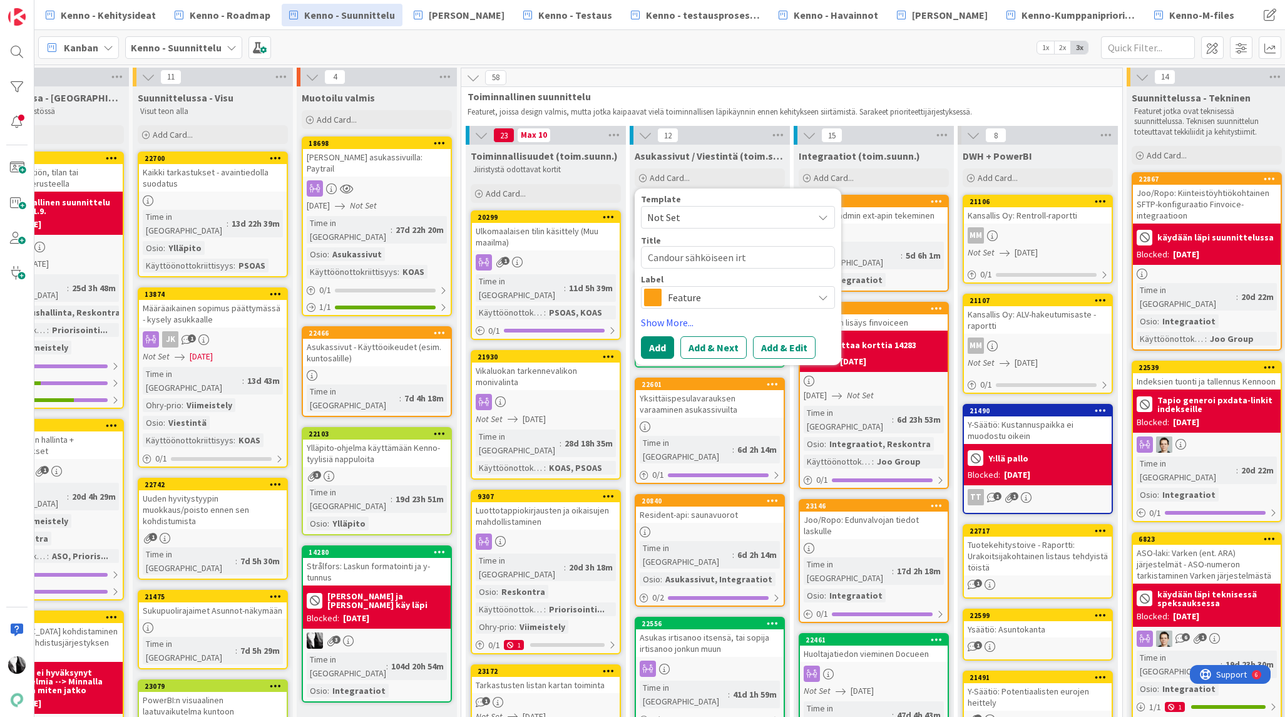
type textarea "x"
type textarea "Candour sähköiseen irti"
type textarea "x"
type textarea "Candour sähköiseen irtis"
type textarea "x"
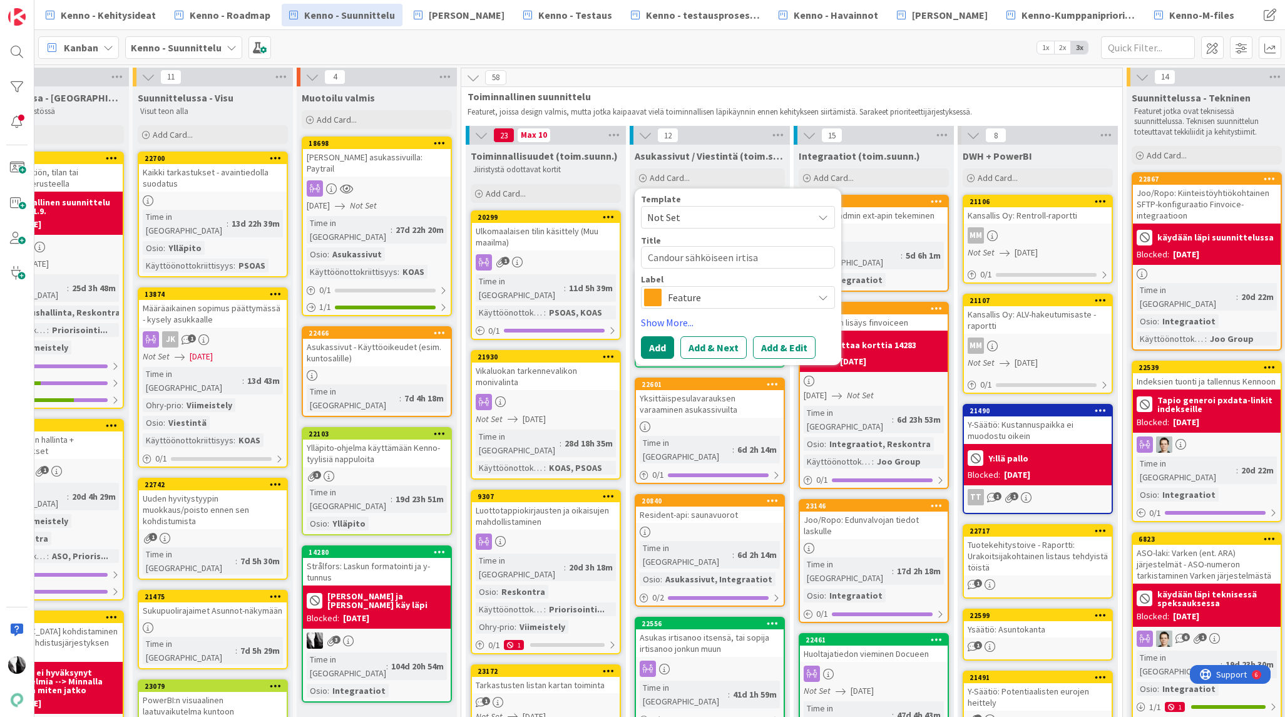
type textarea "Candour sähköiseen irtisan"
type textarea "x"
type textarea "Candour sähköiseen irtisano"
type textarea "x"
type textarea "Candour sähköiseen irtisanom"
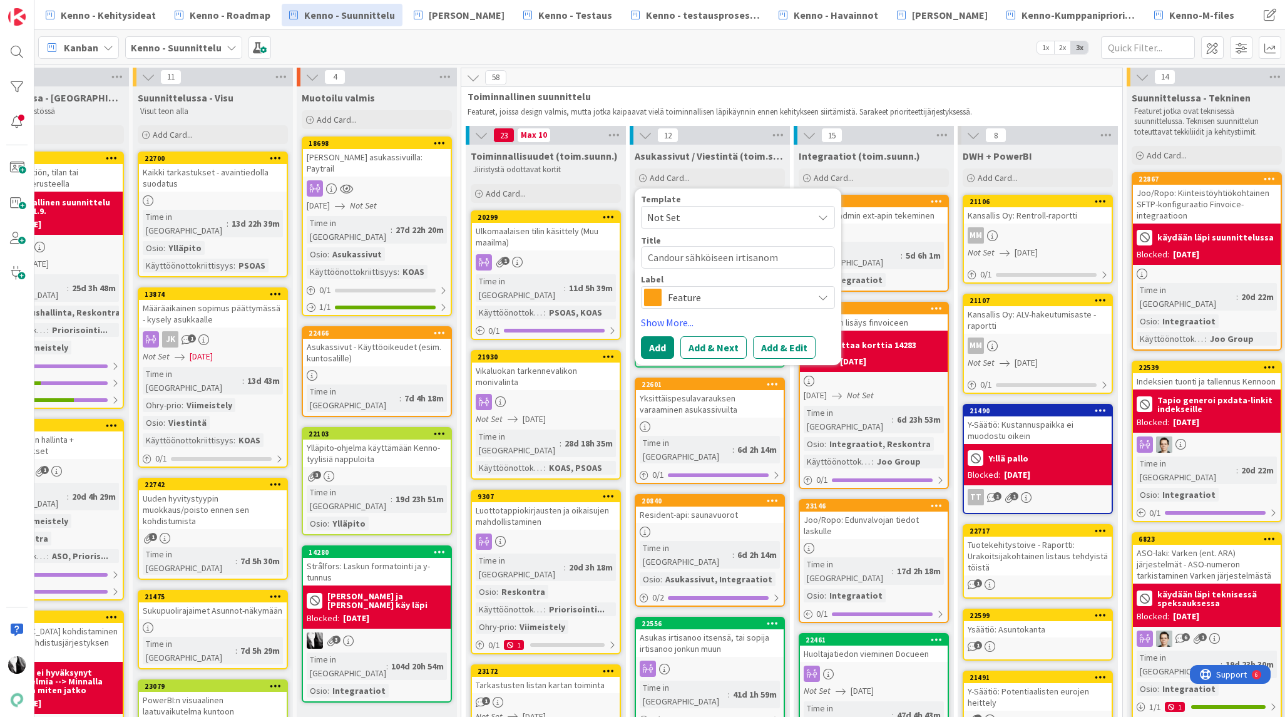
type textarea "x"
type textarea "Candour sähköiseen irtisanomi"
type textarea "x"
type textarea "Candour sähköiseen irtisanomis"
type textarea "x"
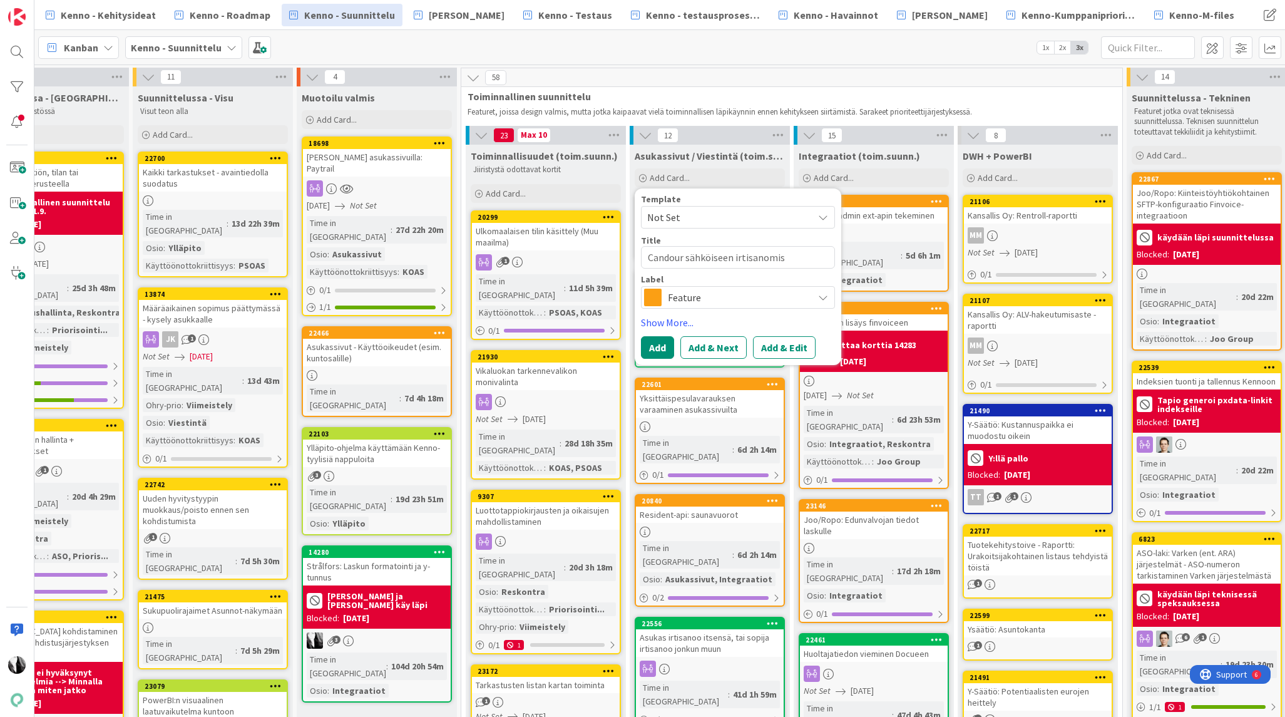
type textarea "Candour sähköiseen irtisanomise"
type textarea "x"
type textarea "Candour sähköiseen irtisanomisee"
type textarea "x"
type textarea "Candour sähköiseen irtisanomiseen"
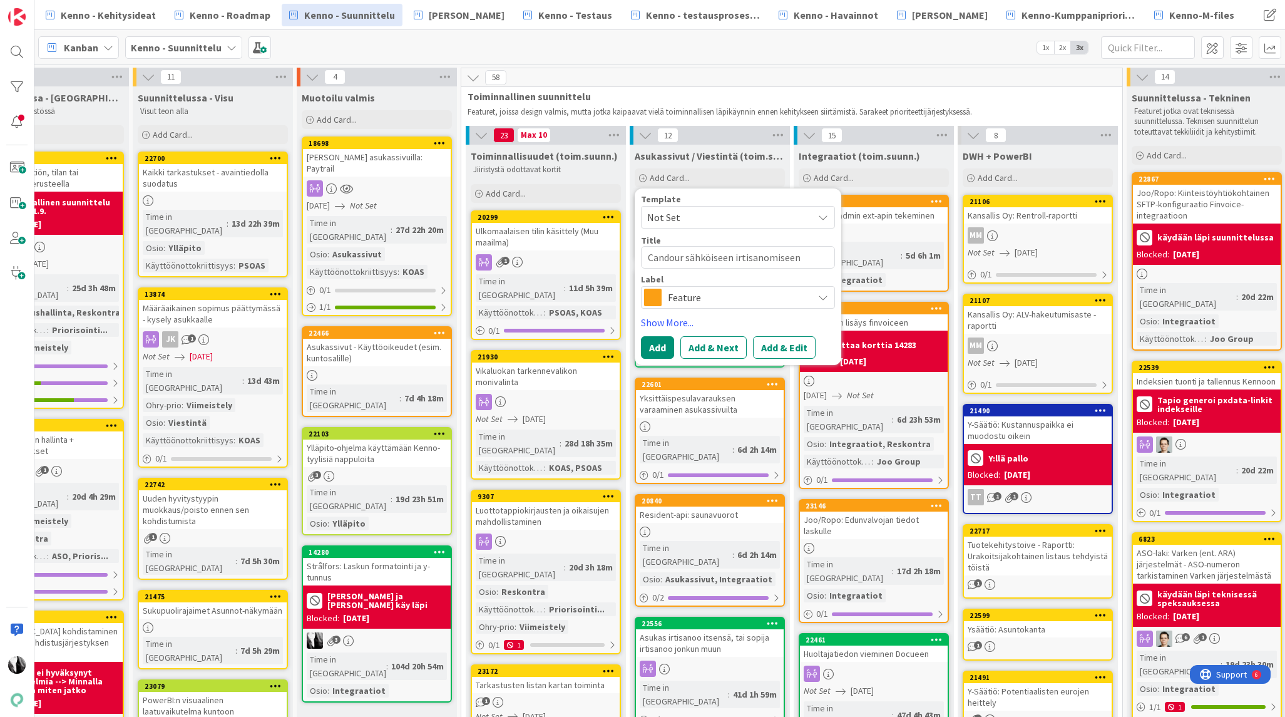
click at [716, 293] on span "Feature" at bounding box center [737, 298] width 139 height 18
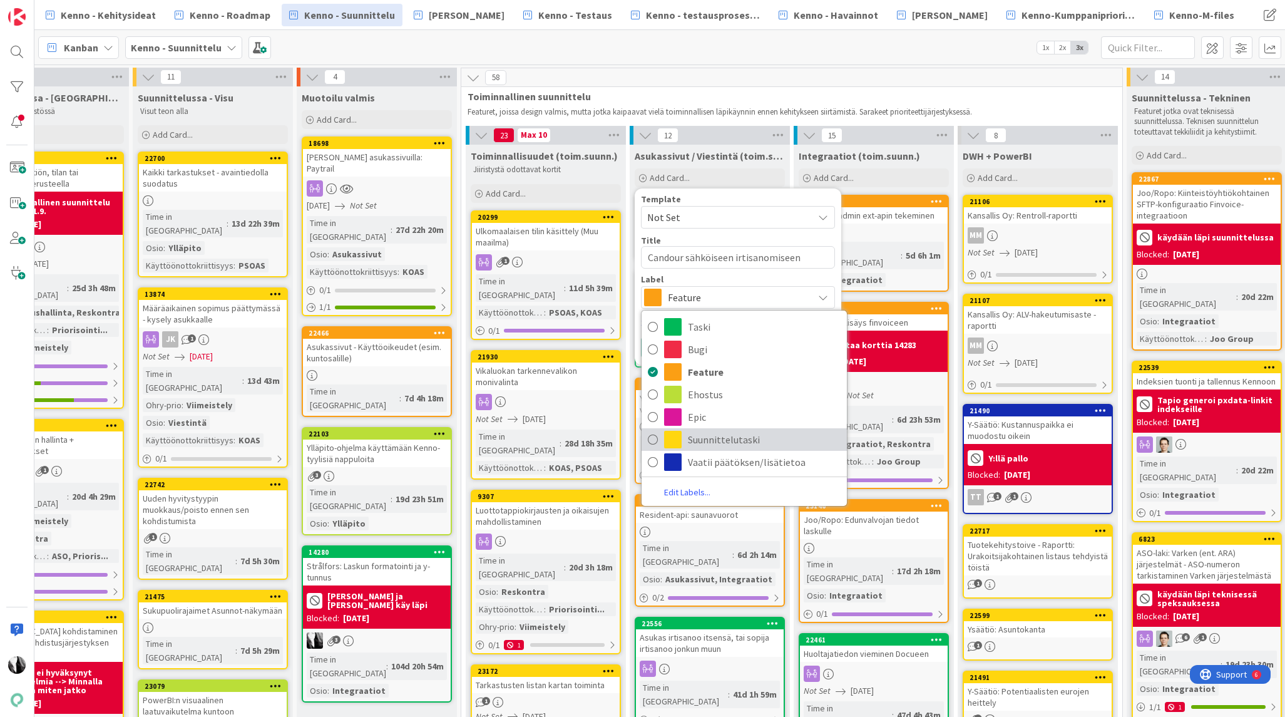
drag, startPoint x: 705, startPoint y: 434, endPoint x: 727, endPoint y: 428, distance: 22.6
click at [706, 433] on span "Suunnittelutaski" at bounding box center [764, 439] width 153 height 19
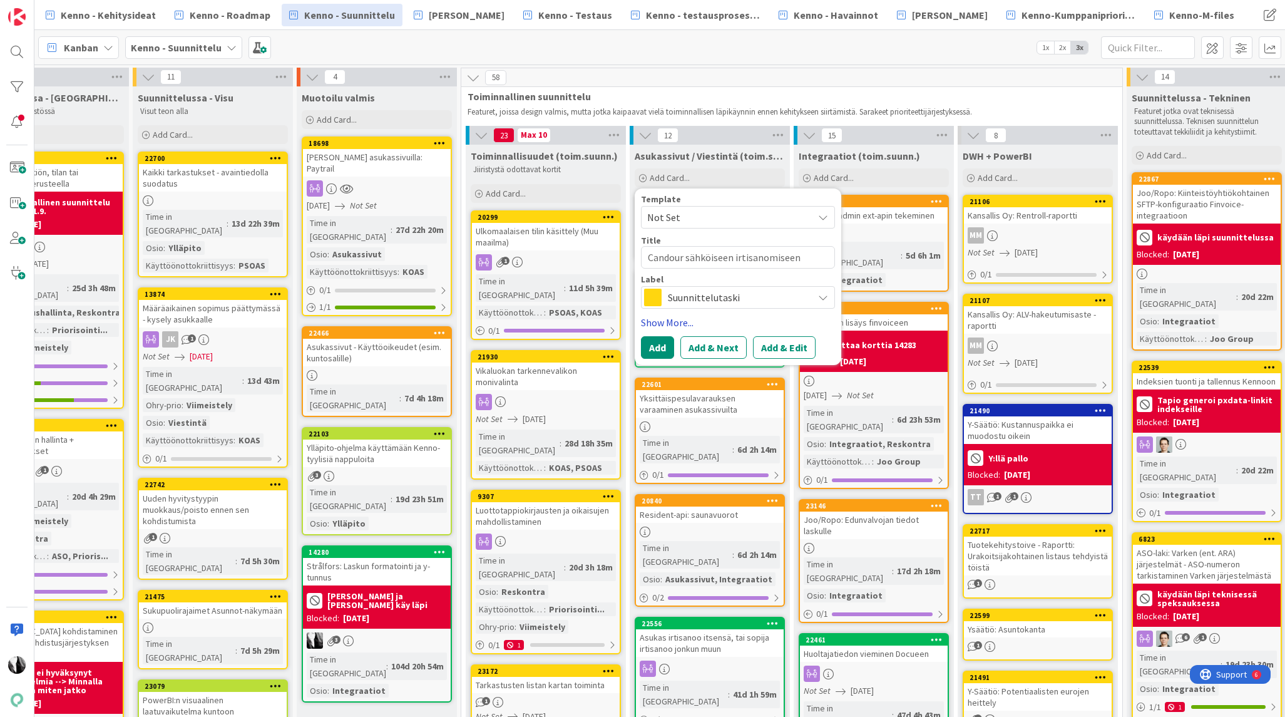
click at [664, 322] on link "Show More..." at bounding box center [738, 322] width 194 height 15
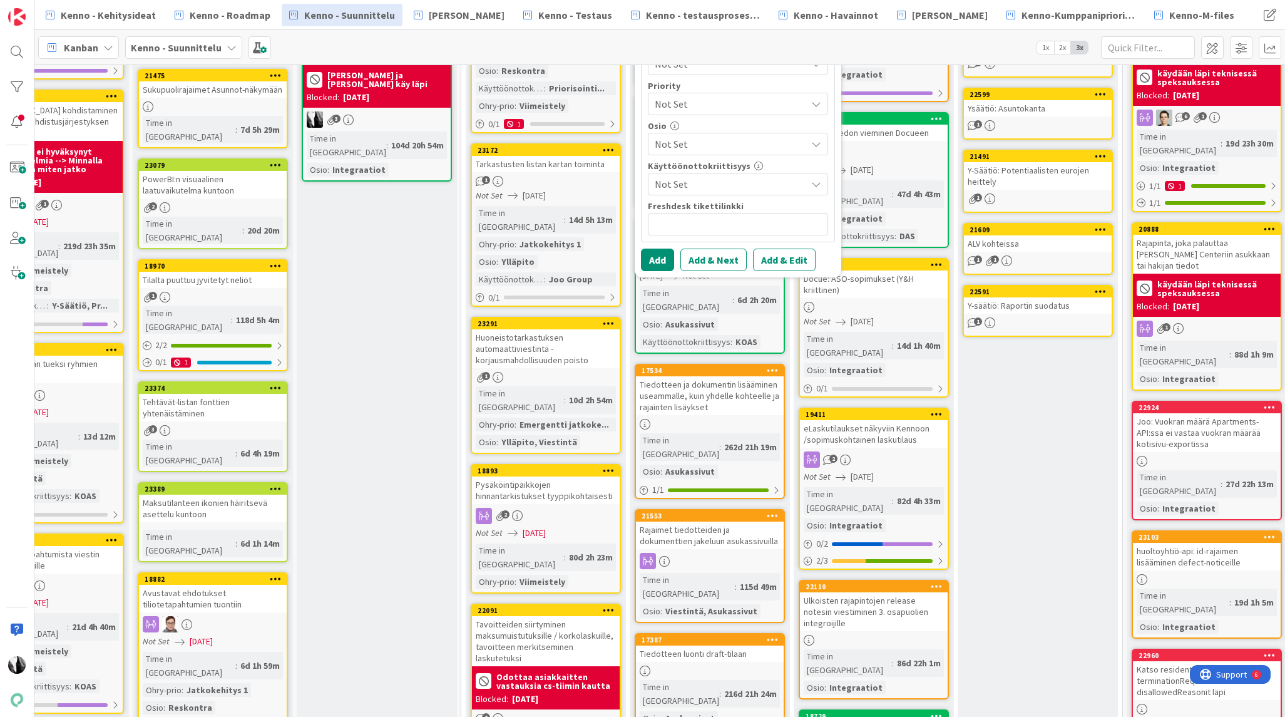
scroll to position [530, 234]
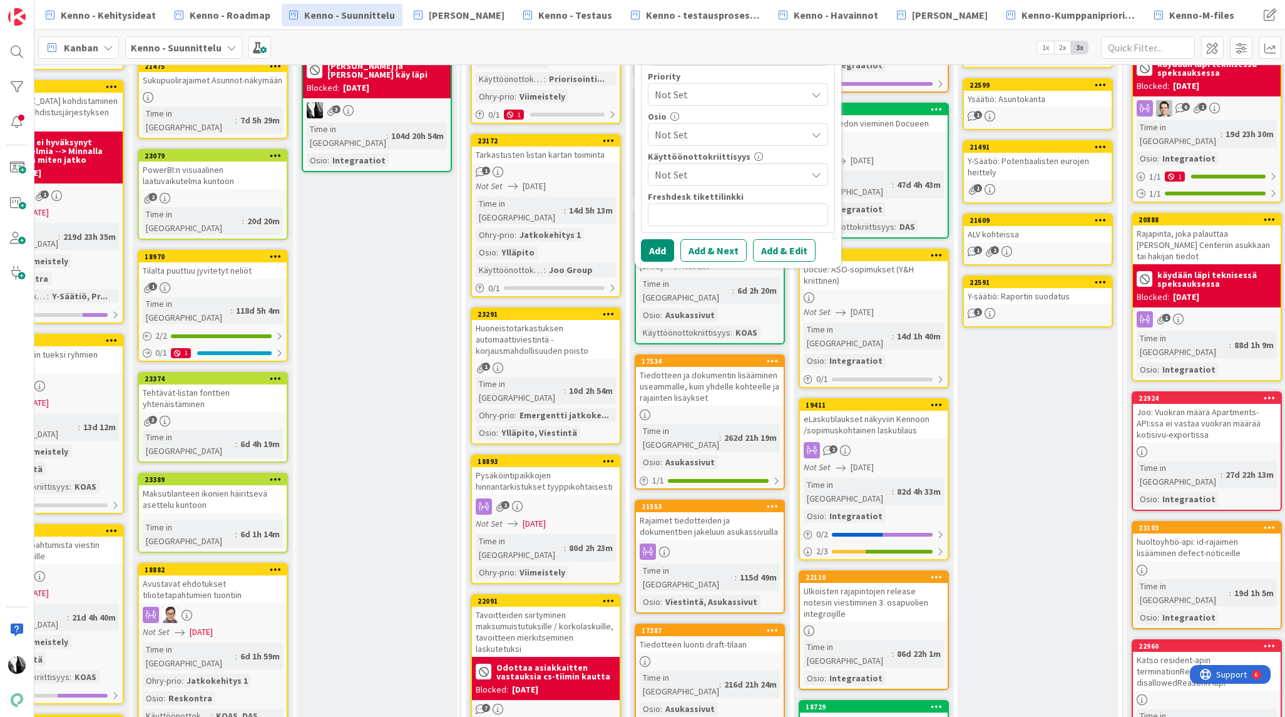
click at [720, 131] on span "Not Set" at bounding box center [730, 134] width 151 height 15
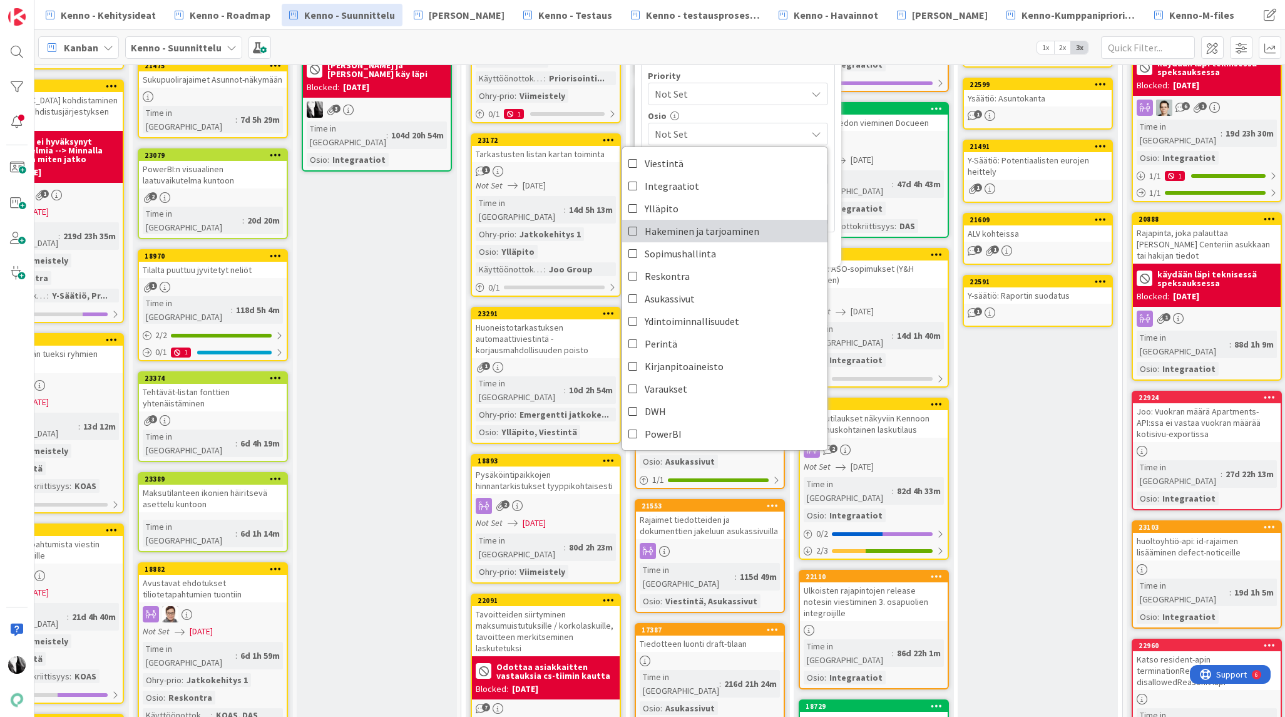
scroll to position [531, 245]
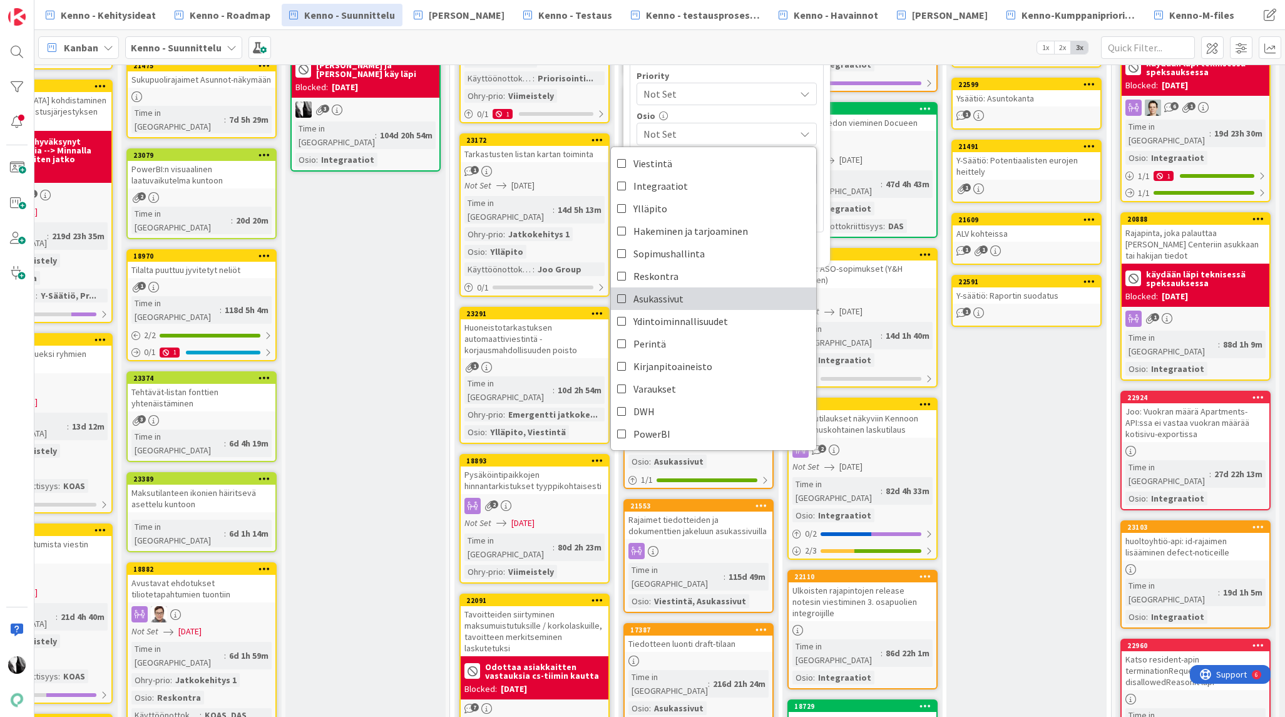
click at [733, 297] on link "Asukassivut" at bounding box center [713, 298] width 205 height 23
type textarea "x"
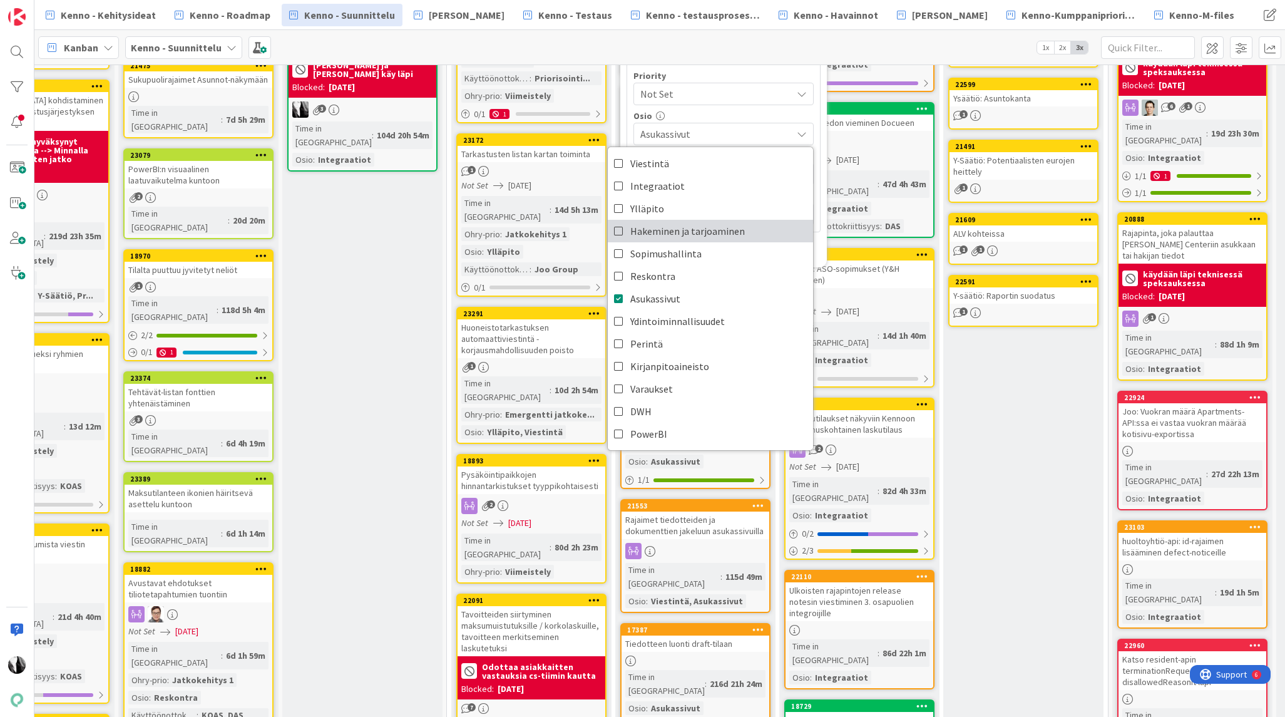
scroll to position [531, 249]
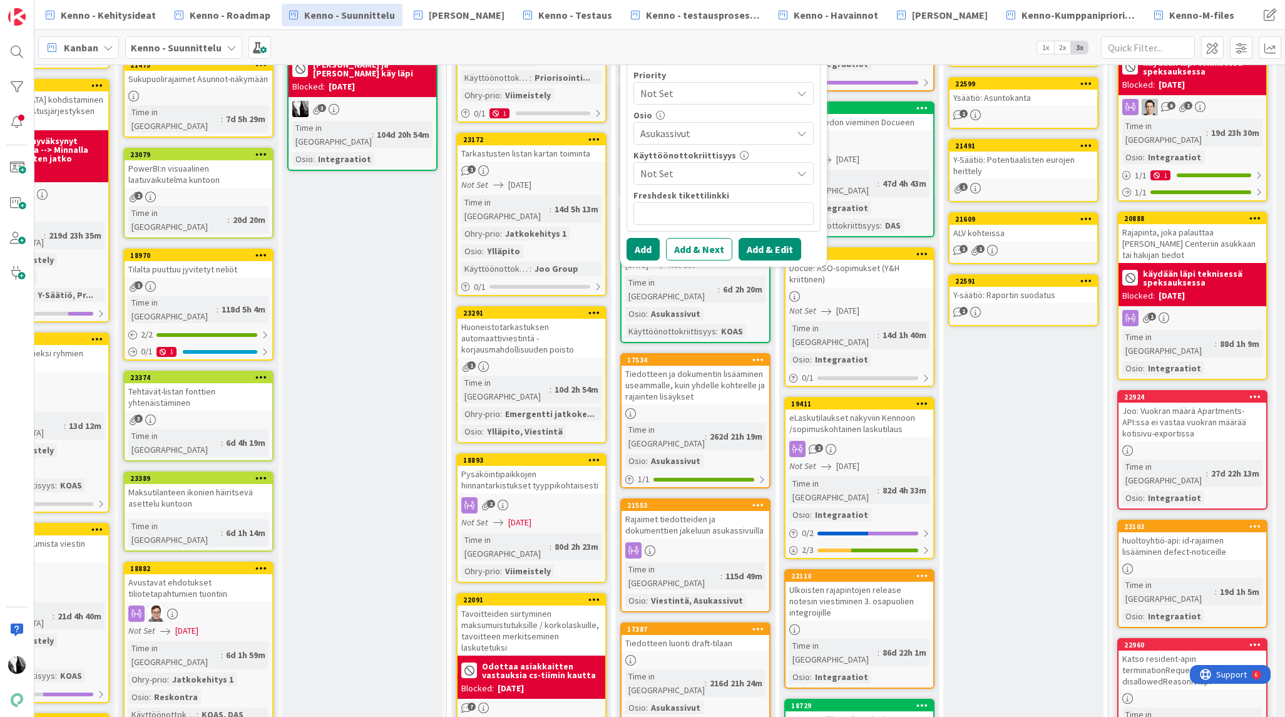
click at [764, 245] on button "Add & Edit" at bounding box center [769, 249] width 63 height 23
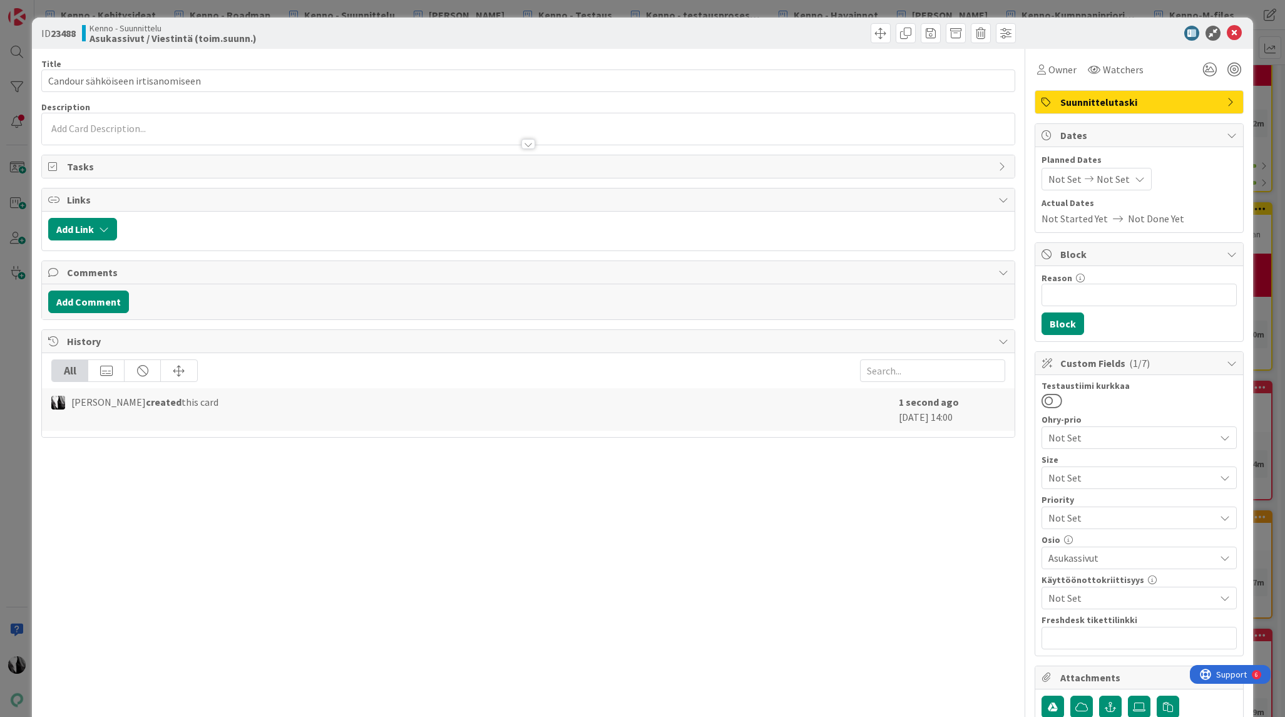
click at [322, 126] on div at bounding box center [528, 128] width 972 height 31
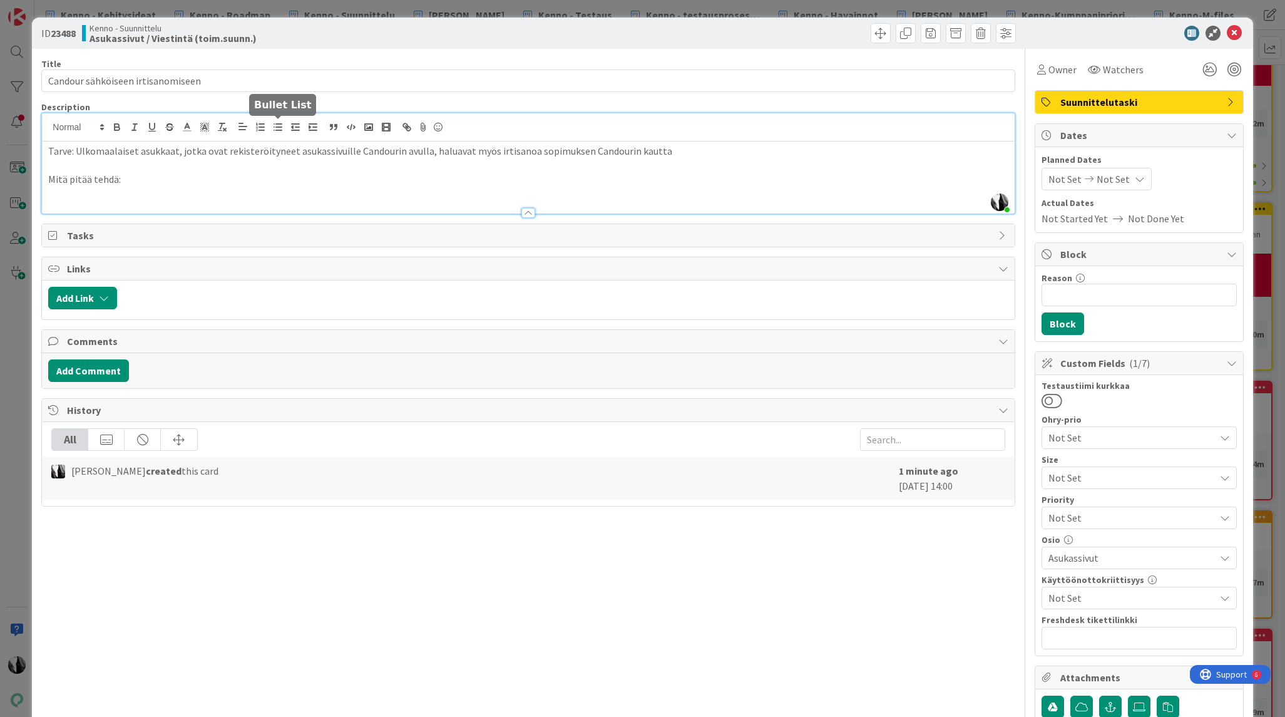
click at [279, 129] on icon "button" at bounding box center [277, 126] width 11 height 11
click at [104, 195] on li "[PERSON_NAME] hetuton tunnistautuminen käyttöön sähköisen irtisanomisen" at bounding box center [535, 193] width 944 height 14
click at [495, 195] on li "otetaan Candourin hetuton tunnistautuminen käyttöön sähköisen irtisanomisen" at bounding box center [535, 193] width 944 height 14
click at [1070, 29] on div at bounding box center [1133, 33] width 222 height 15
click at [1233, 33] on icon at bounding box center [1234, 33] width 15 height 15
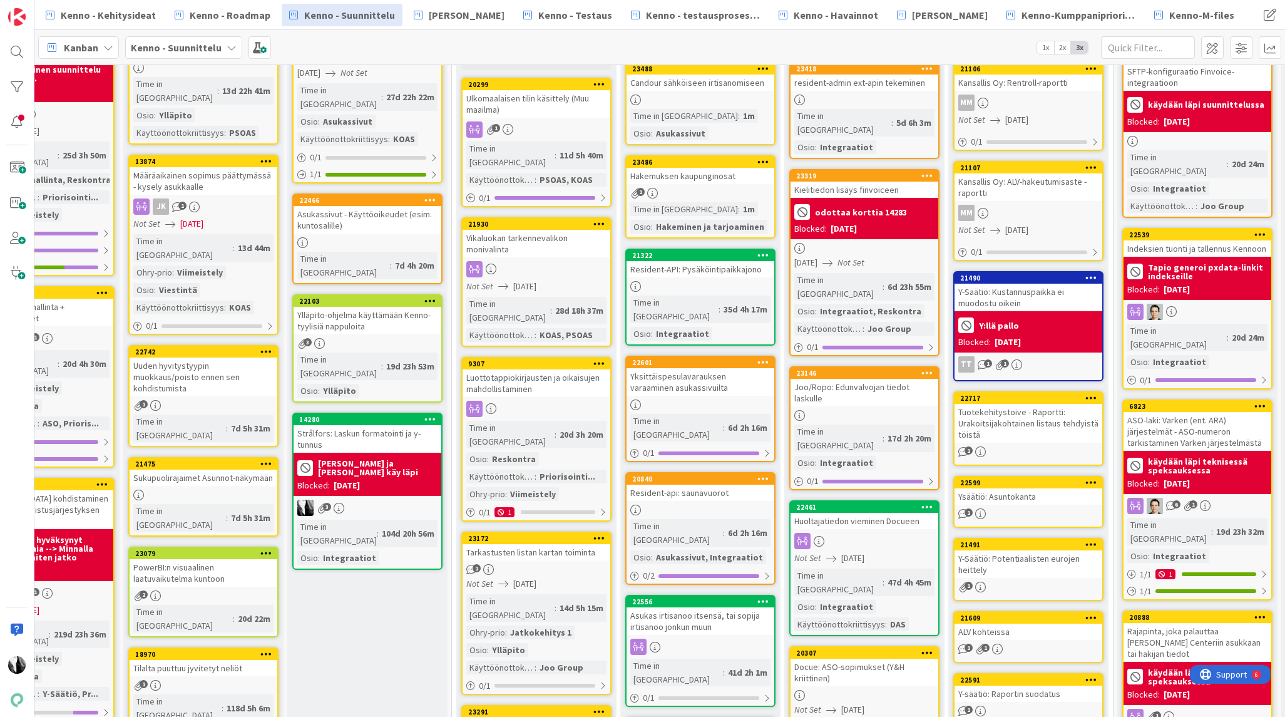
scroll to position [0, 243]
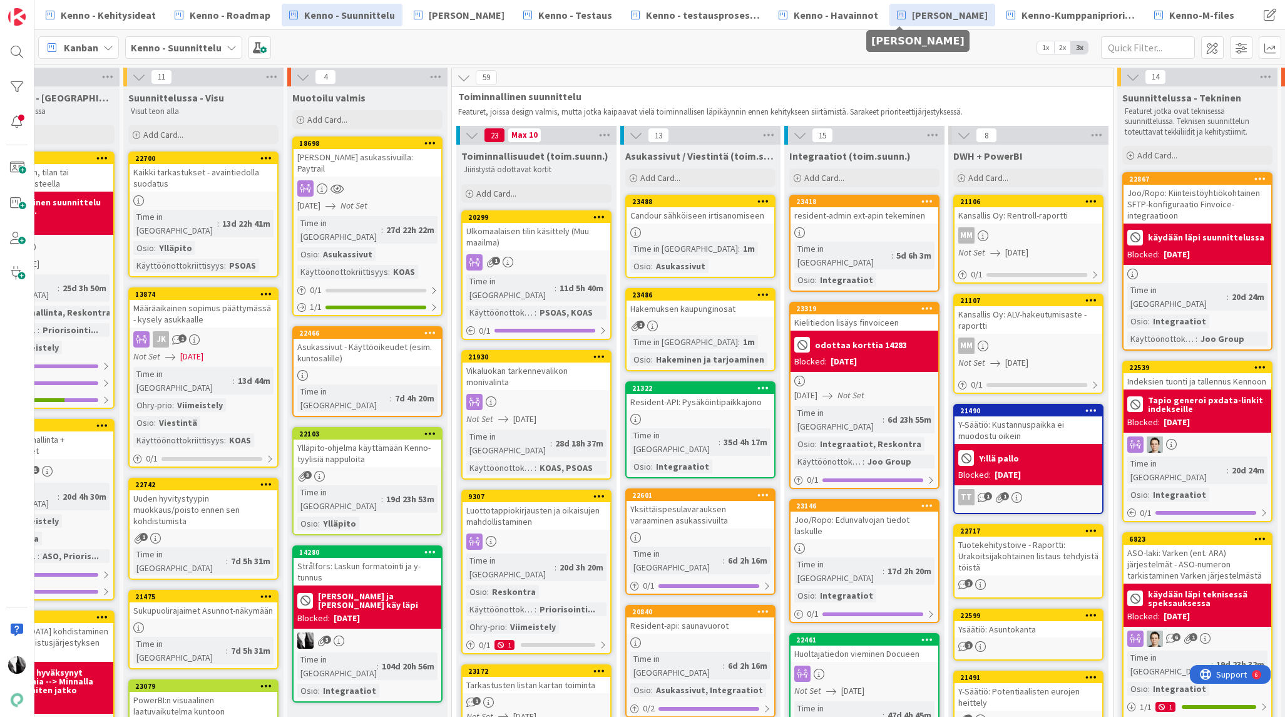
click at [912, 17] on span "[PERSON_NAME]" at bounding box center [950, 15] width 76 height 15
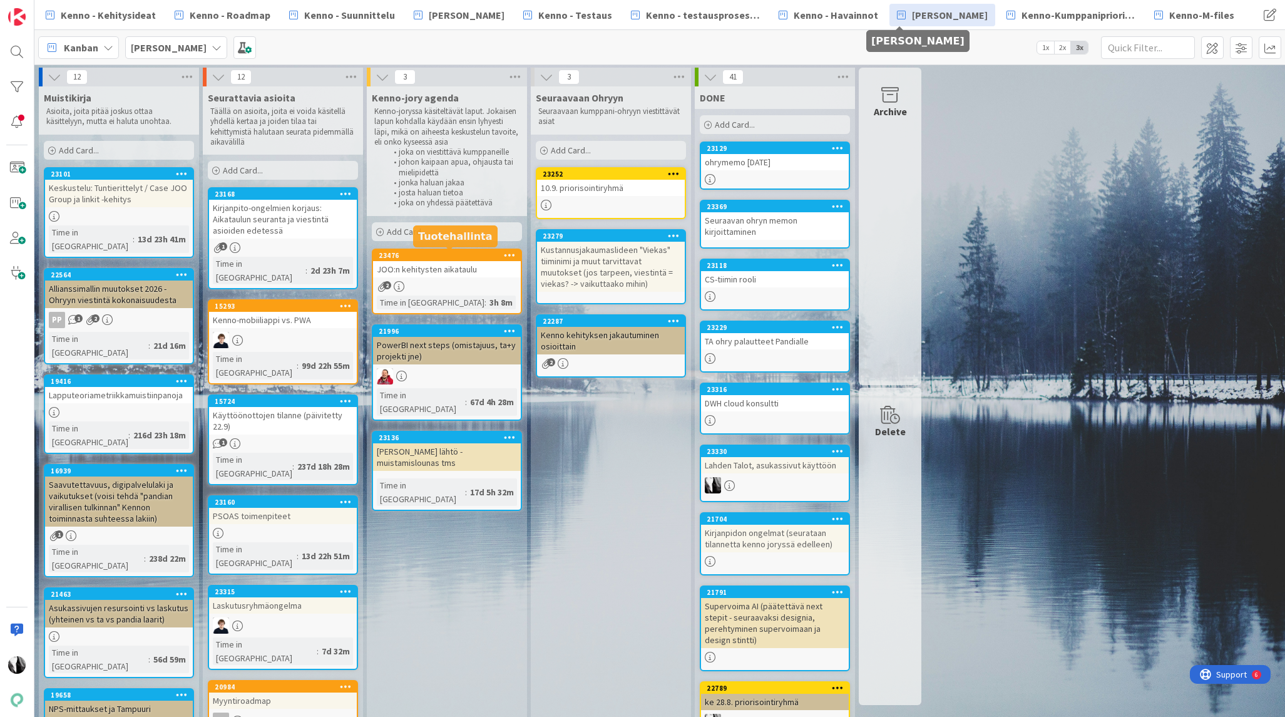
click at [455, 254] on div "23476" at bounding box center [450, 255] width 142 height 9
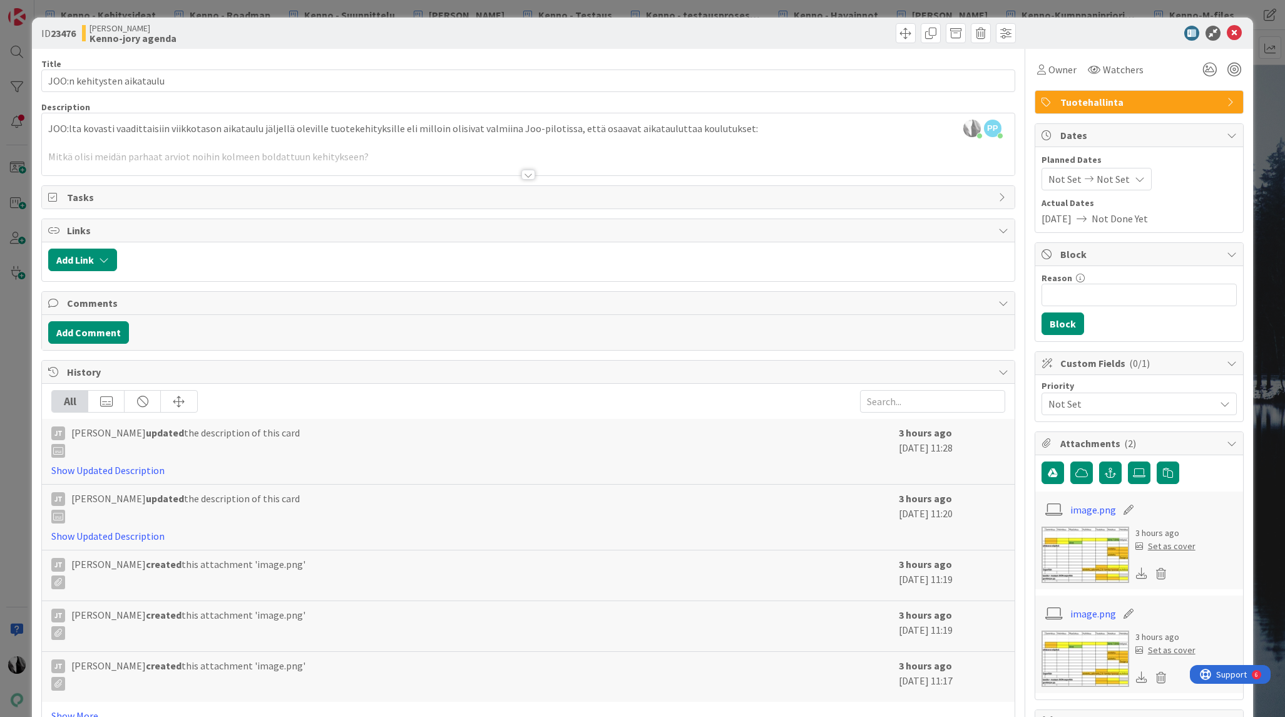
click at [529, 176] on div at bounding box center [528, 175] width 14 height 10
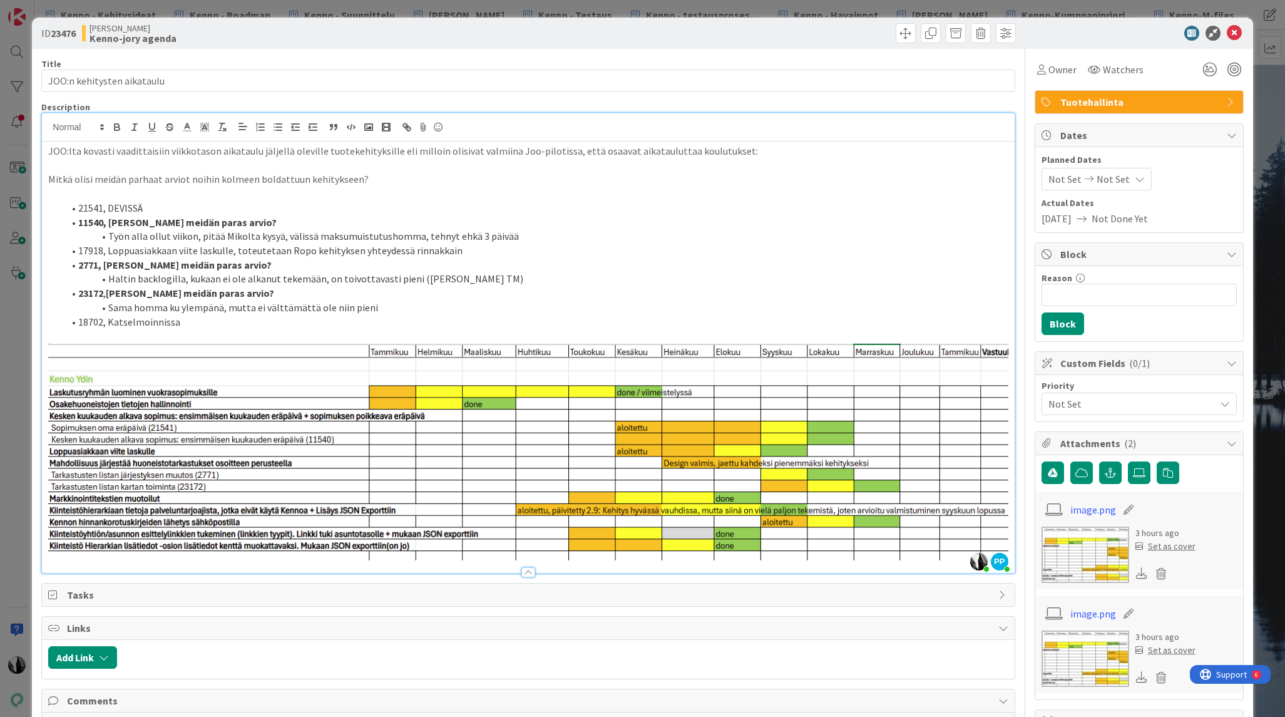
click at [1132, 29] on div at bounding box center [1133, 33] width 222 height 15
click at [1237, 30] on icon at bounding box center [1234, 33] width 15 height 15
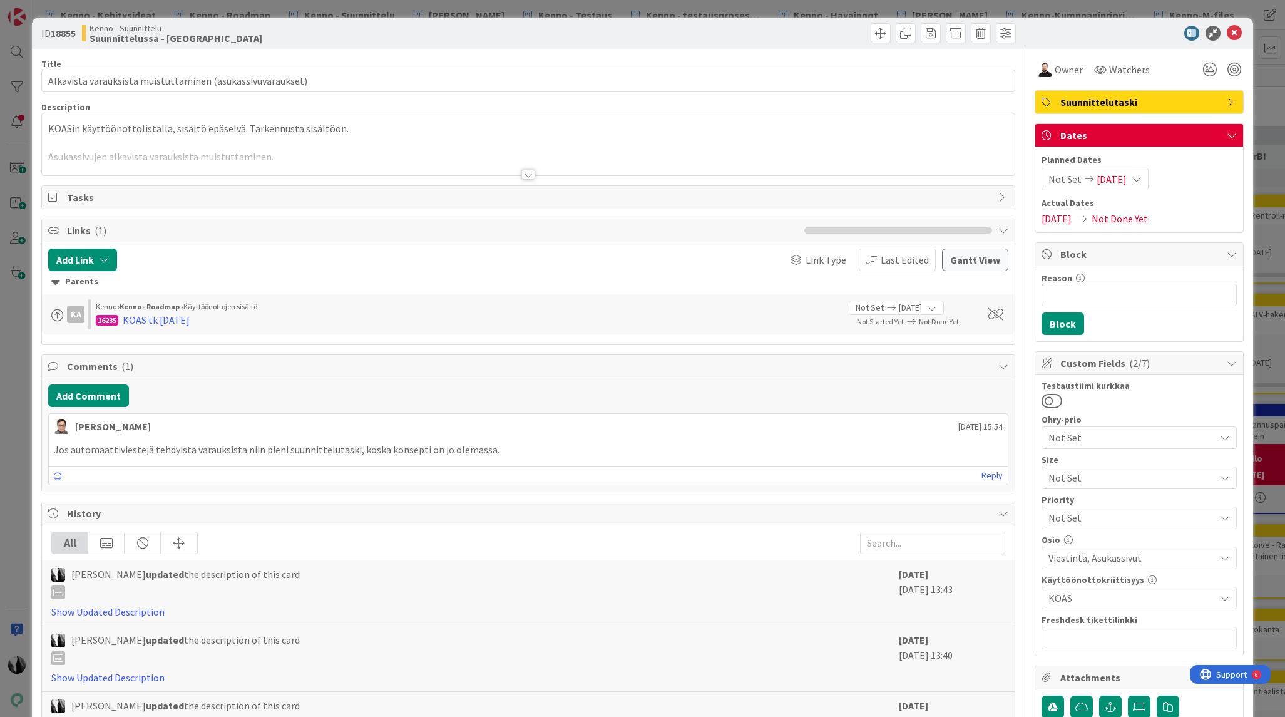
click at [528, 171] on div at bounding box center [528, 175] width 14 height 10
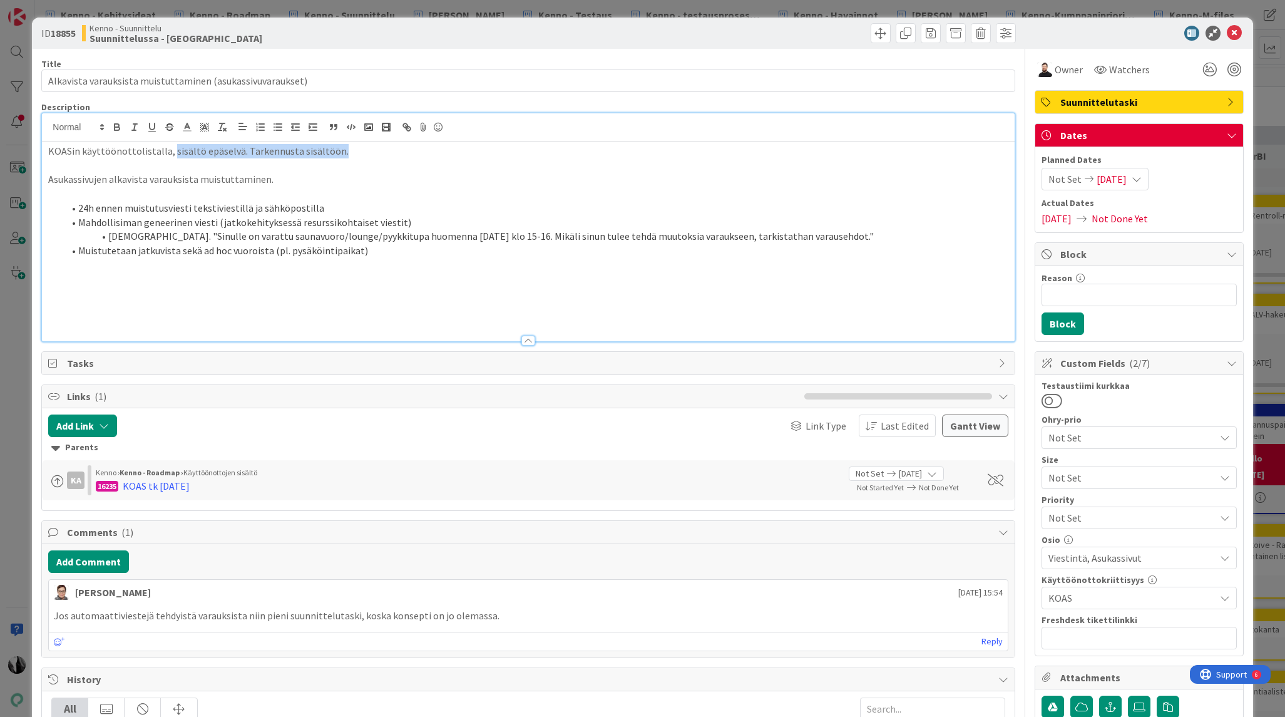
drag, startPoint x: 169, startPoint y: 152, endPoint x: 411, endPoint y: 150, distance: 241.6
click at [411, 150] on p "KOASin käyttöönottolistalla, sisältö epäselvä. Tarkennusta sisältöön." at bounding box center [527, 151] width 959 height 14
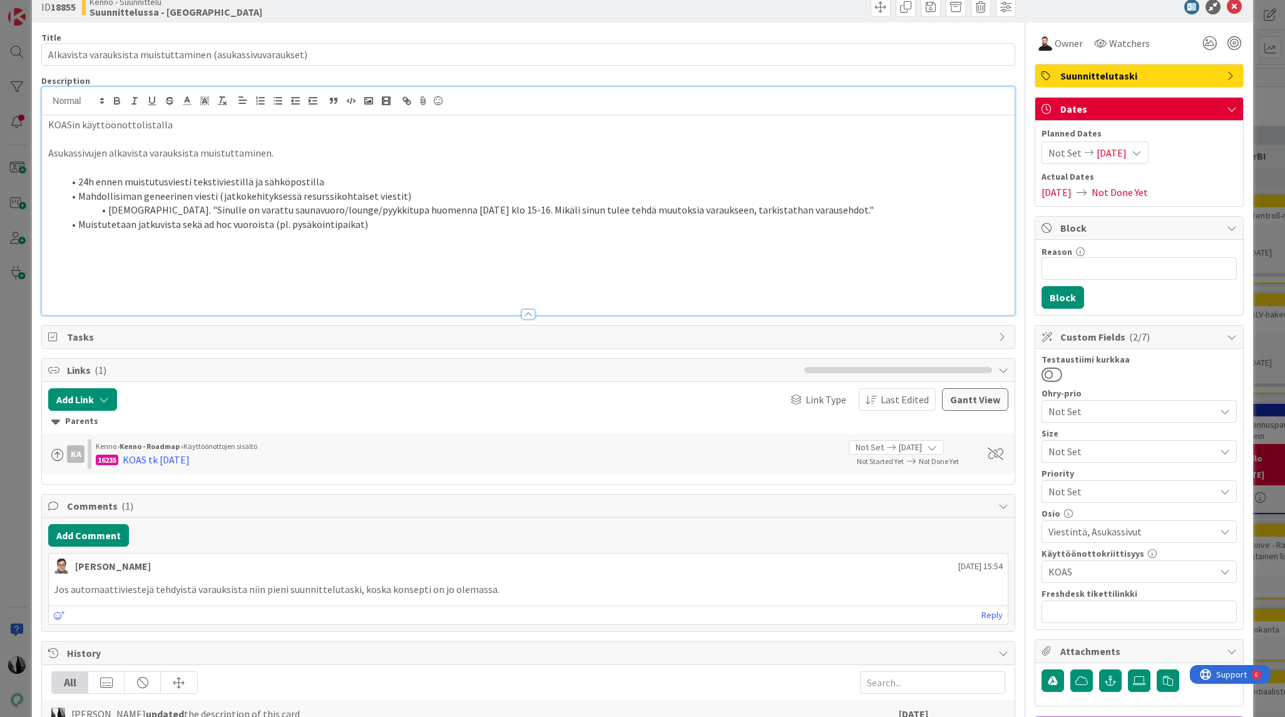
scroll to position [23, 0]
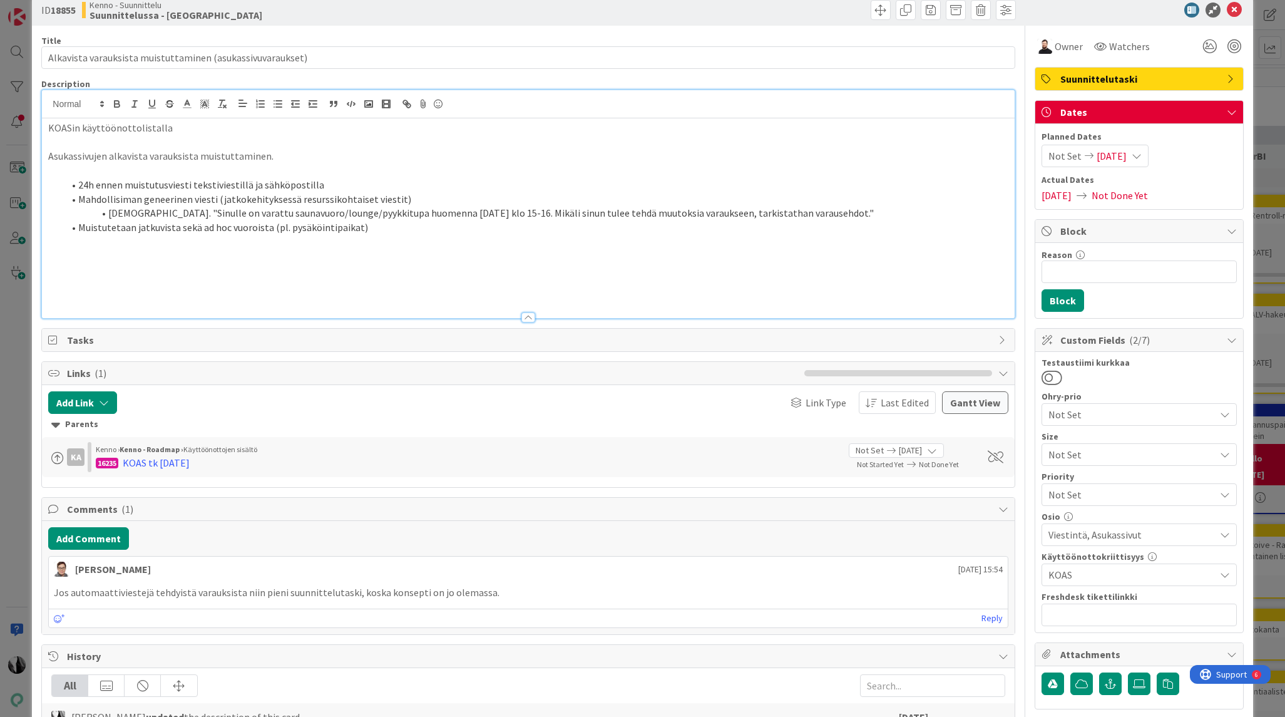
click at [1115, 153] on span "[DATE]" at bounding box center [1111, 155] width 30 height 15
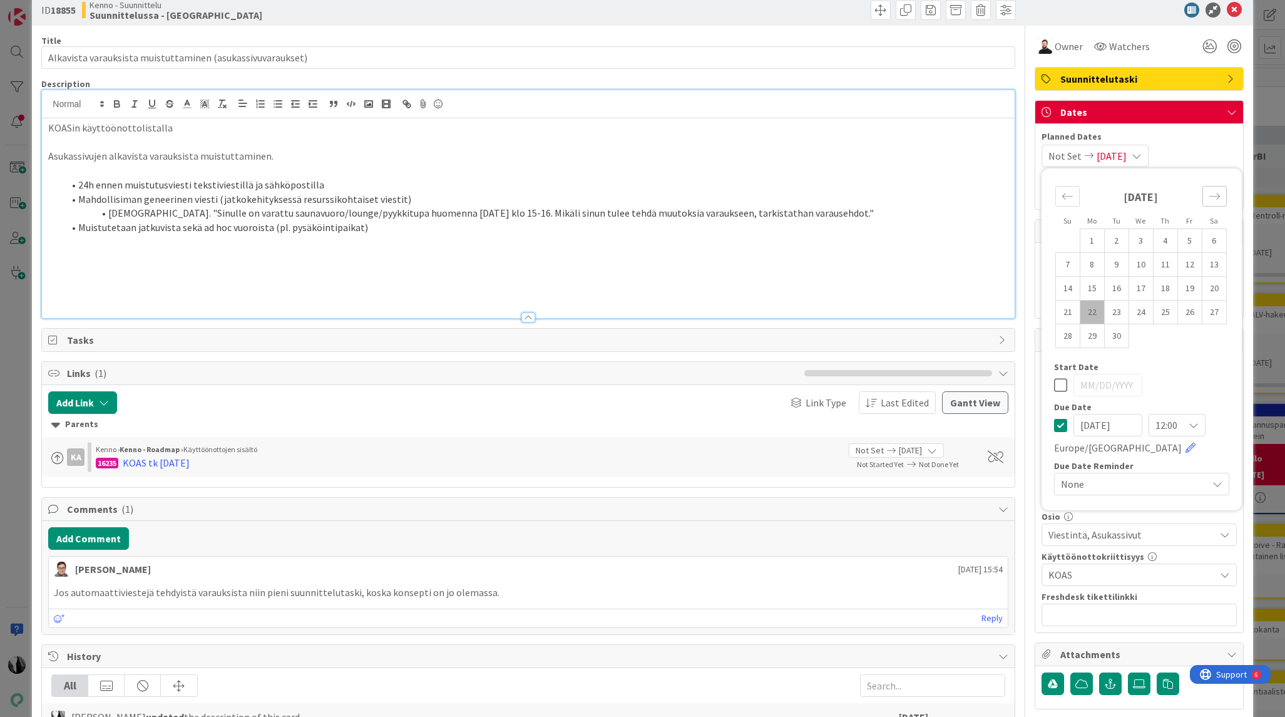
click at [1215, 197] on icon "Move forward to switch to the next month." at bounding box center [1214, 196] width 12 height 12
click at [1212, 335] on td "31" at bounding box center [1214, 336] width 24 height 24
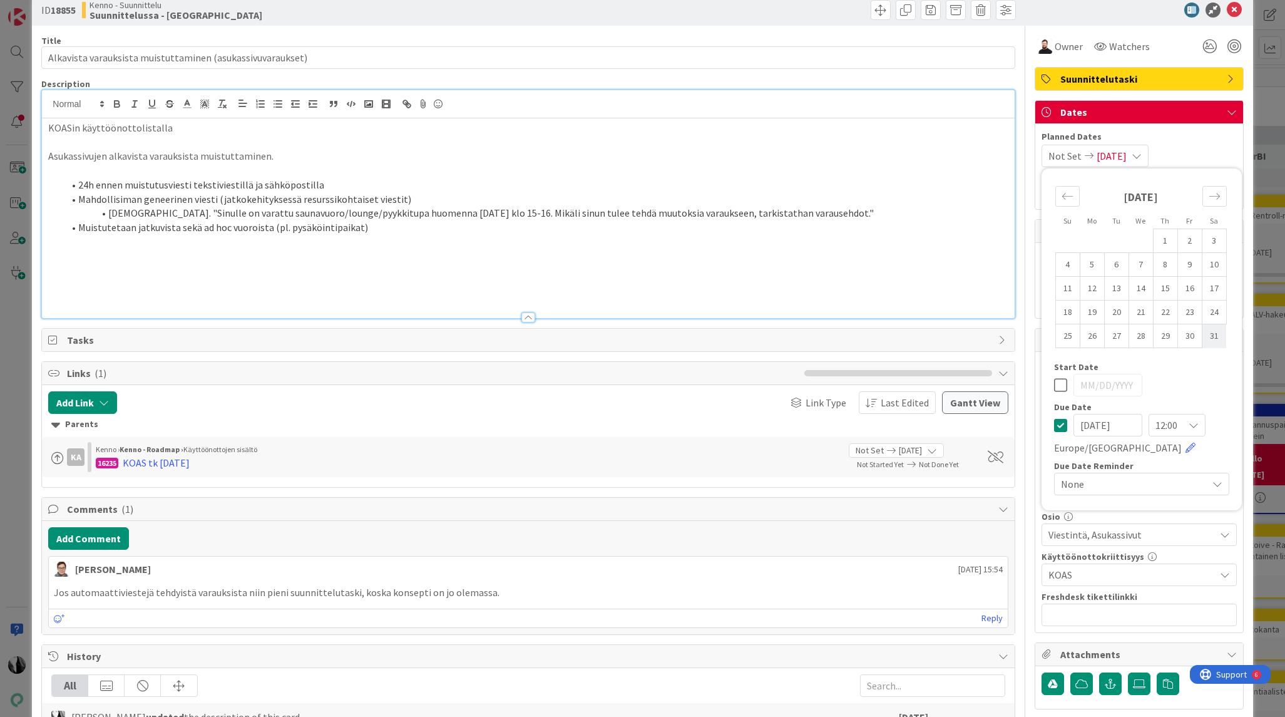
type input "[DATE]"
click at [46, 155] on div "KOASin käyttöönottolistalla Asukassivujen alkavista varauksista muistuttaminen.…" at bounding box center [528, 218] width 972 height 200
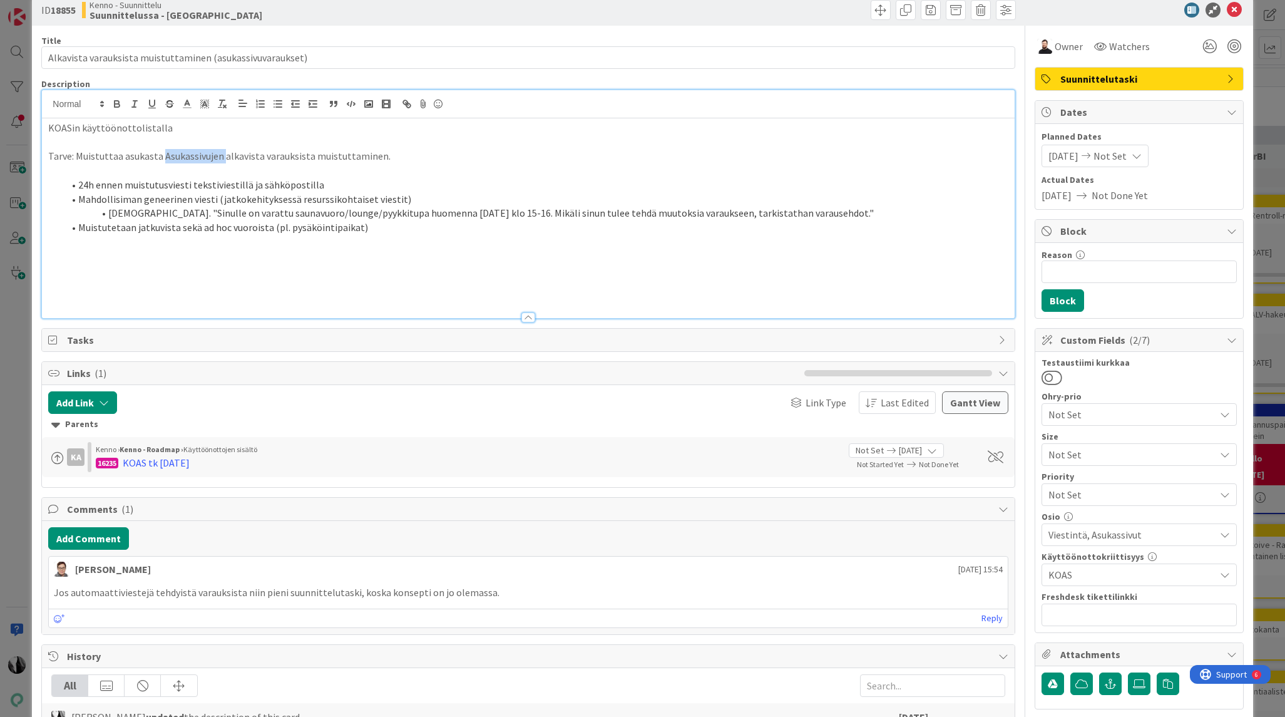
drag, startPoint x: 162, startPoint y: 155, endPoint x: 225, endPoint y: 155, distance: 62.6
click at [225, 155] on p "Tarve: Muistuttaa asukasta Asukassivujen alkavista varauksista muistuttaminen." at bounding box center [527, 156] width 959 height 14
drag, startPoint x: 250, startPoint y: 156, endPoint x: 315, endPoint y: 154, distance: 65.1
click at [315, 154] on p "Tarve: Muistuttaa asukasta alkavista varauksista muistuttaminen." at bounding box center [527, 156] width 959 height 14
click at [79, 175] on p at bounding box center [527, 170] width 959 height 14
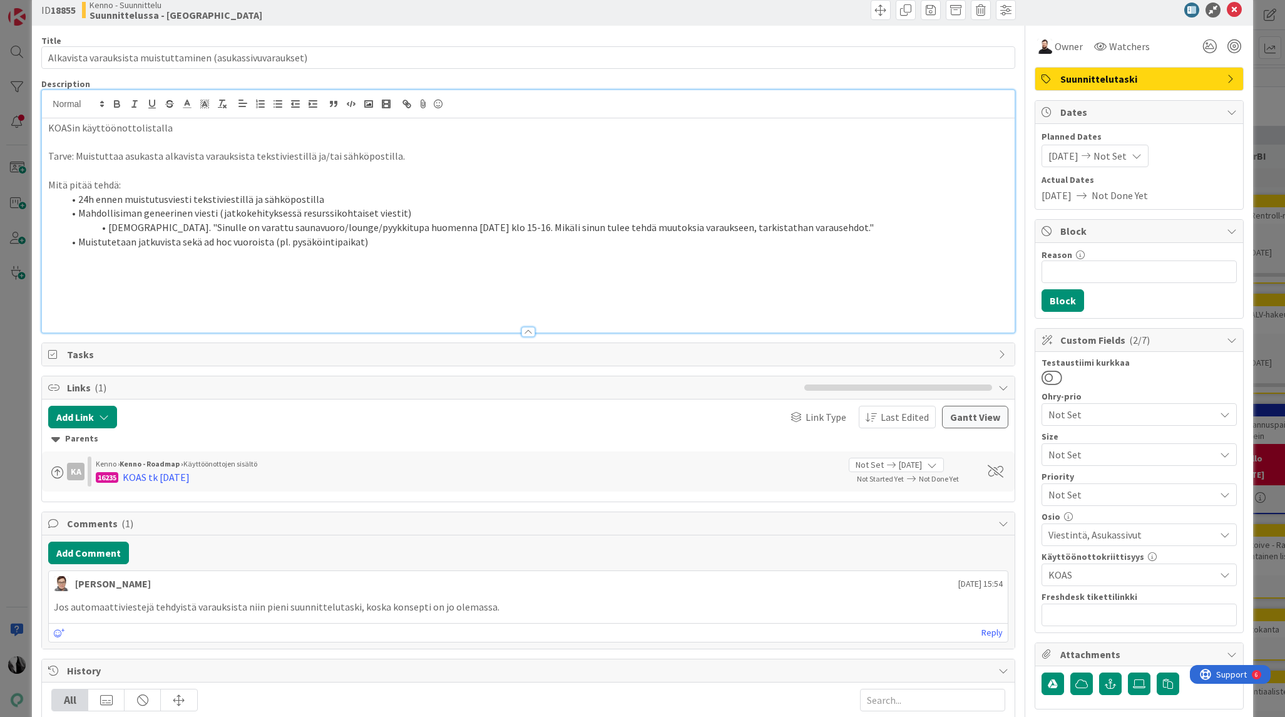
drag, startPoint x: 78, startPoint y: 198, endPoint x: 203, endPoint y: 165, distance: 129.6
click at [78, 198] on li "24h ennen muistutusviesti tekstiviestillä ja sähköpostilla" at bounding box center [535, 199] width 944 height 14
drag, startPoint x: 170, startPoint y: 197, endPoint x: 189, endPoint y: 183, distance: 24.2
click at [171, 197] on li "Lähetetään 24h ennen muistutusviesti tekstiviestillä ja sähköpostilla" at bounding box center [535, 199] width 944 height 14
drag, startPoint x: 389, startPoint y: 200, endPoint x: 407, endPoint y: 194, distance: 18.4
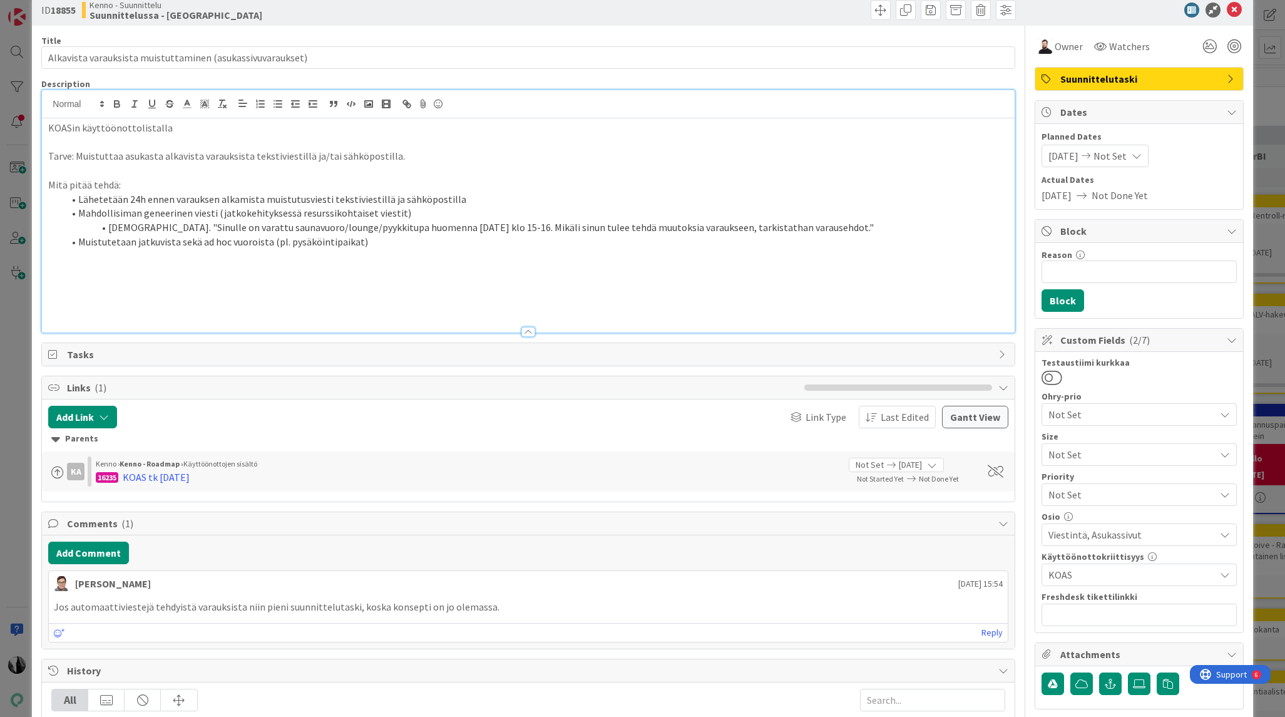
click at [391, 200] on li "Lähetetään 24h ennen varauksen alkamista muistutusviesti tekstiviestillä ja säh…" at bounding box center [535, 199] width 944 height 14
click at [318, 155] on p "Tarve: Muistuttaa asukasta alkavista varauksista tekstiviestillä ja/tai sähköpo…" at bounding box center [527, 156] width 959 height 14
click at [329, 155] on p "Tarve: Muistuttaa asukasta alkavista varauksista tekstiviestillä ja/tai sähköpo…" at bounding box center [527, 156] width 959 height 14
click at [307, 157] on p "Tarve: Muistuttaa asukasta alkavista varauksista tekstiviestillä ja sähköpostil…" at bounding box center [527, 156] width 959 height 14
click at [376, 156] on p "Tarve: Muistuttaa asukasta alkavista varauksista tekstiviestillä (ja sähköposti…" at bounding box center [527, 156] width 959 height 14
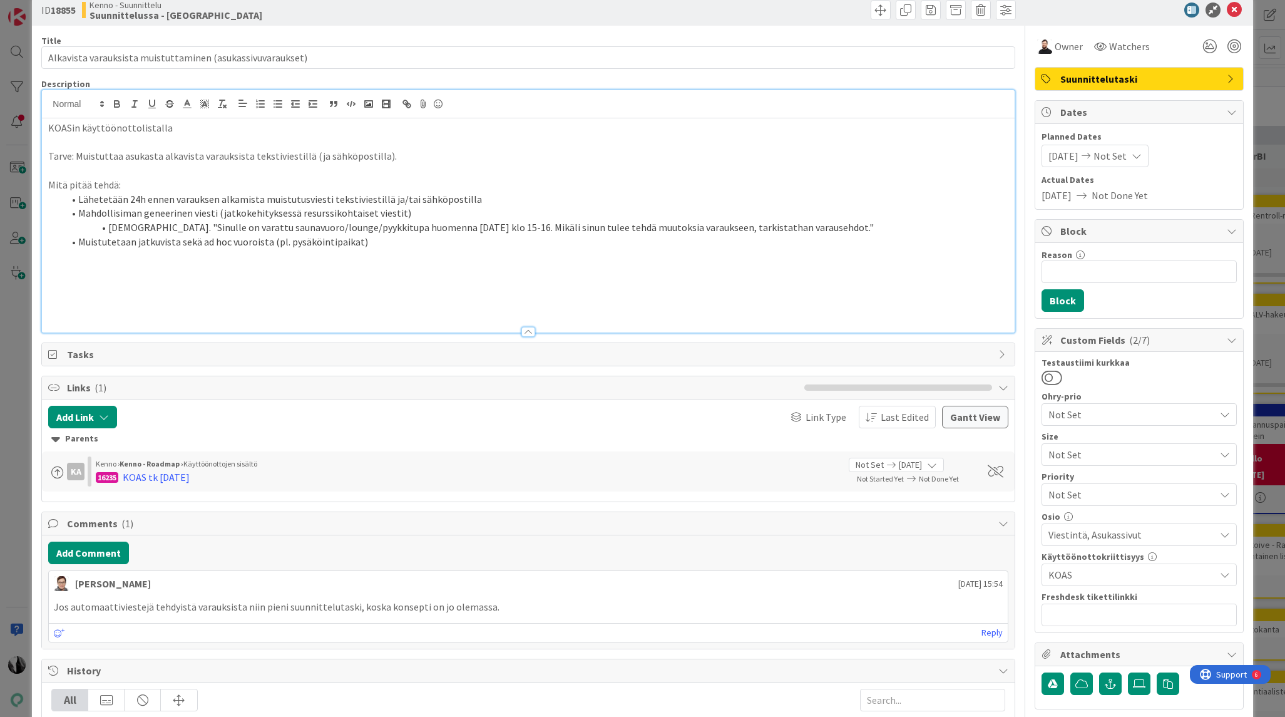
drag, startPoint x: 406, startPoint y: 198, endPoint x: 416, endPoint y: 198, distance: 10.7
click at [406, 198] on li "Lähetetään 24h ennen varauksen alkamista muistutusviesti tekstiviestillä ja/tai…" at bounding box center [535, 199] width 944 height 14
drag, startPoint x: 384, startPoint y: 199, endPoint x: 447, endPoint y: 200, distance: 63.2
click at [384, 199] on li "Lähetetään 24h ennen varauksen alkamista muistutusviesti tekstiviestillä ja säh…" at bounding box center [535, 199] width 944 height 14
click at [489, 195] on li "Lähetetään 24h ennen varauksen alkamista muistutusviesti tekstiviestillä (ja sä…" at bounding box center [535, 199] width 944 height 14
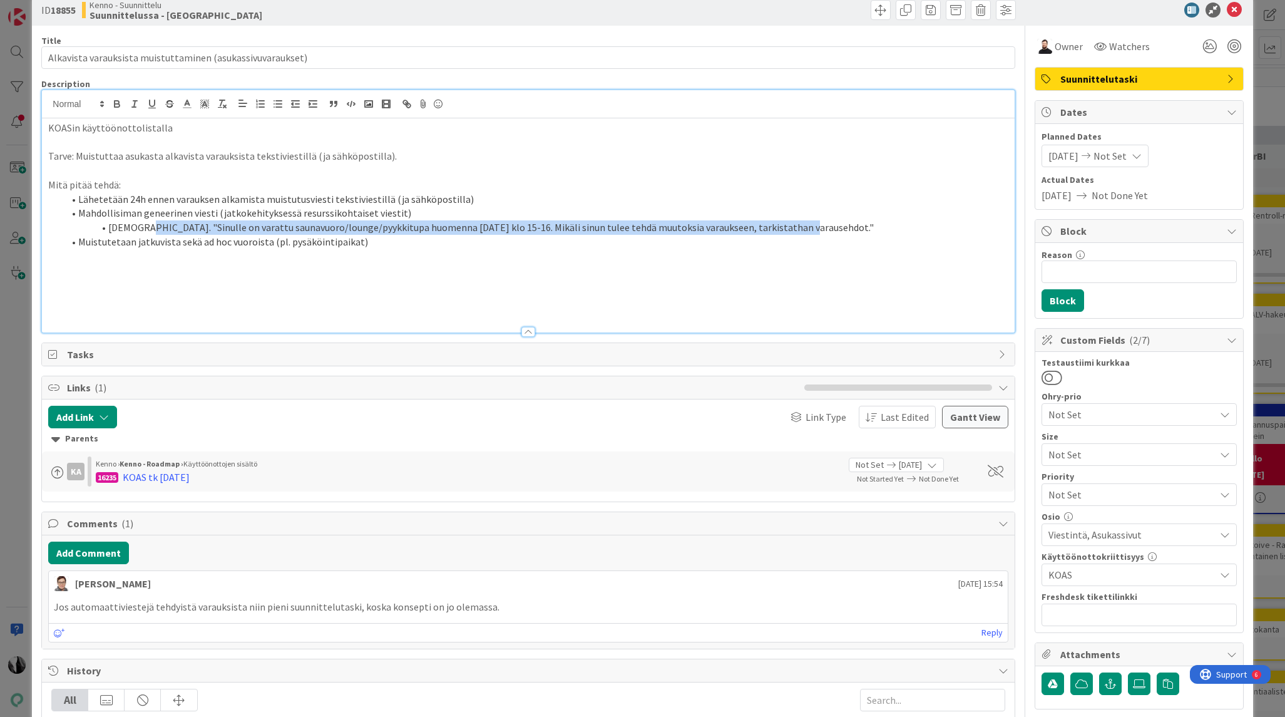
drag, startPoint x: 140, startPoint y: 230, endPoint x: 787, endPoint y: 242, distance: 646.6
click at [782, 231] on li "Esim. "Sinulle on varattu saunavuoro/lounge/pyykkitupa huomenna 9.9.2025 klo 15…" at bounding box center [535, 227] width 944 height 14
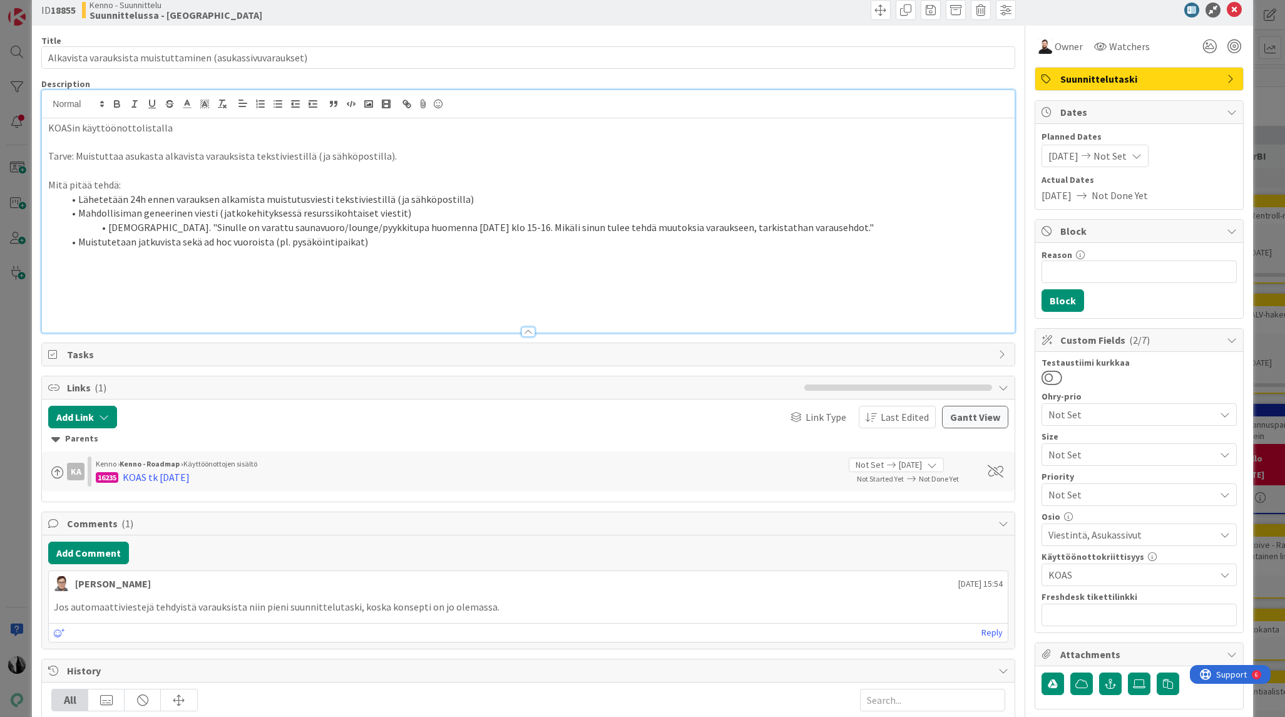
click at [384, 246] on li "Muistutetaan jatkuvista sekä ad hoc vuoroista (pl. pysäköintipaikat)" at bounding box center [535, 242] width 944 height 14
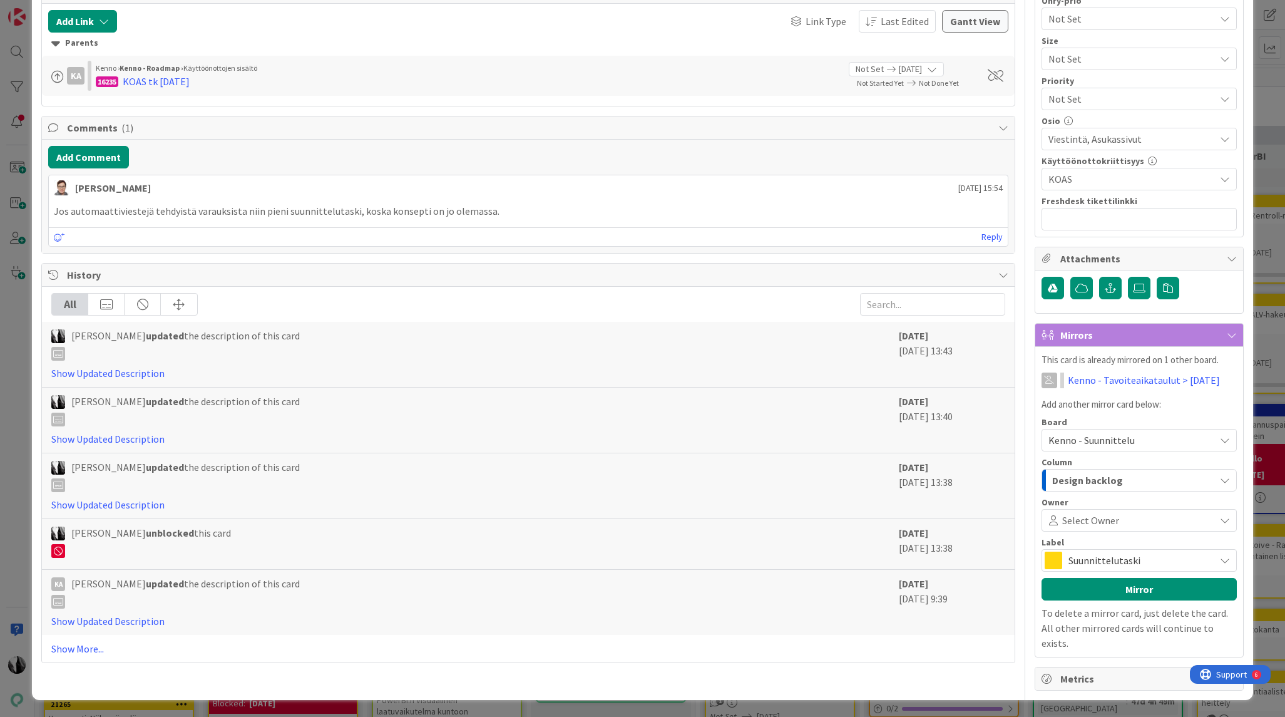
scroll to position [0, 0]
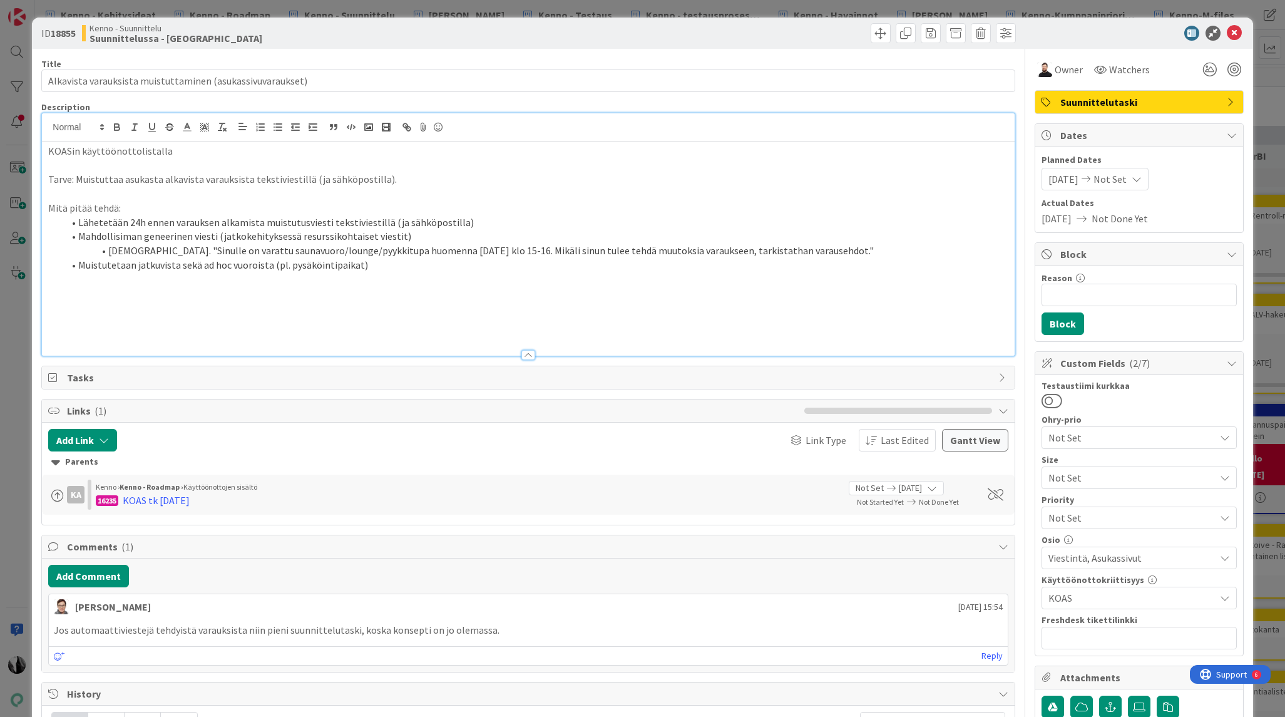
click at [1094, 33] on div at bounding box center [1133, 33] width 222 height 15
click at [1236, 33] on icon at bounding box center [1234, 33] width 15 height 15
